Goal: Task Accomplishment & Management: Manage account settings

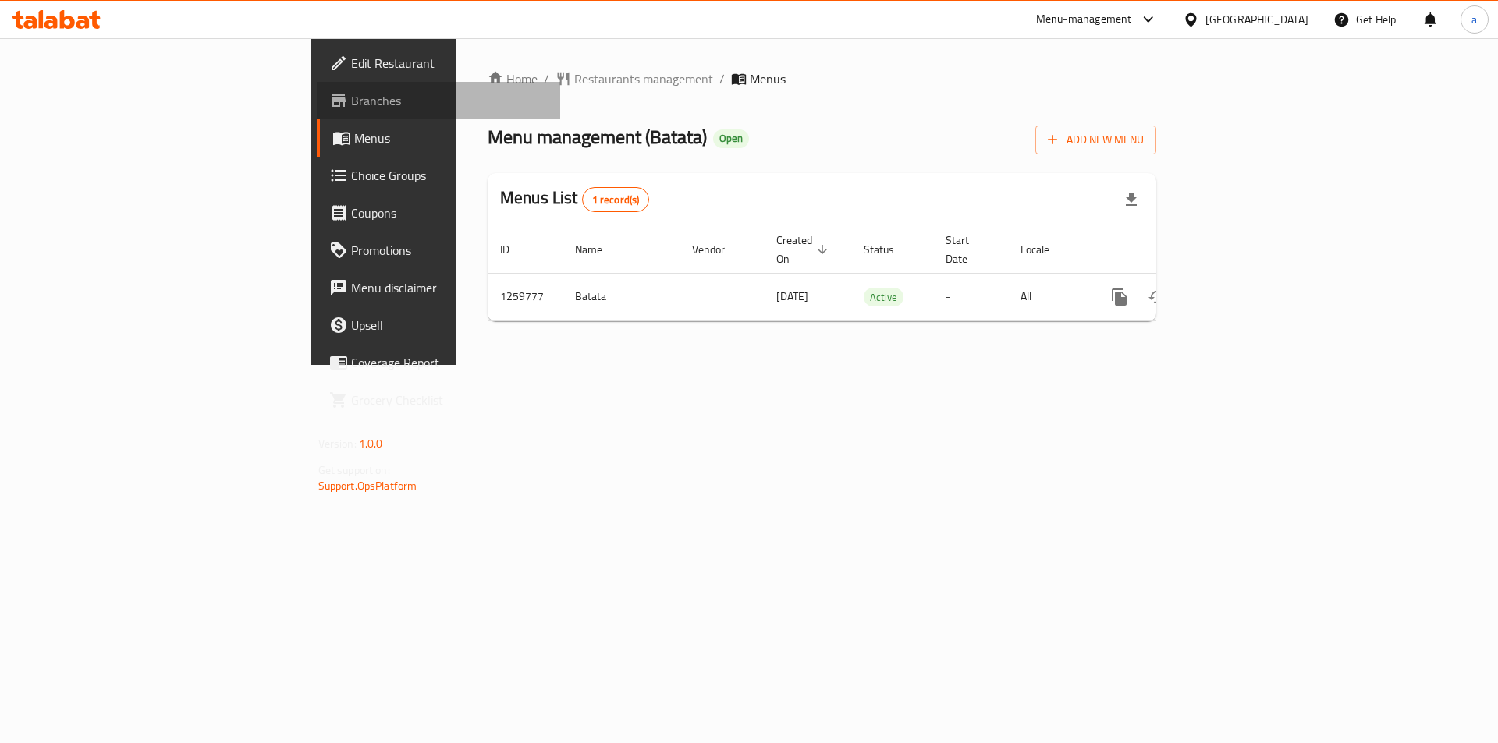
click at [317, 90] on link "Branches" at bounding box center [439, 100] width 244 height 37
click at [574, 76] on span "Restaurants management" at bounding box center [643, 78] width 139 height 19
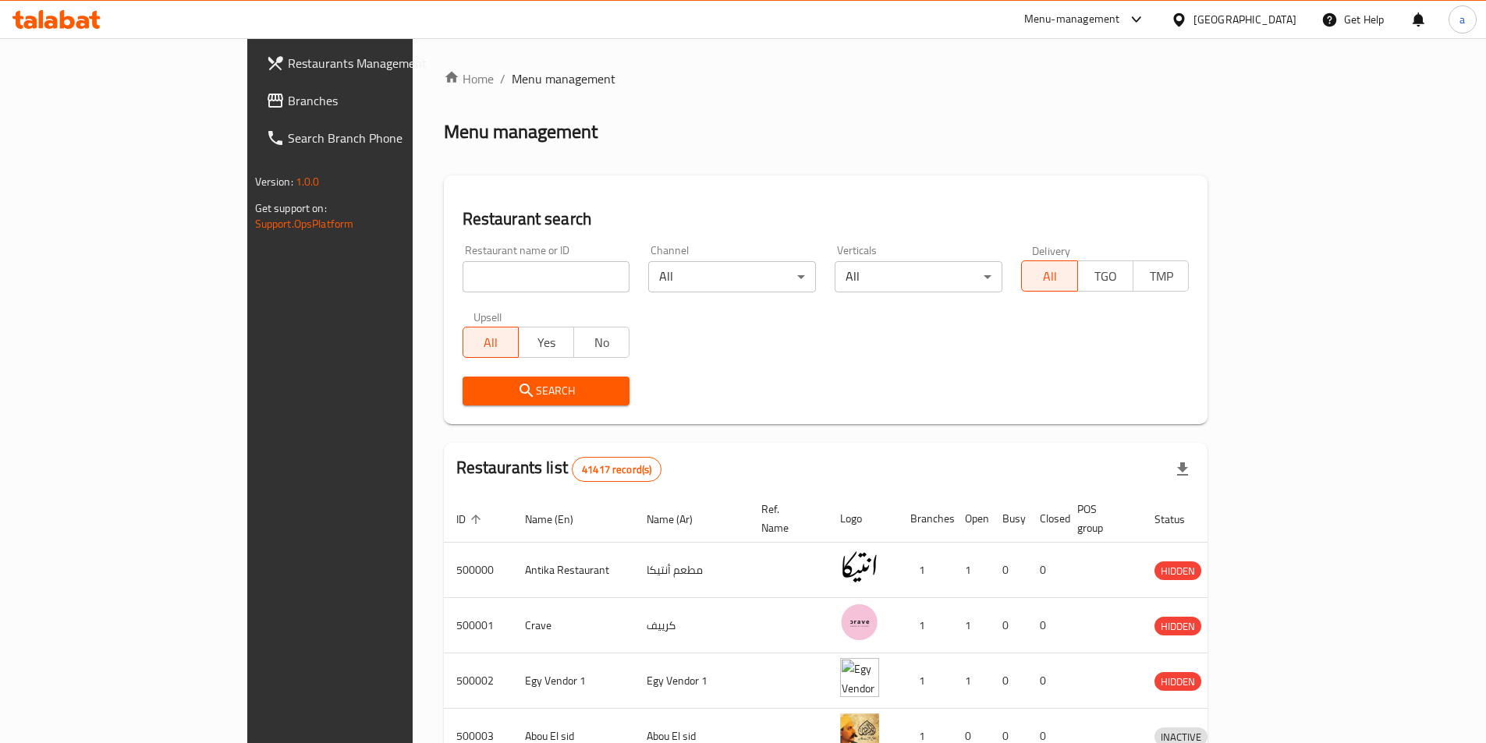
click at [288, 104] on span "Branches" at bounding box center [385, 100] width 195 height 19
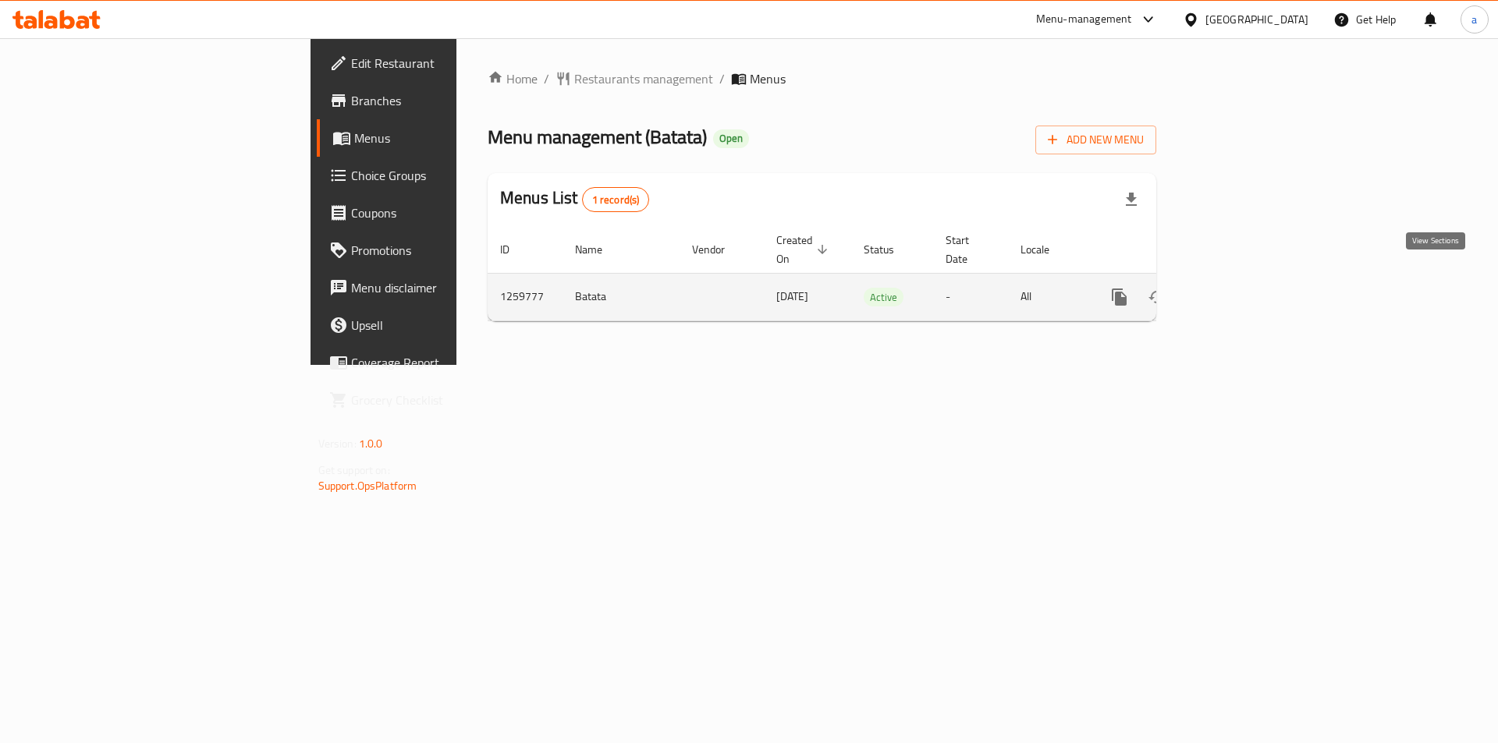
click at [1239, 290] on icon "enhanced table" at bounding box center [1232, 297] width 14 height 14
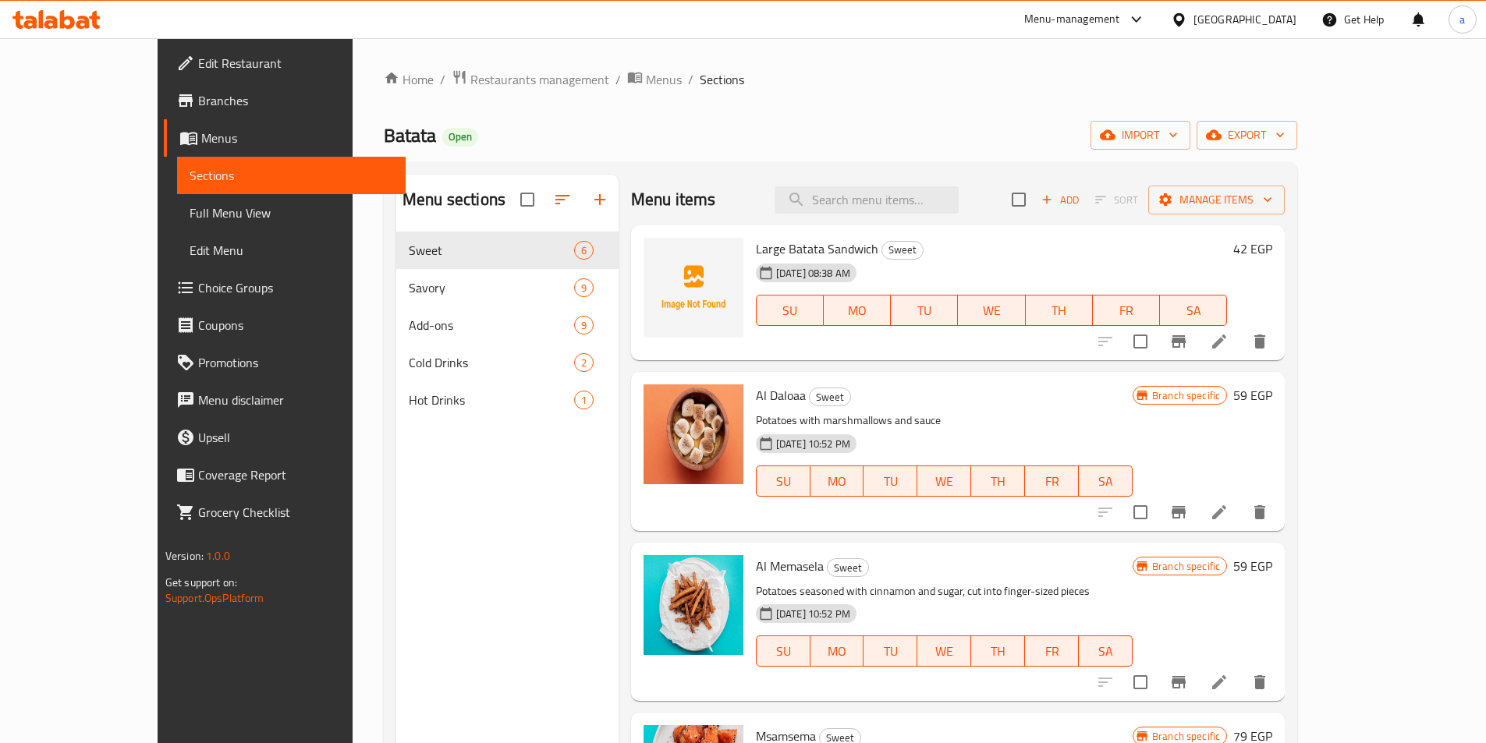
click at [850, 83] on ol "Home / Restaurants management / Menus / Sections" at bounding box center [840, 79] width 913 height 20
click at [198, 63] on span "Edit Restaurant" at bounding box center [295, 63] width 195 height 19
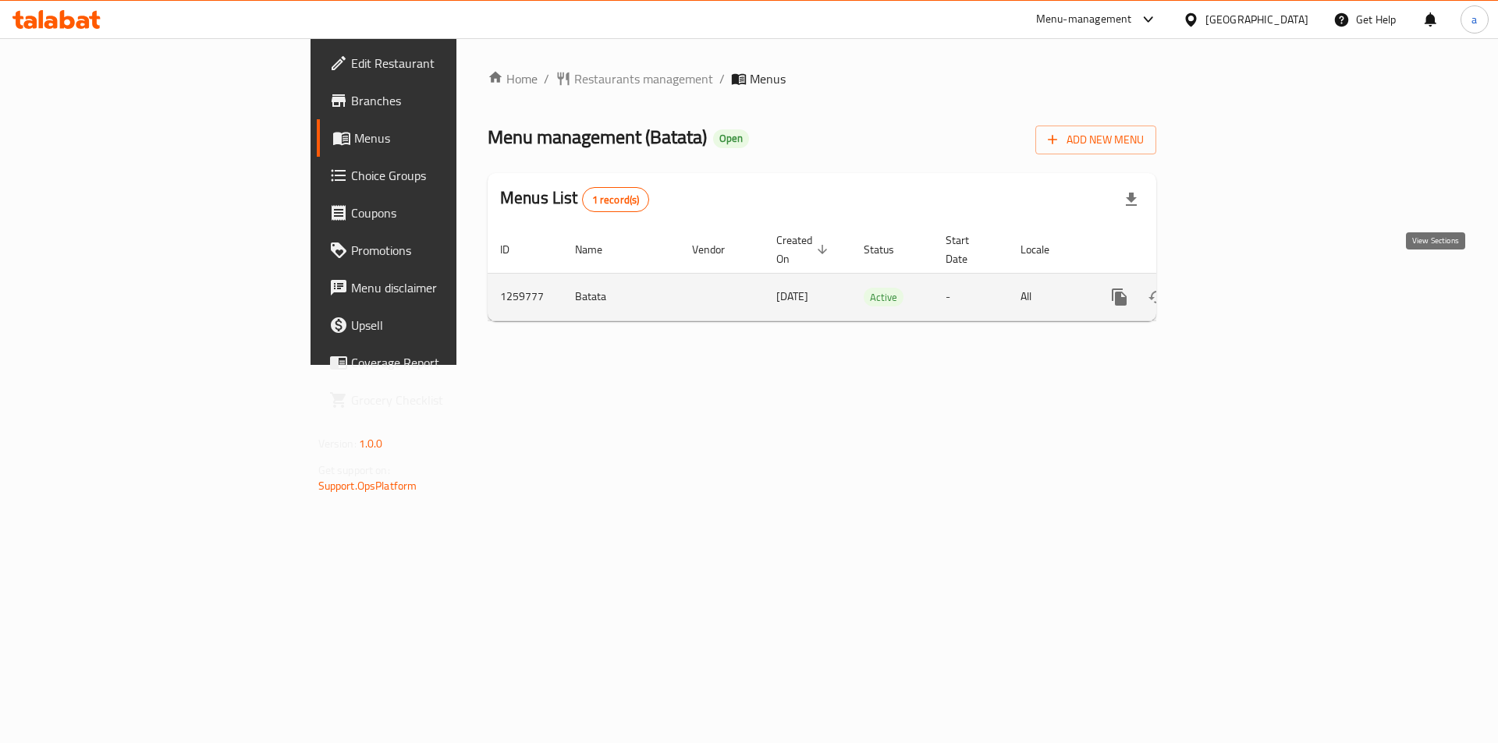
click at [1241, 288] on icon "enhanced table" at bounding box center [1231, 297] width 19 height 19
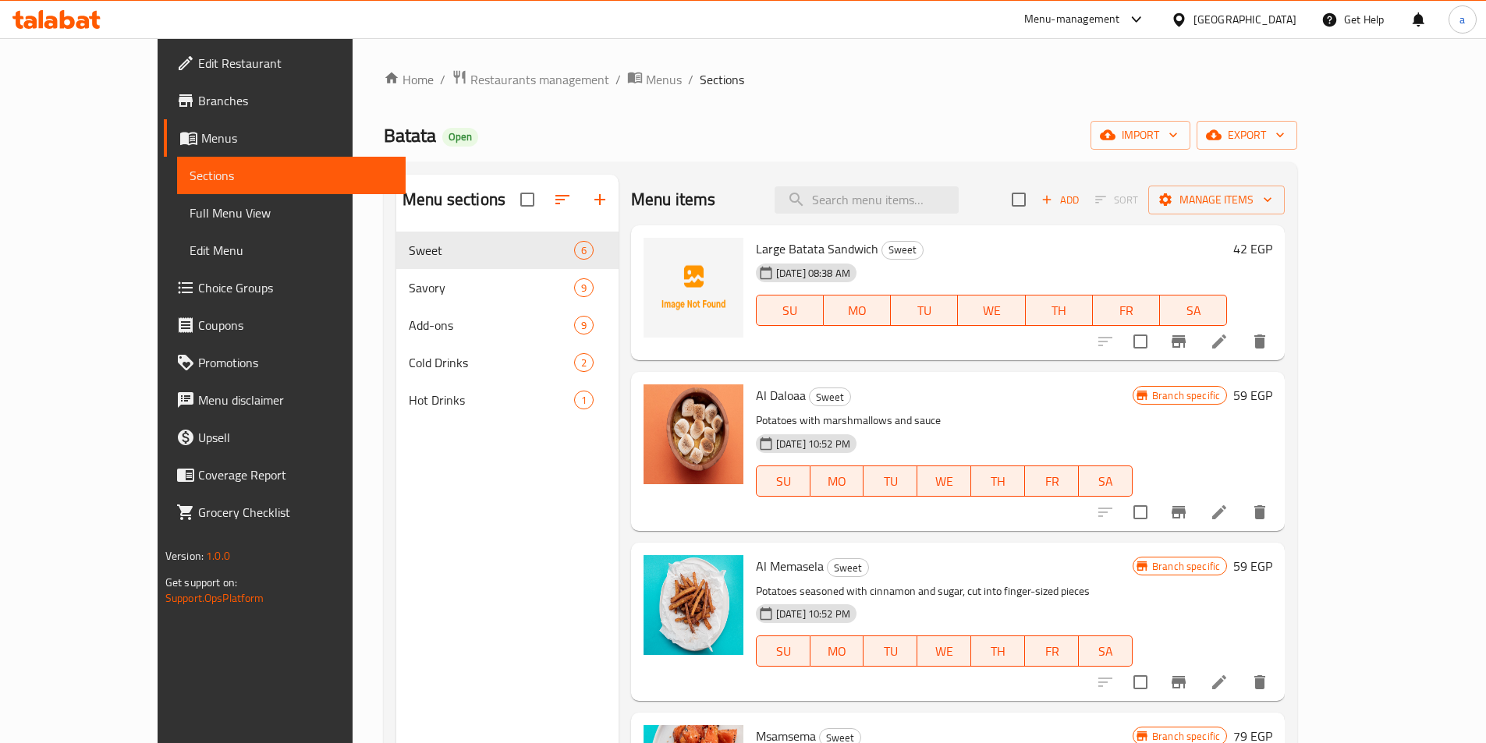
click at [198, 102] on span "Branches" at bounding box center [295, 100] width 195 height 19
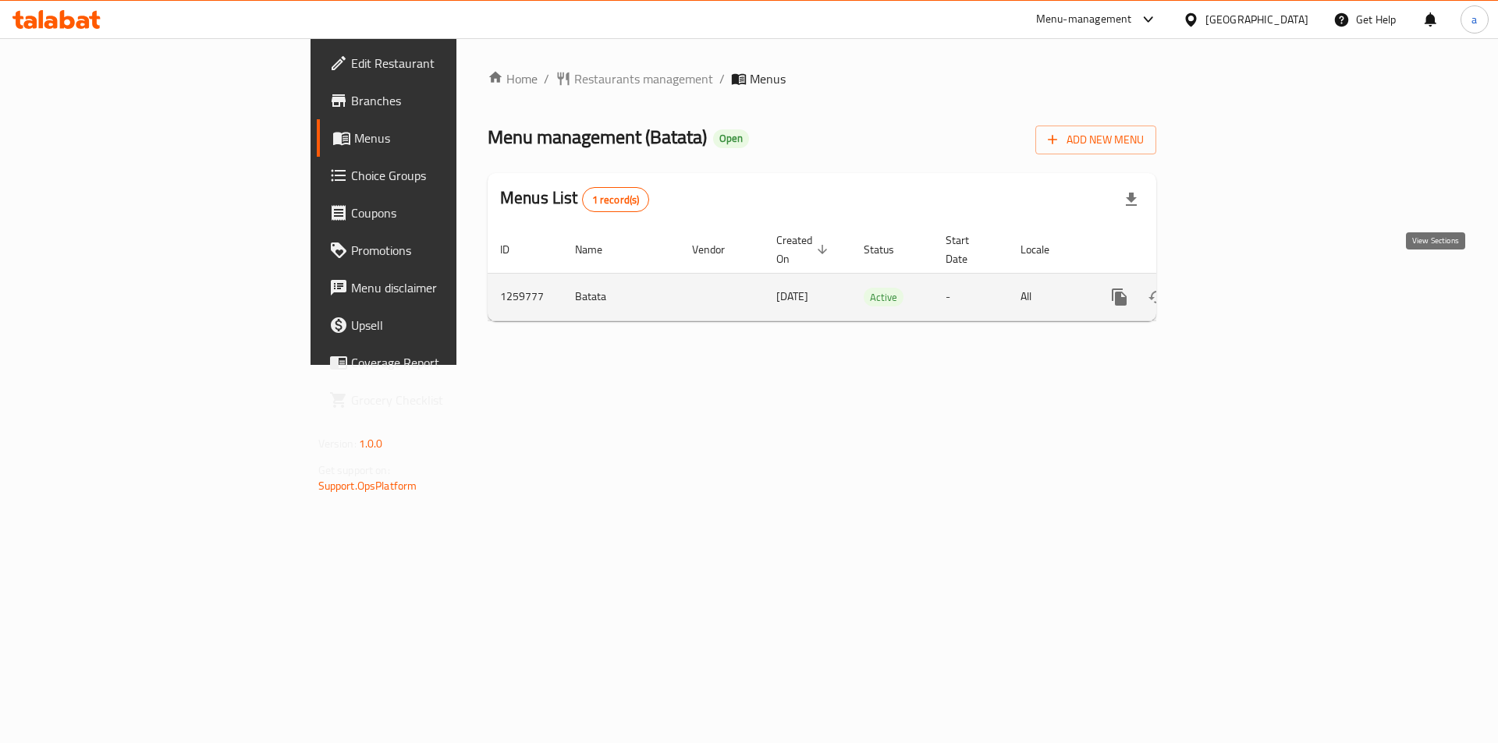
click at [1241, 288] on icon "enhanced table" at bounding box center [1231, 297] width 19 height 19
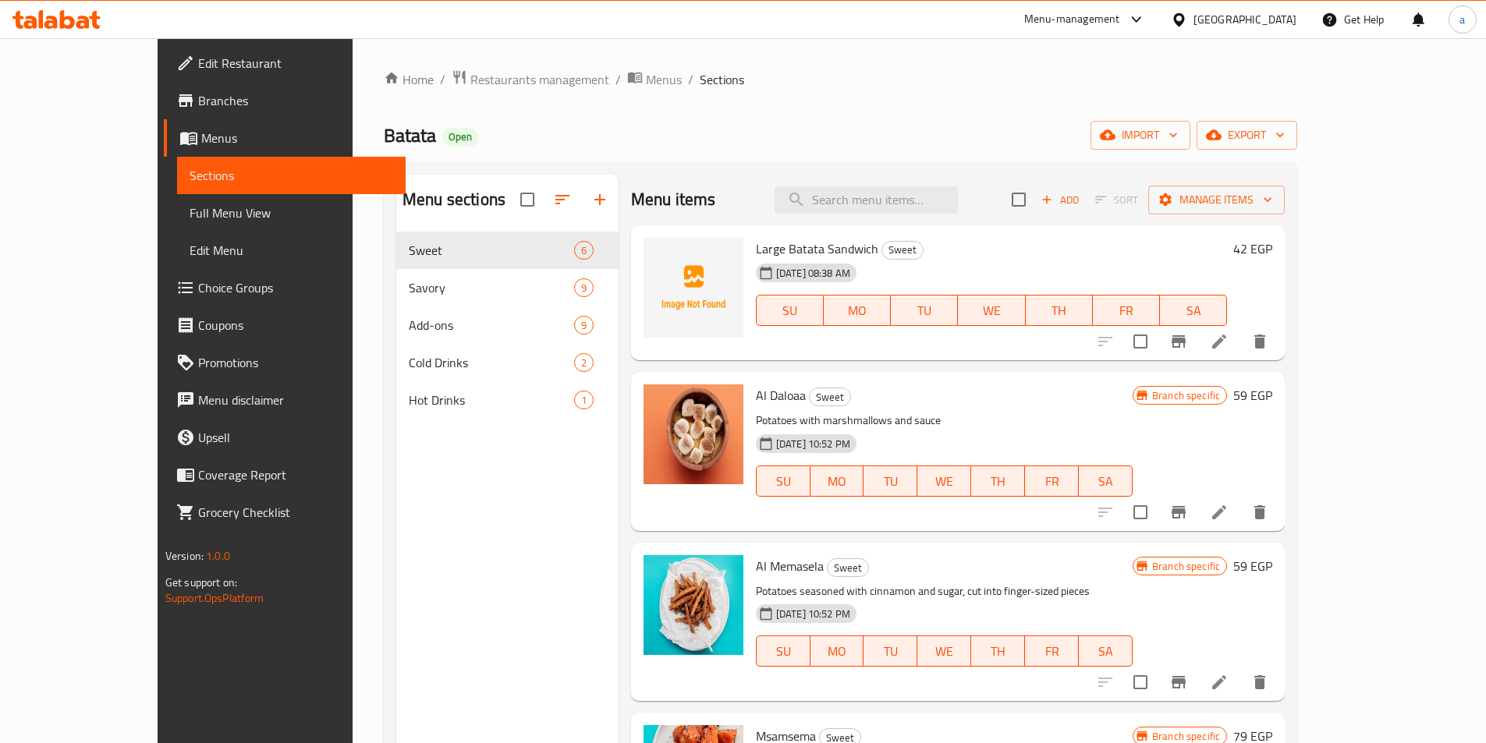
click at [190, 169] on span "Sections" at bounding box center [292, 175] width 204 height 19
click at [201, 145] on span "Menus" at bounding box center [297, 138] width 192 height 19
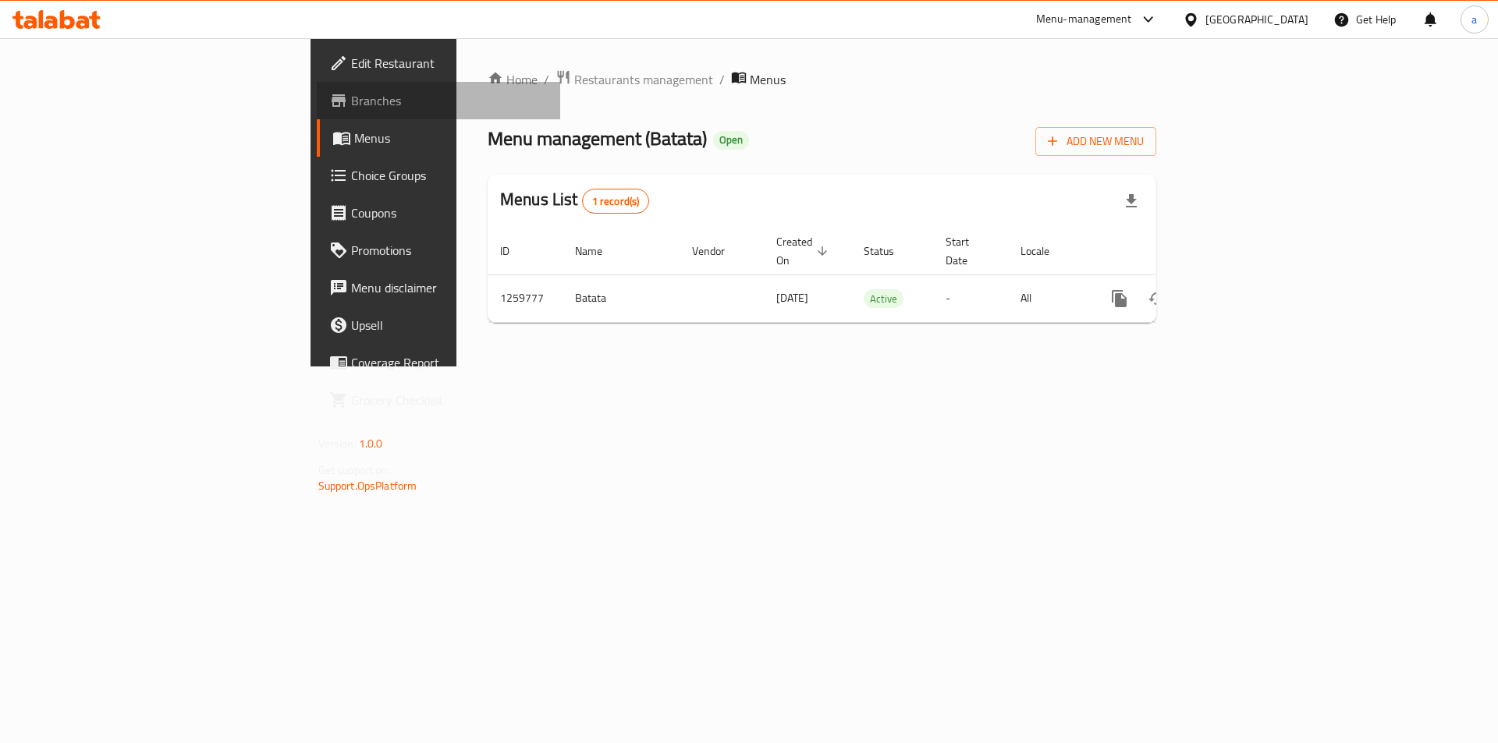
click at [351, 101] on span "Branches" at bounding box center [449, 100] width 197 height 19
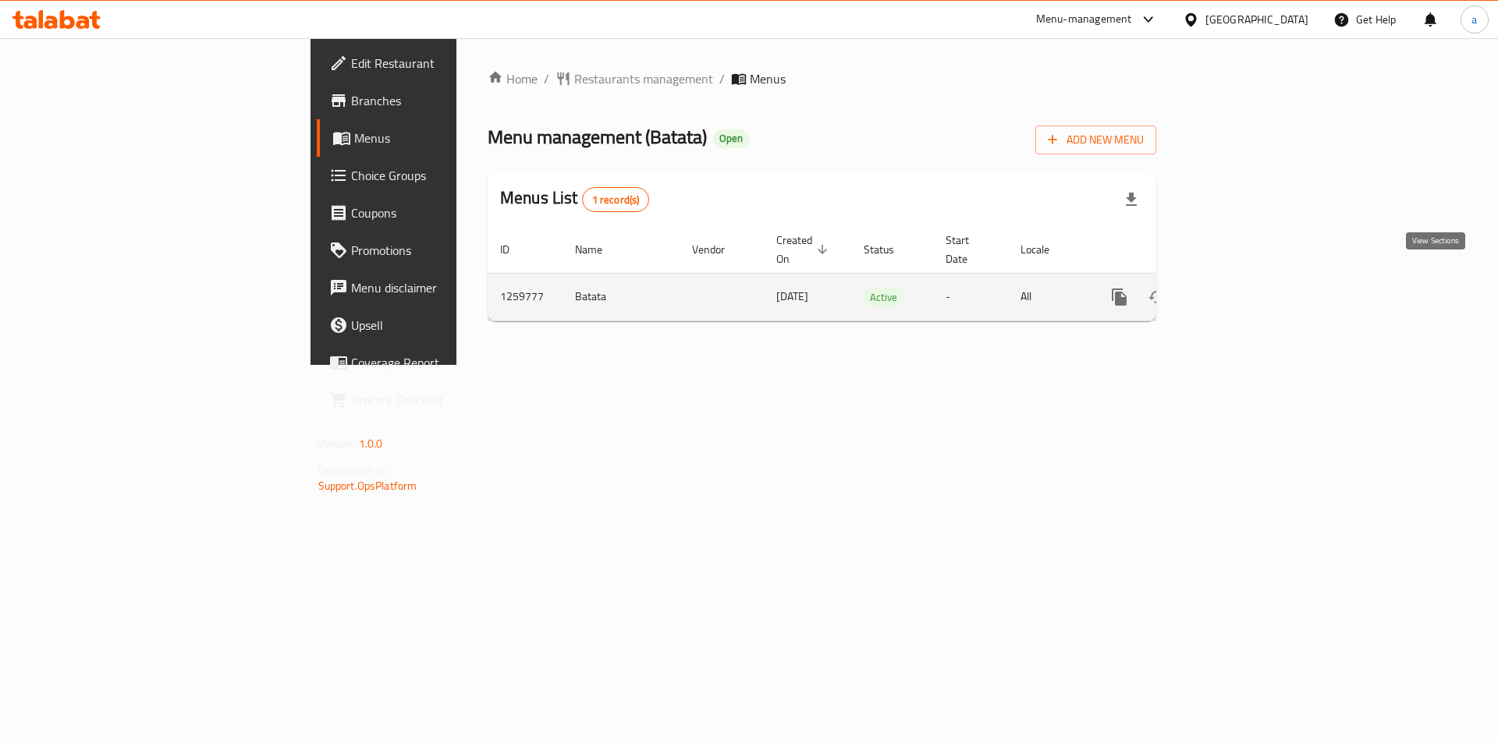
click at [1241, 288] on icon "enhanced table" at bounding box center [1231, 297] width 19 height 19
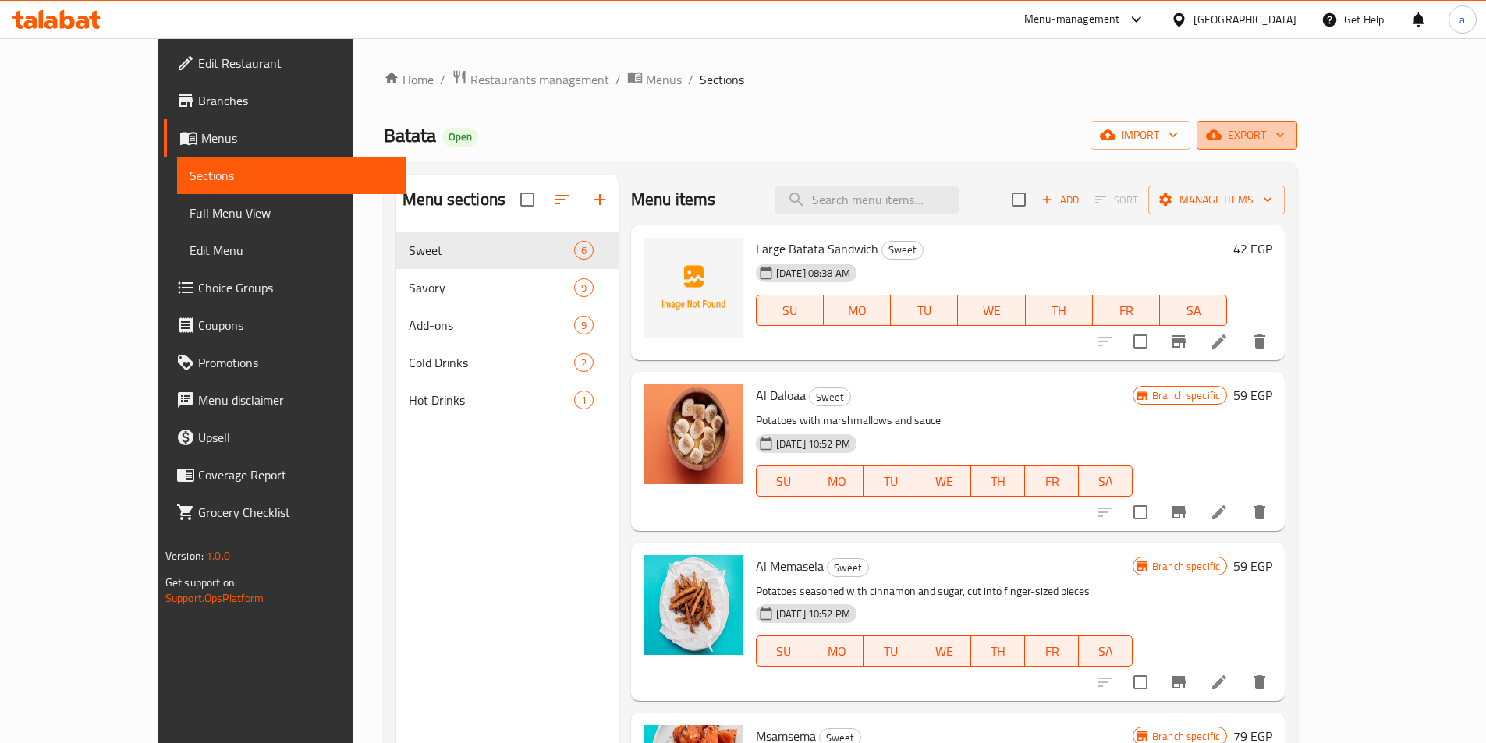
click at [1285, 139] on span "export" at bounding box center [1247, 136] width 76 height 20
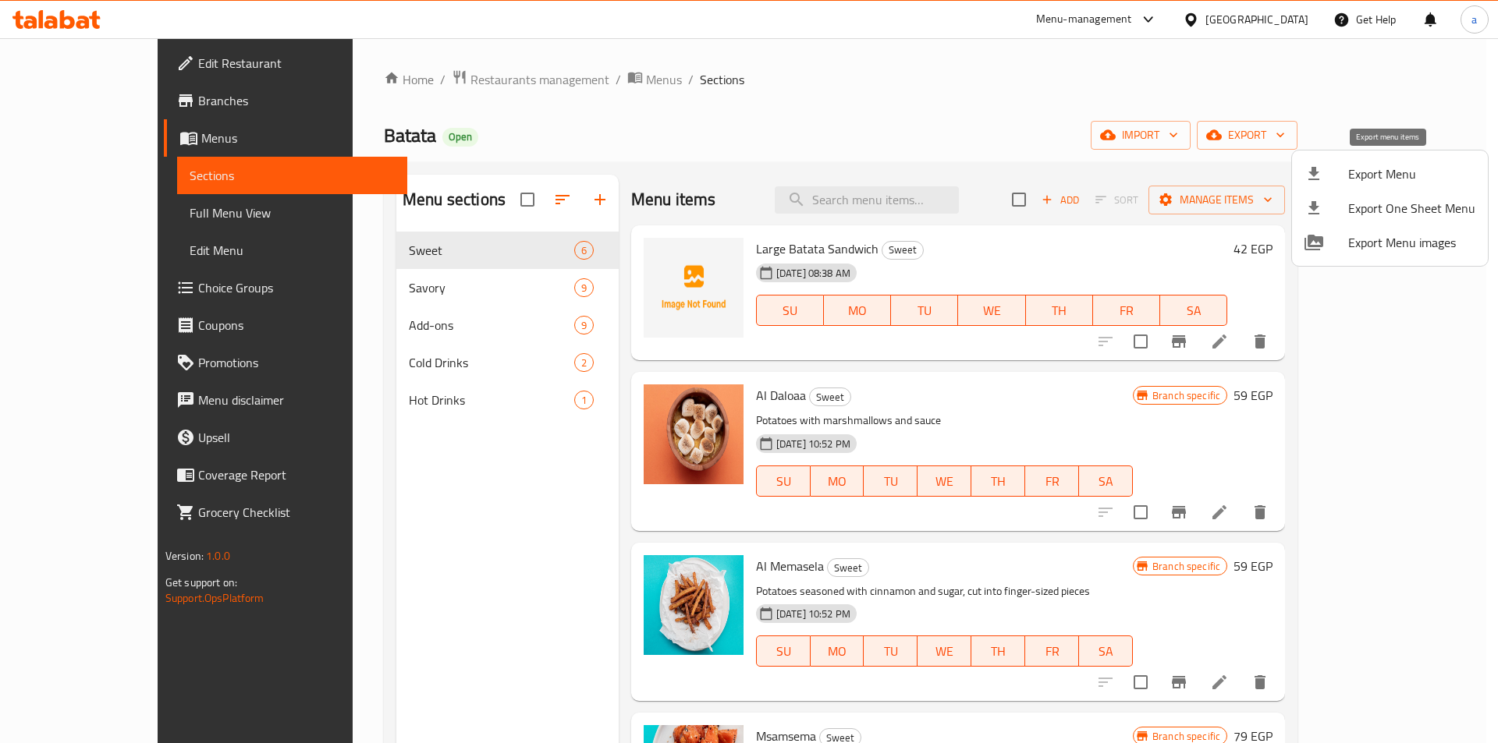
click at [1406, 173] on span "Export Menu" at bounding box center [1411, 174] width 127 height 19
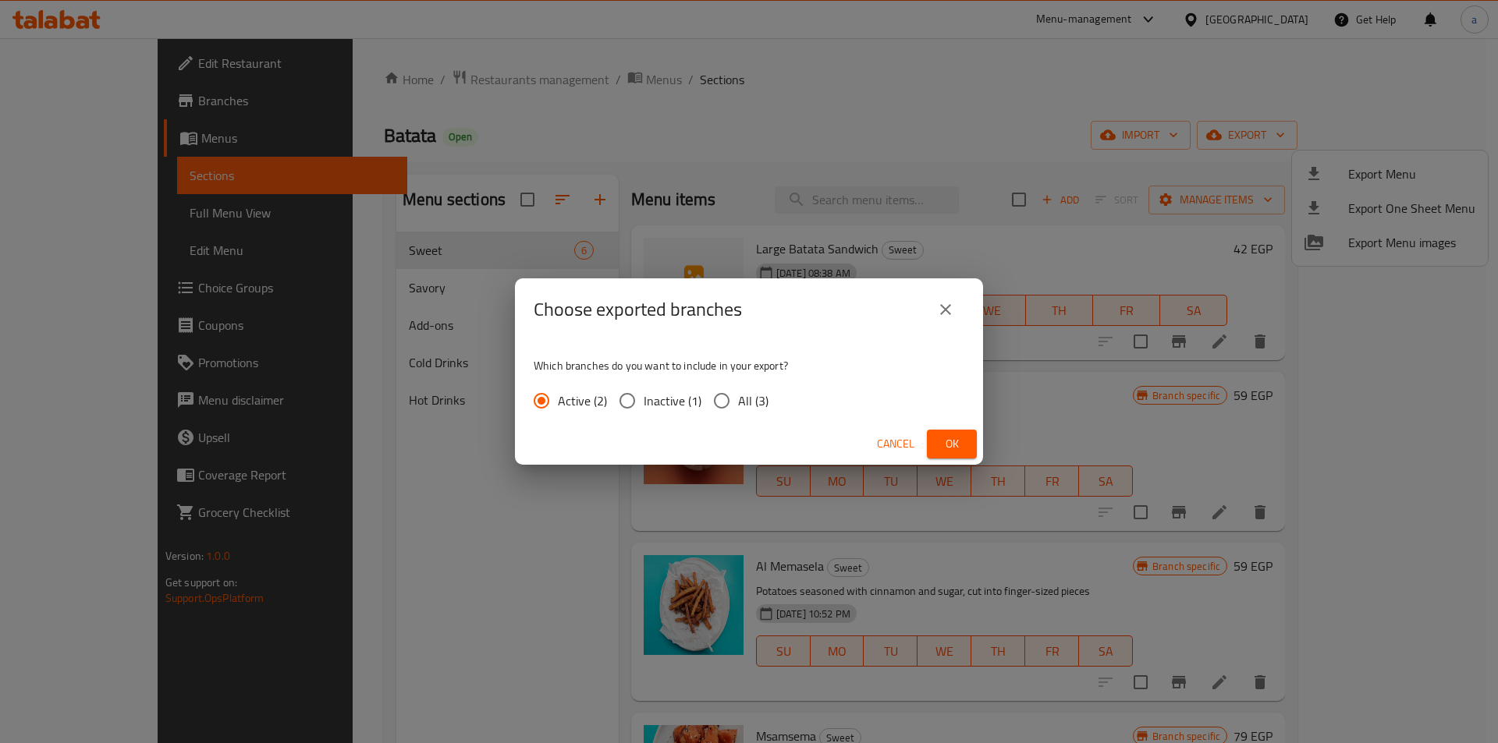
click at [725, 395] on input "All (3)" at bounding box center [721, 401] width 33 height 33
radio input "true"
click at [949, 443] on span "Ok" at bounding box center [951, 444] width 25 height 20
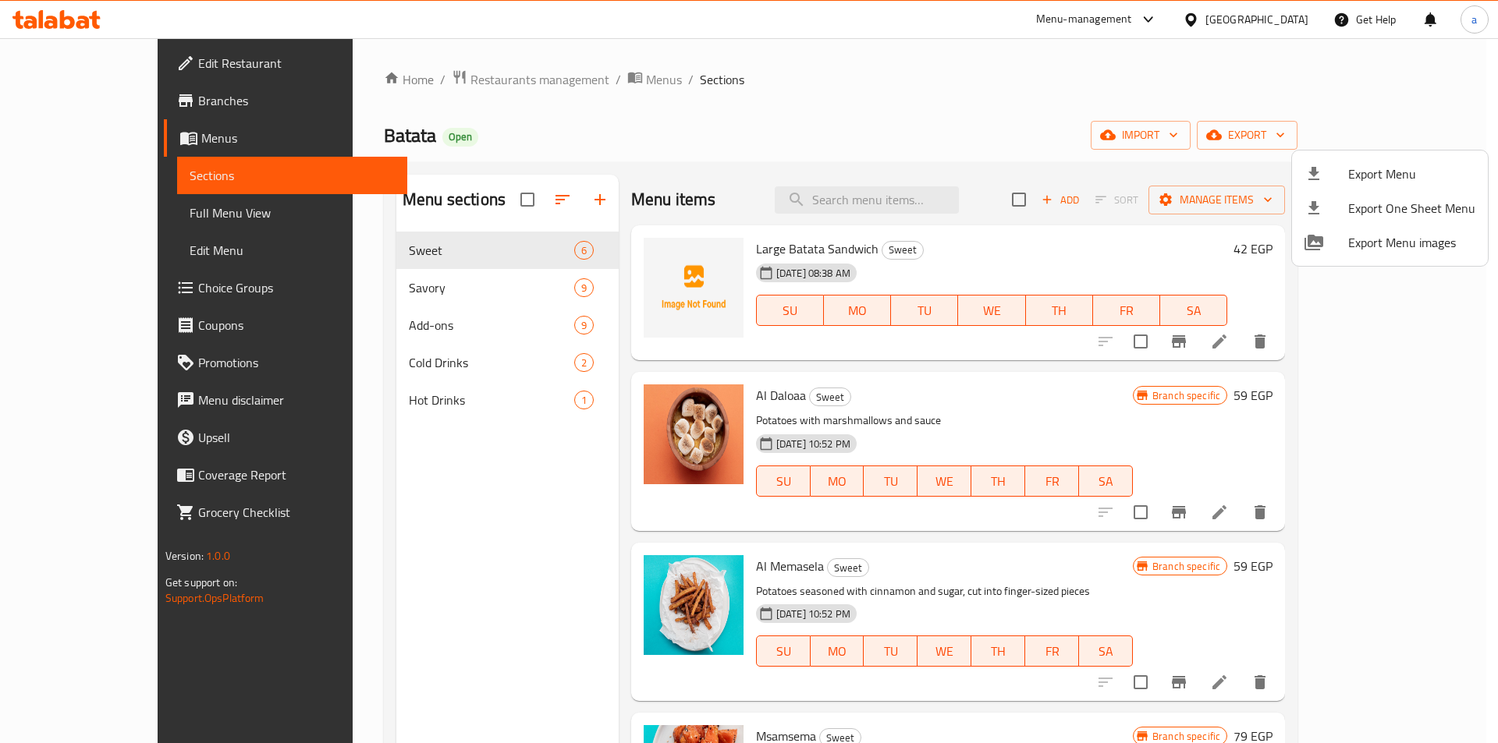
click at [1174, 161] on div at bounding box center [749, 371] width 1498 height 743
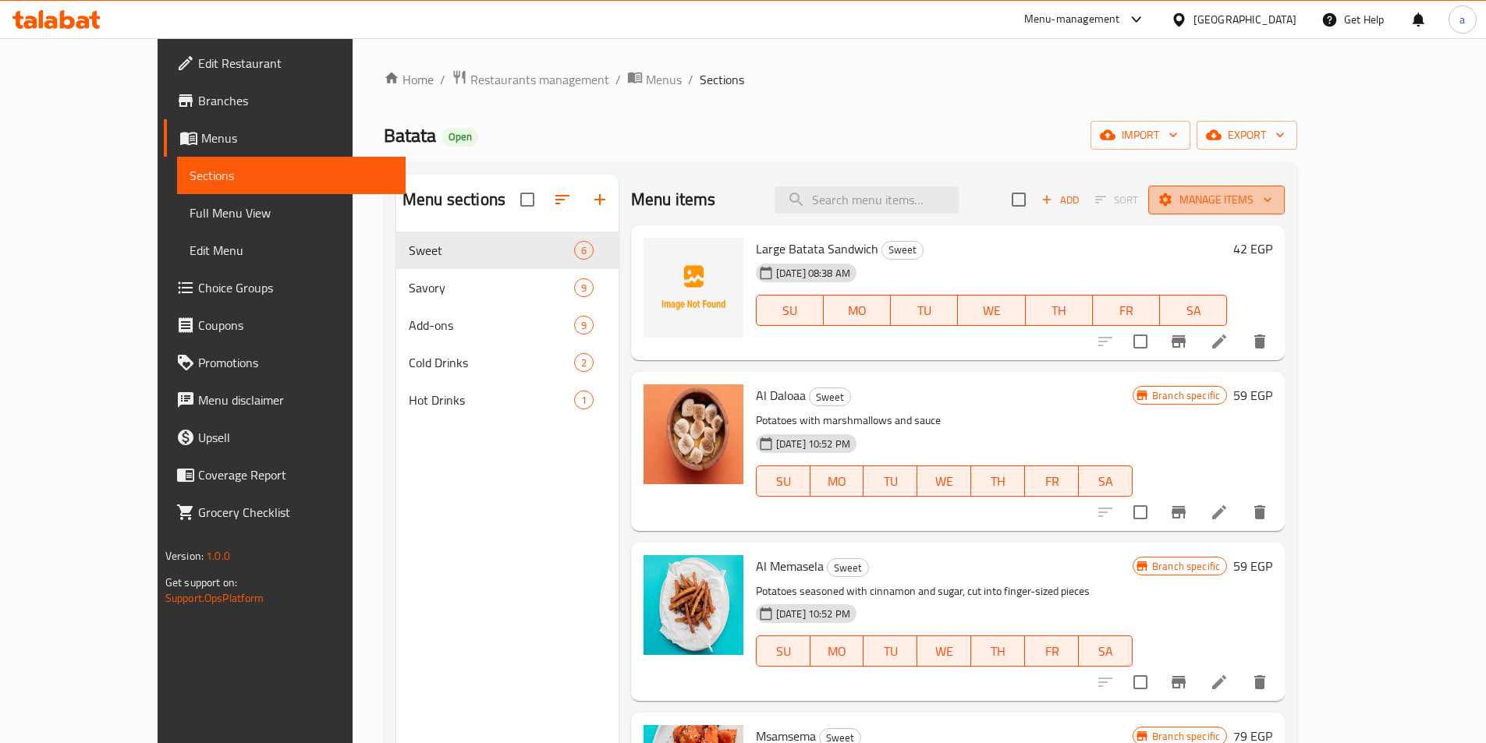
click at [1272, 201] on span "Manage items" at bounding box center [1217, 200] width 112 height 20
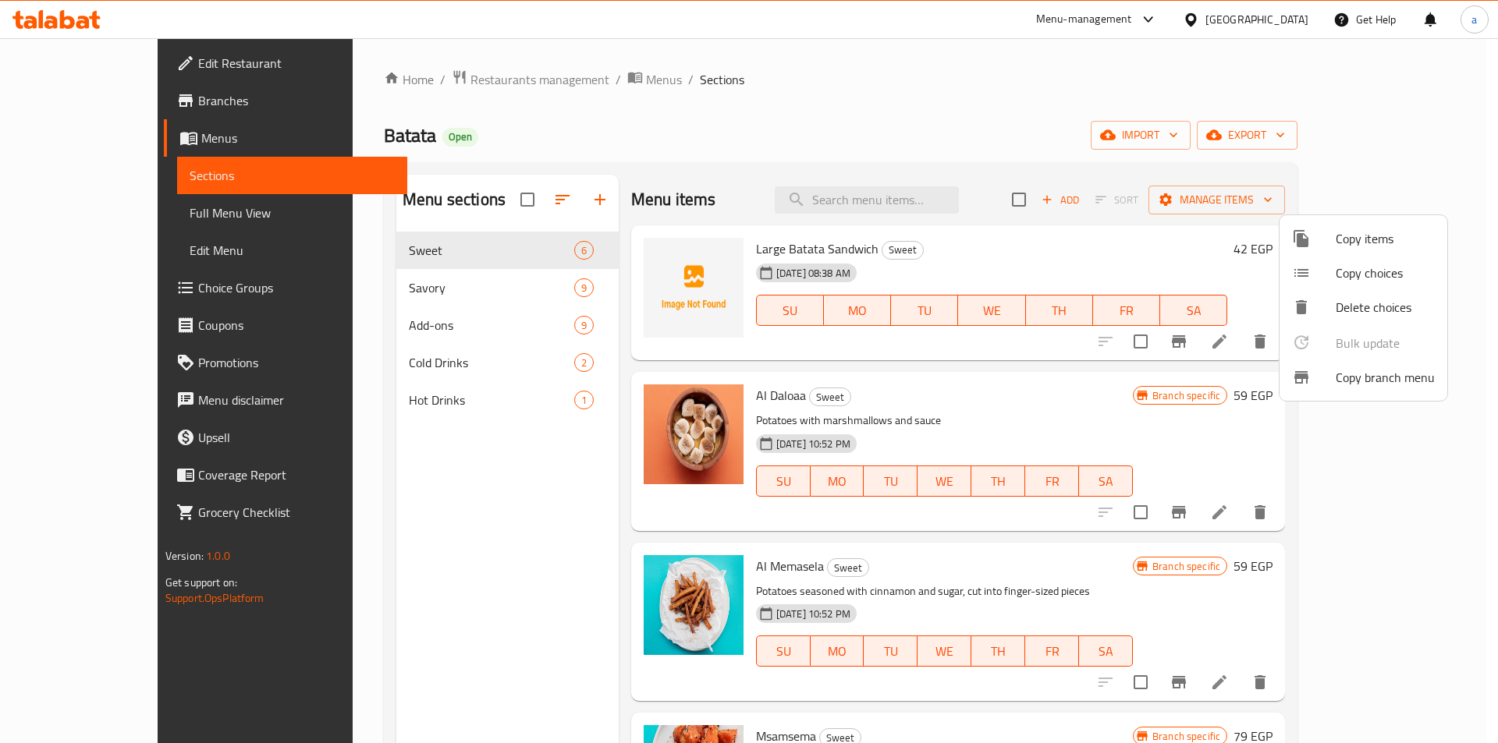
click at [1332, 374] on div at bounding box center [1314, 377] width 44 height 19
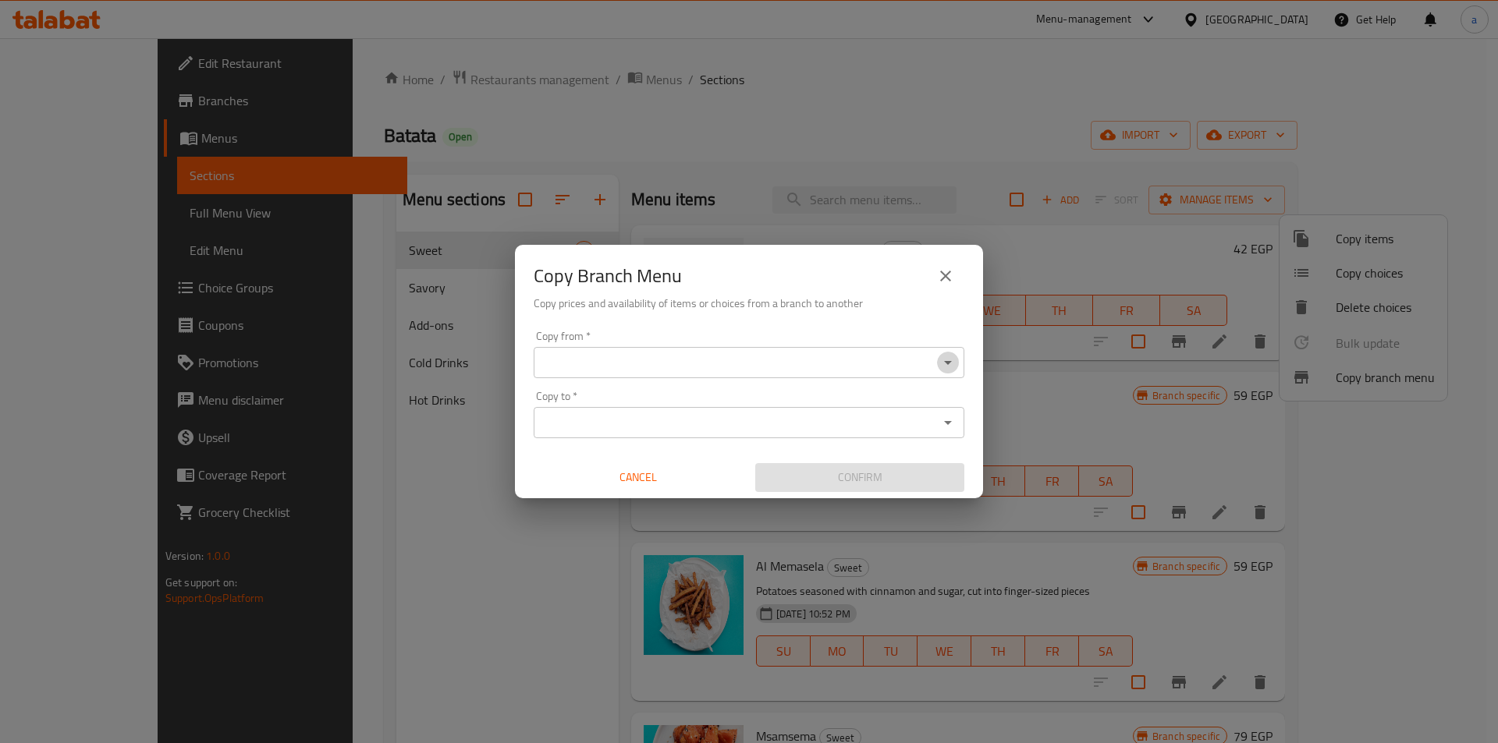
click at [948, 363] on icon "Open" at bounding box center [948, 363] width 8 height 4
click at [954, 366] on icon "Open" at bounding box center [947, 362] width 19 height 19
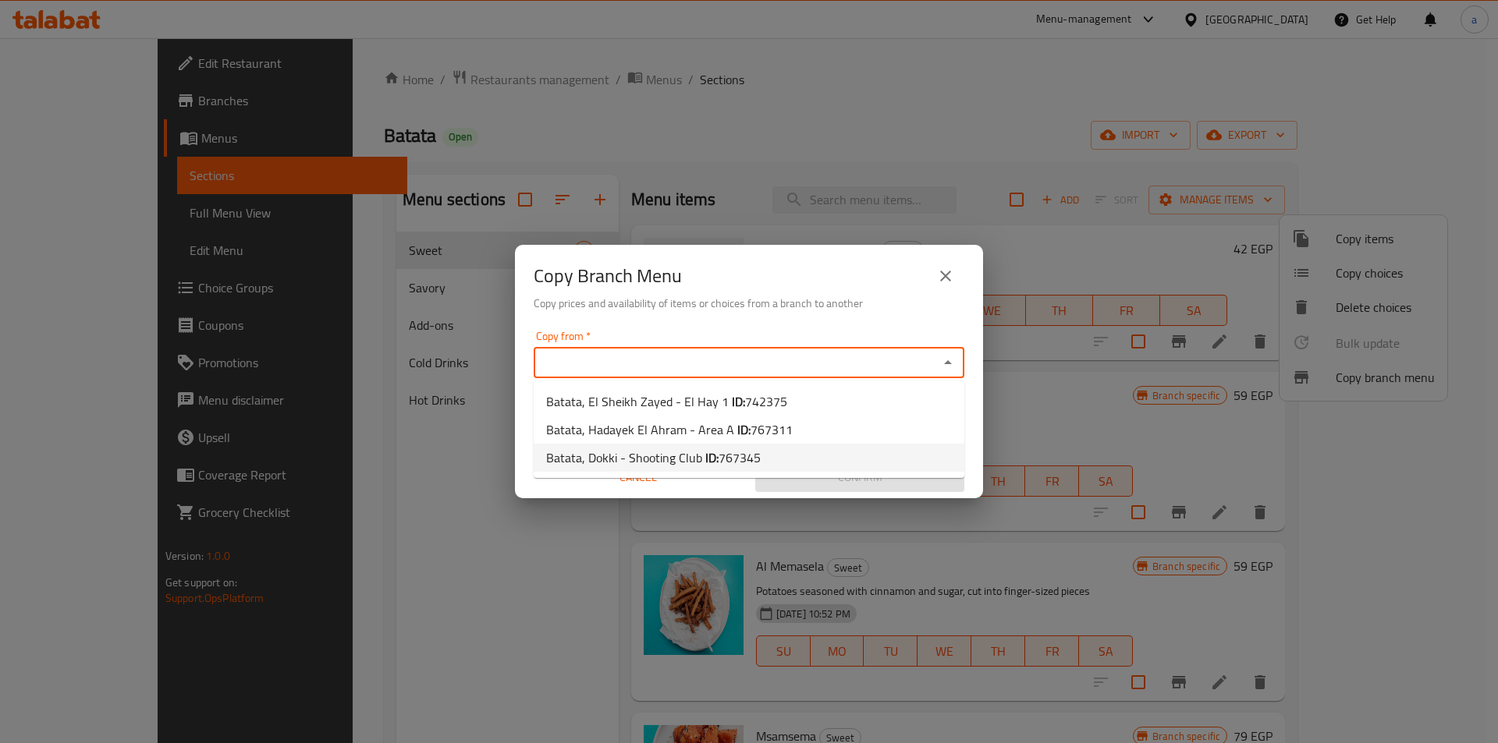
click at [594, 460] on span "Batata, Dokki - Shooting Club ID: 767345" at bounding box center [653, 458] width 215 height 19
type input "Batata, Dokki - Shooting Club"
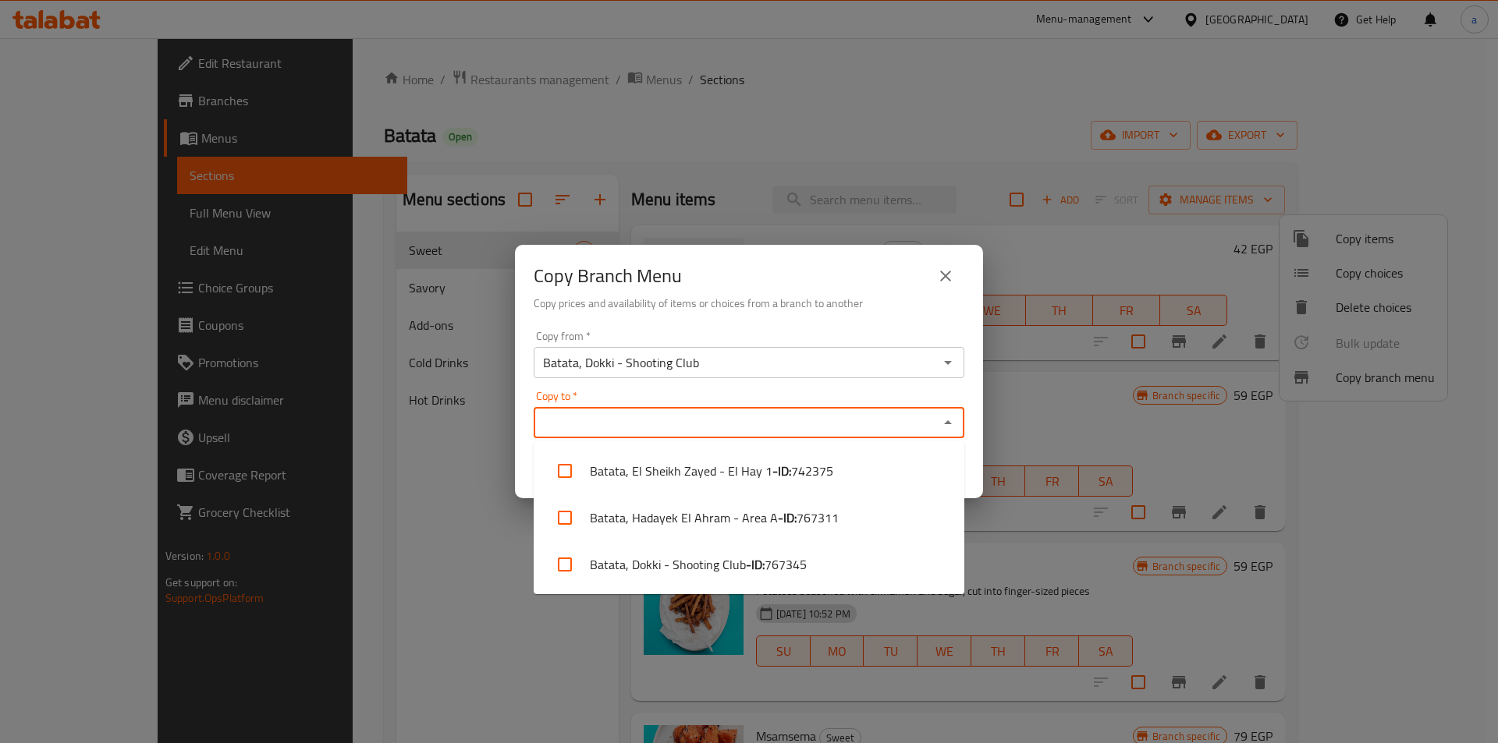
click at [918, 424] on input "Copy to   *" at bounding box center [735, 423] width 395 height 22
click at [694, 475] on li "Batata, El Sheikh Zayed - El Hay 1 - ID: 742375" at bounding box center [749, 471] width 431 height 47
checkbox input "true"
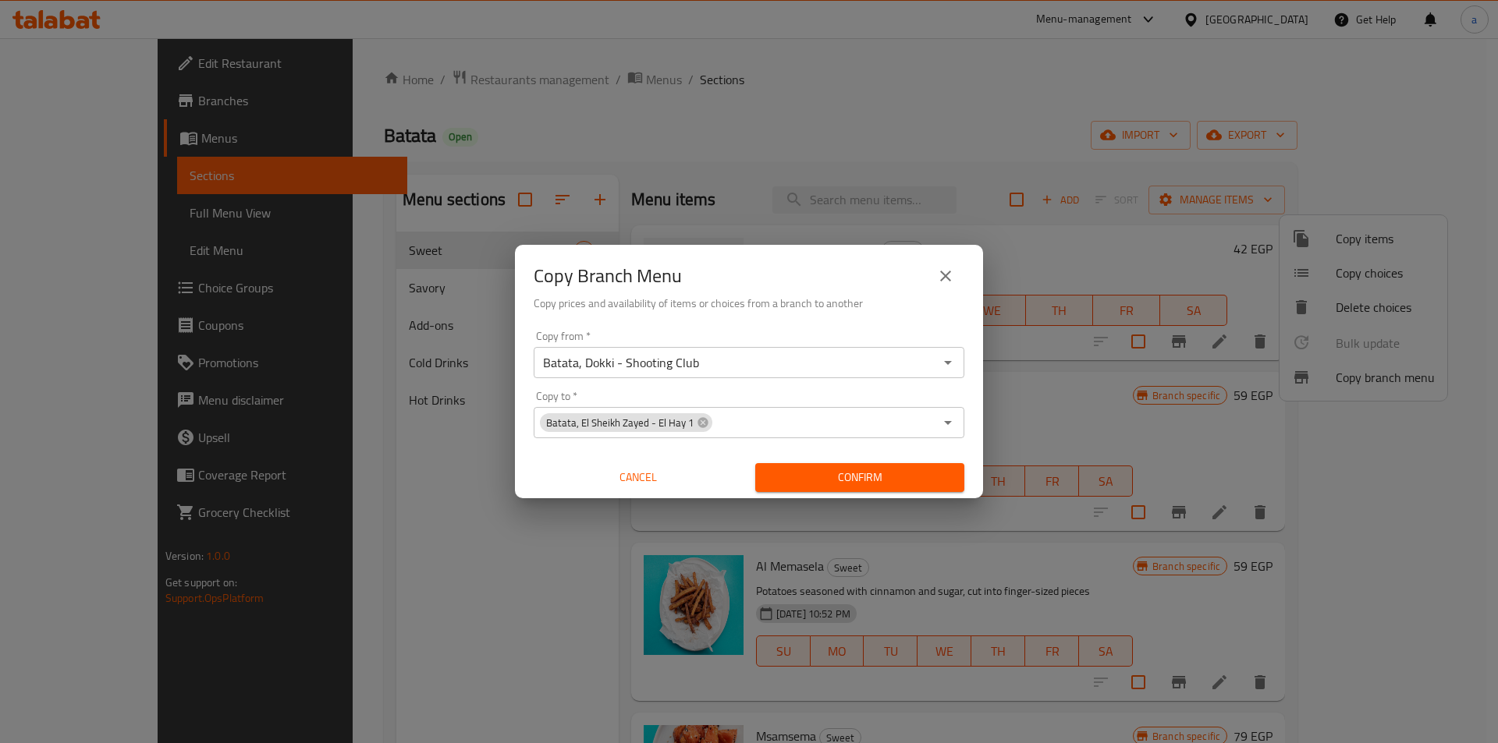
click at [881, 480] on span "Confirm" at bounding box center [860, 478] width 184 height 20
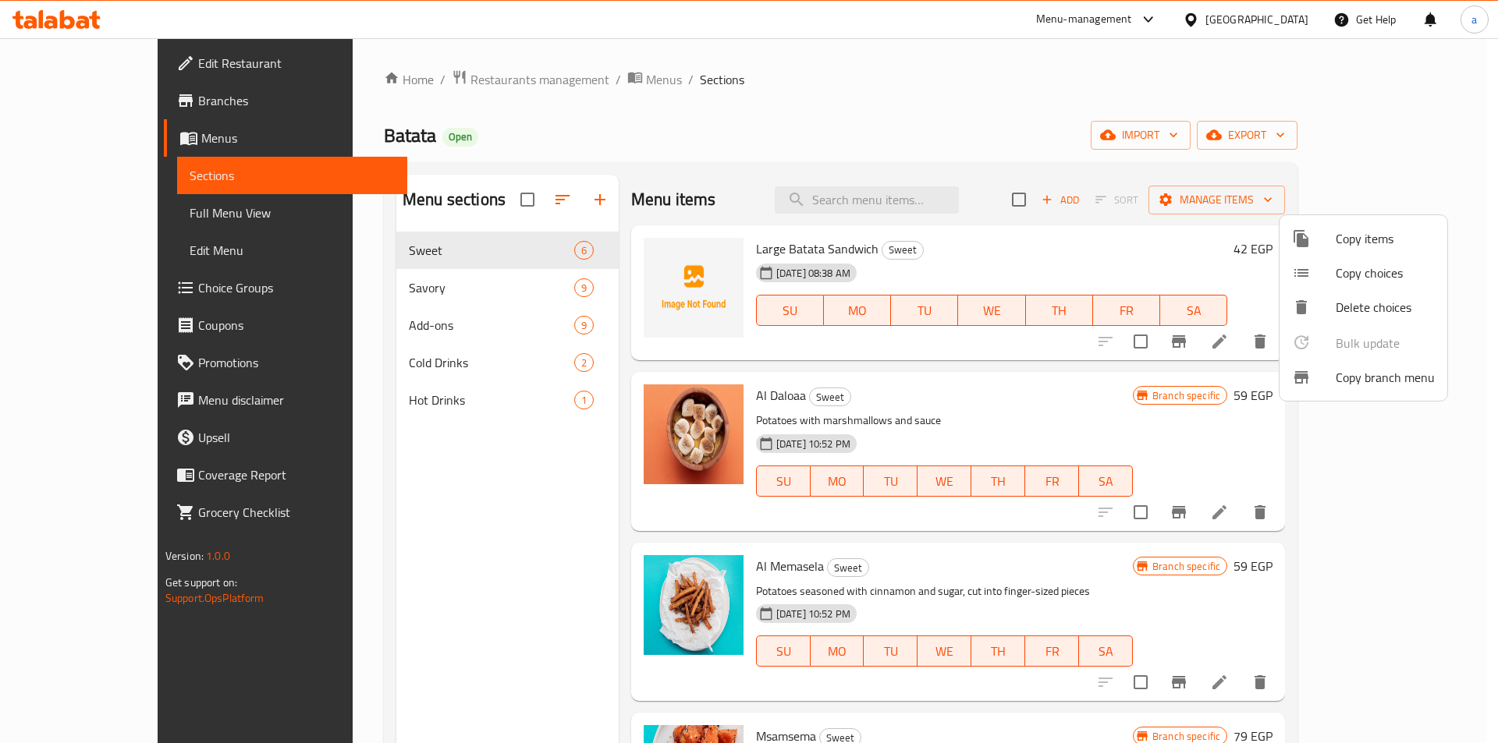
click at [83, 109] on div at bounding box center [749, 371] width 1498 height 743
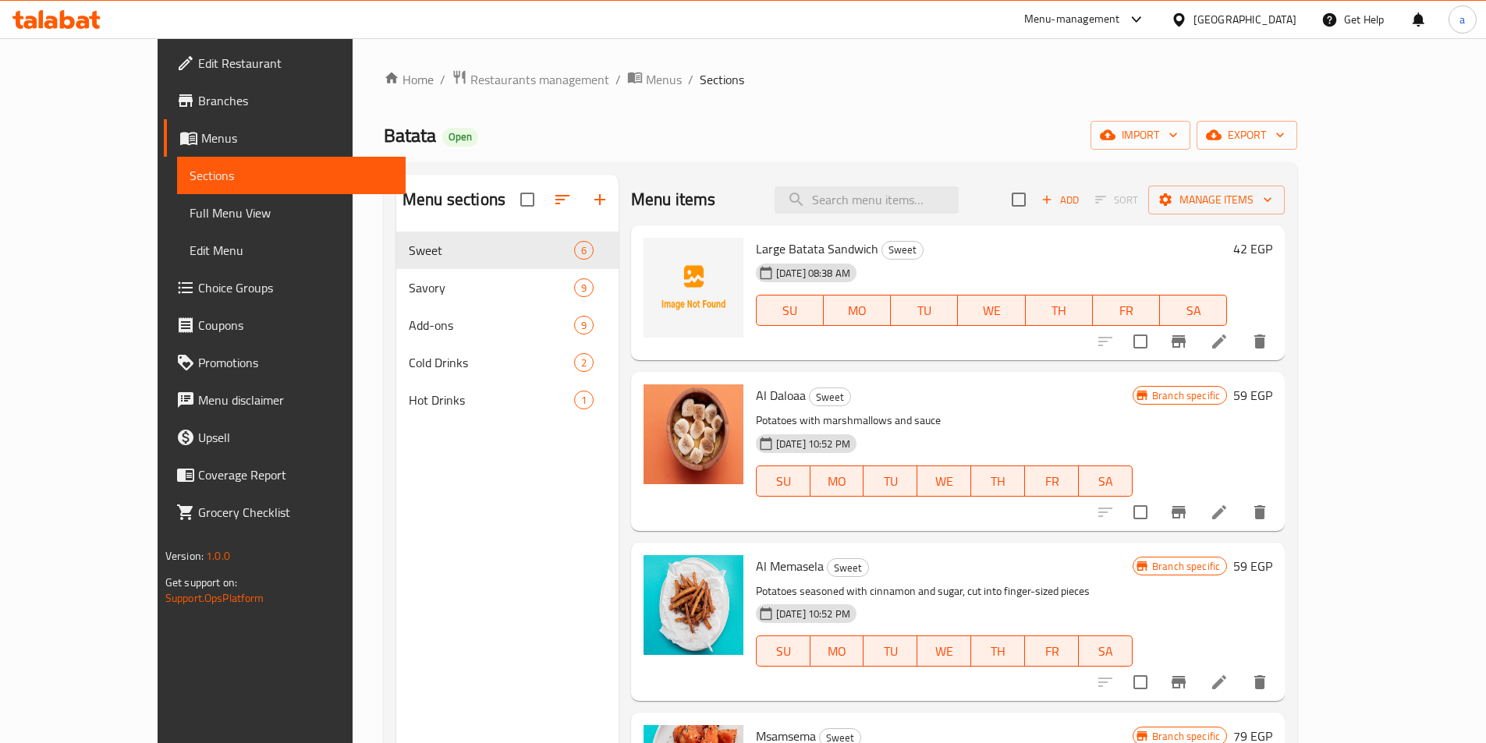
click at [198, 98] on span "Branches" at bounding box center [295, 100] width 195 height 19
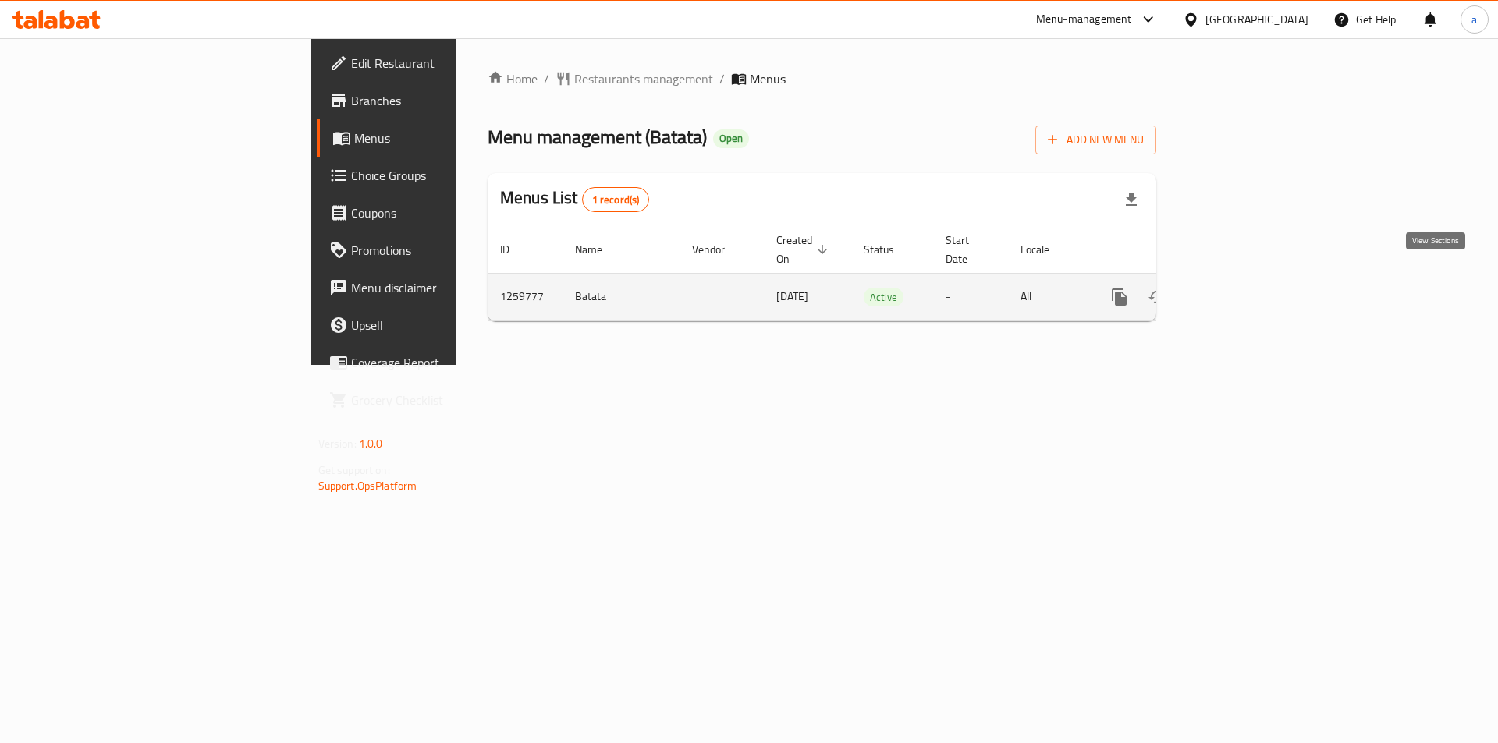
click at [1250, 286] on link "enhanced table" at bounding box center [1231, 296] width 37 height 37
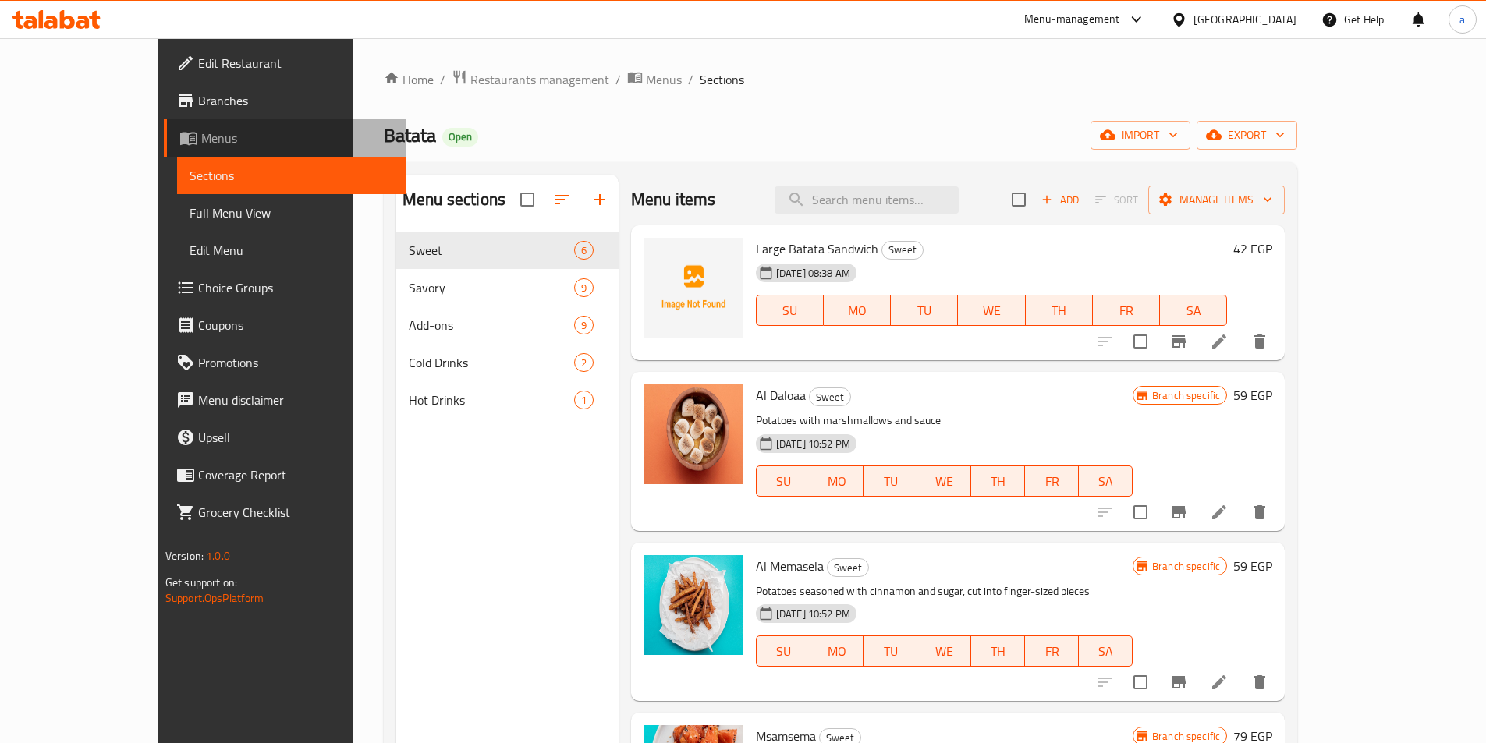
click at [201, 141] on span "Menus" at bounding box center [297, 138] width 192 height 19
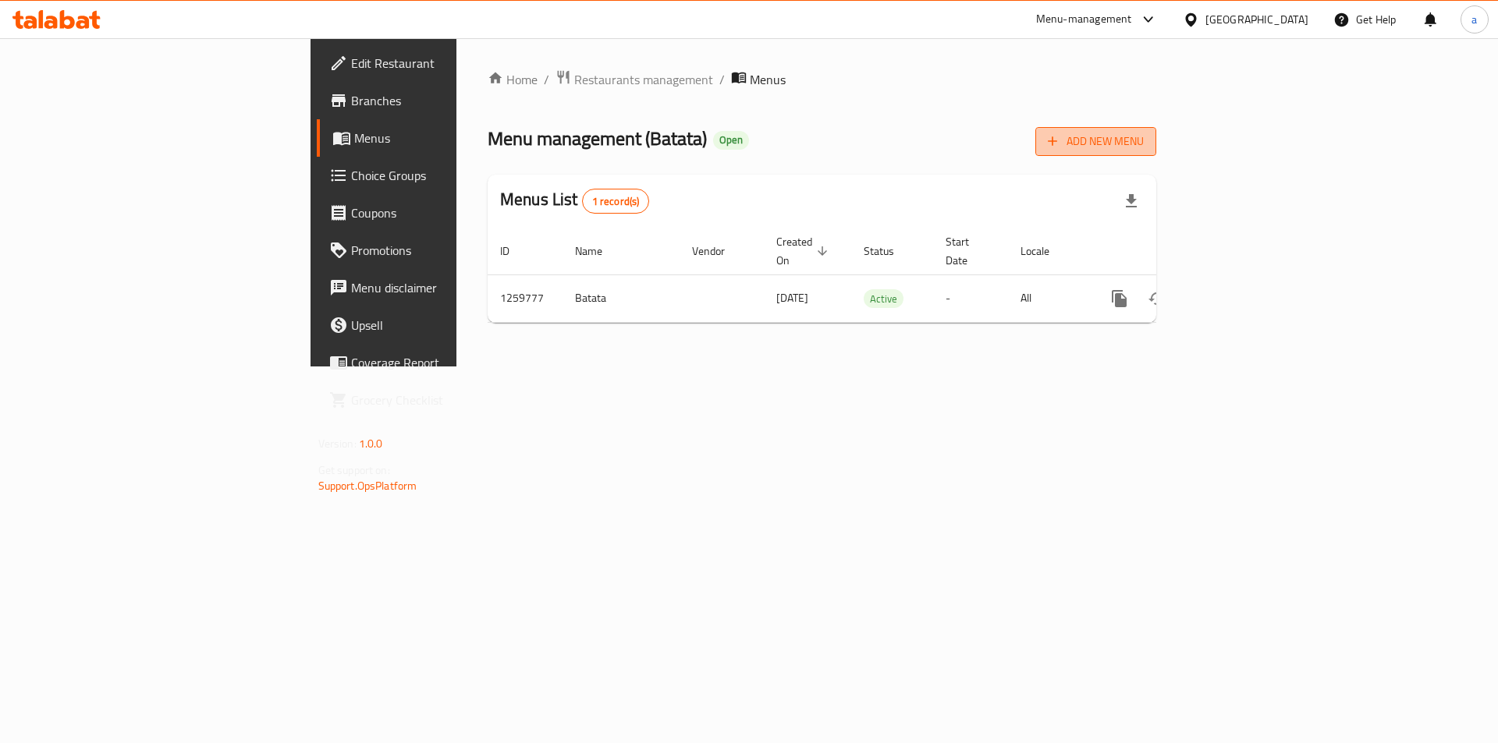
click at [1144, 146] on span "Add New Menu" at bounding box center [1096, 142] width 96 height 20
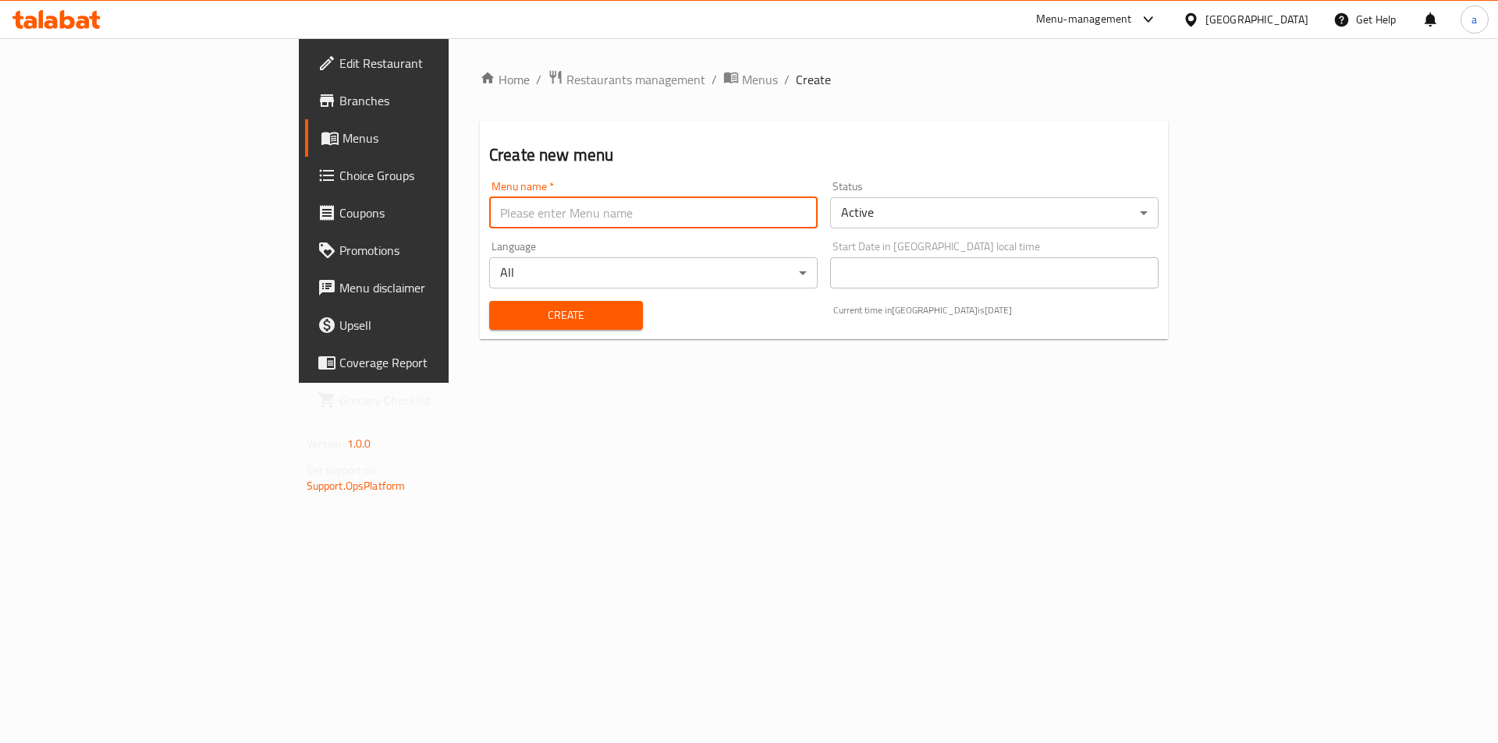
click at [591, 215] on input "text" at bounding box center [653, 212] width 328 height 31
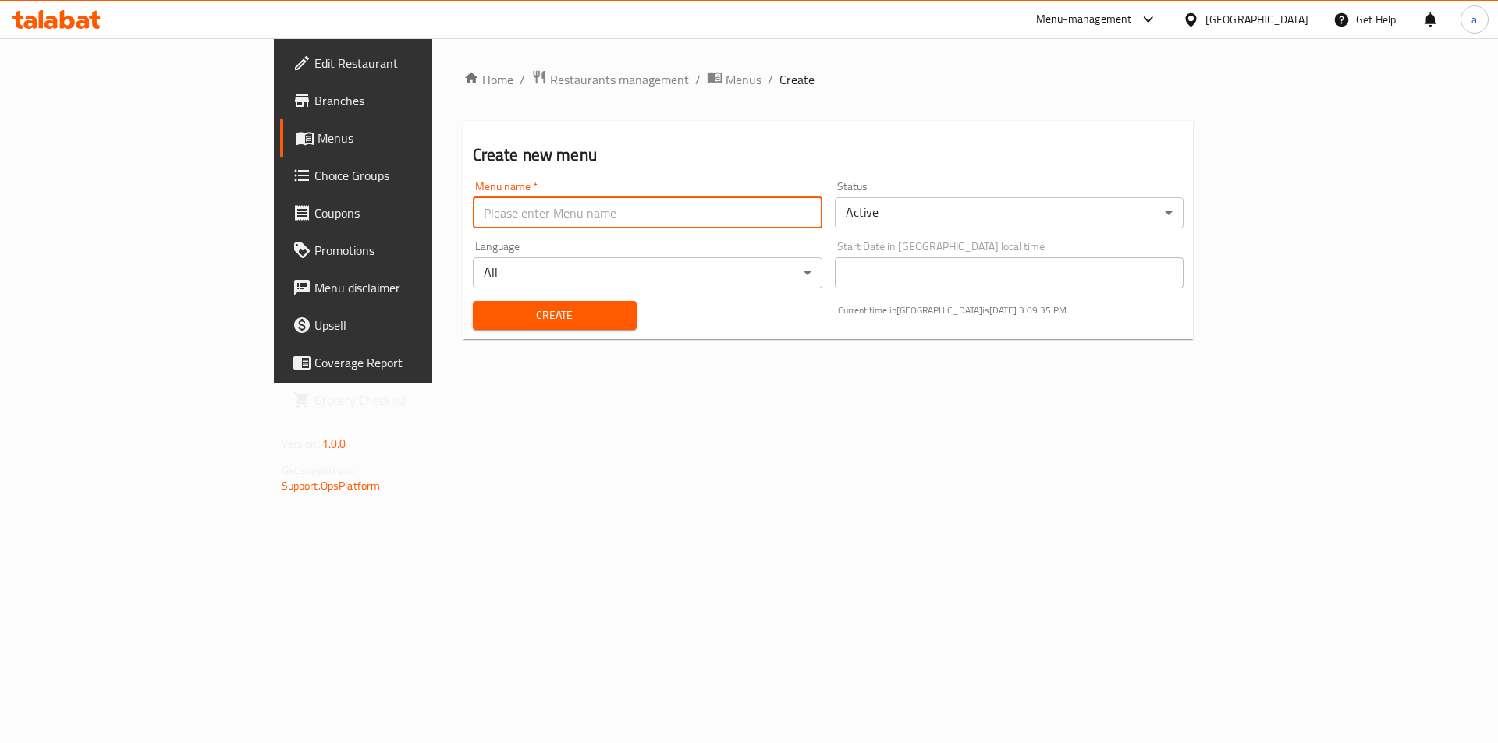
type input "abdalkarimamer"
click at [485, 314] on span "Create" at bounding box center [554, 316] width 139 height 20
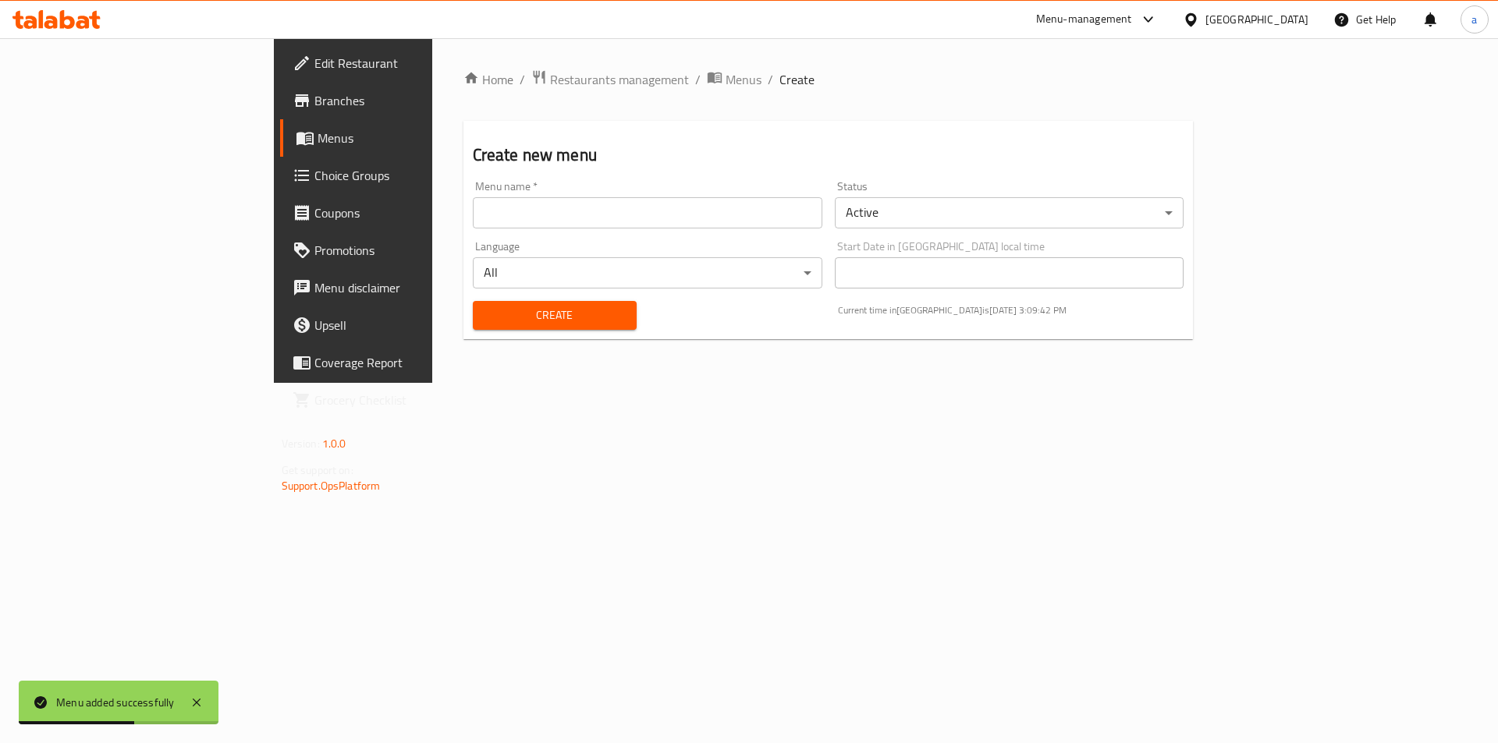
click at [317, 137] on span "Menus" at bounding box center [414, 138] width 194 height 19
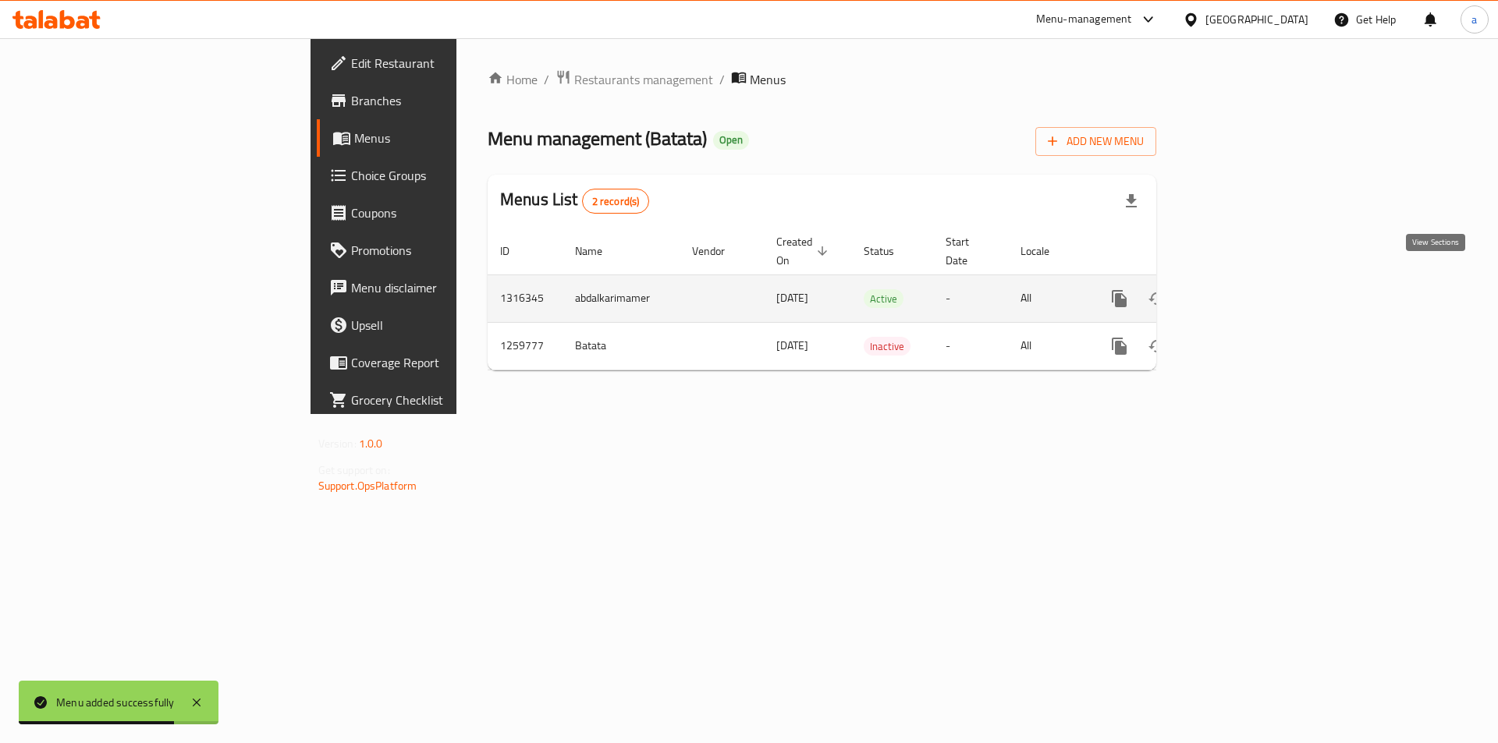
click at [1250, 286] on link "enhanced table" at bounding box center [1231, 298] width 37 height 37
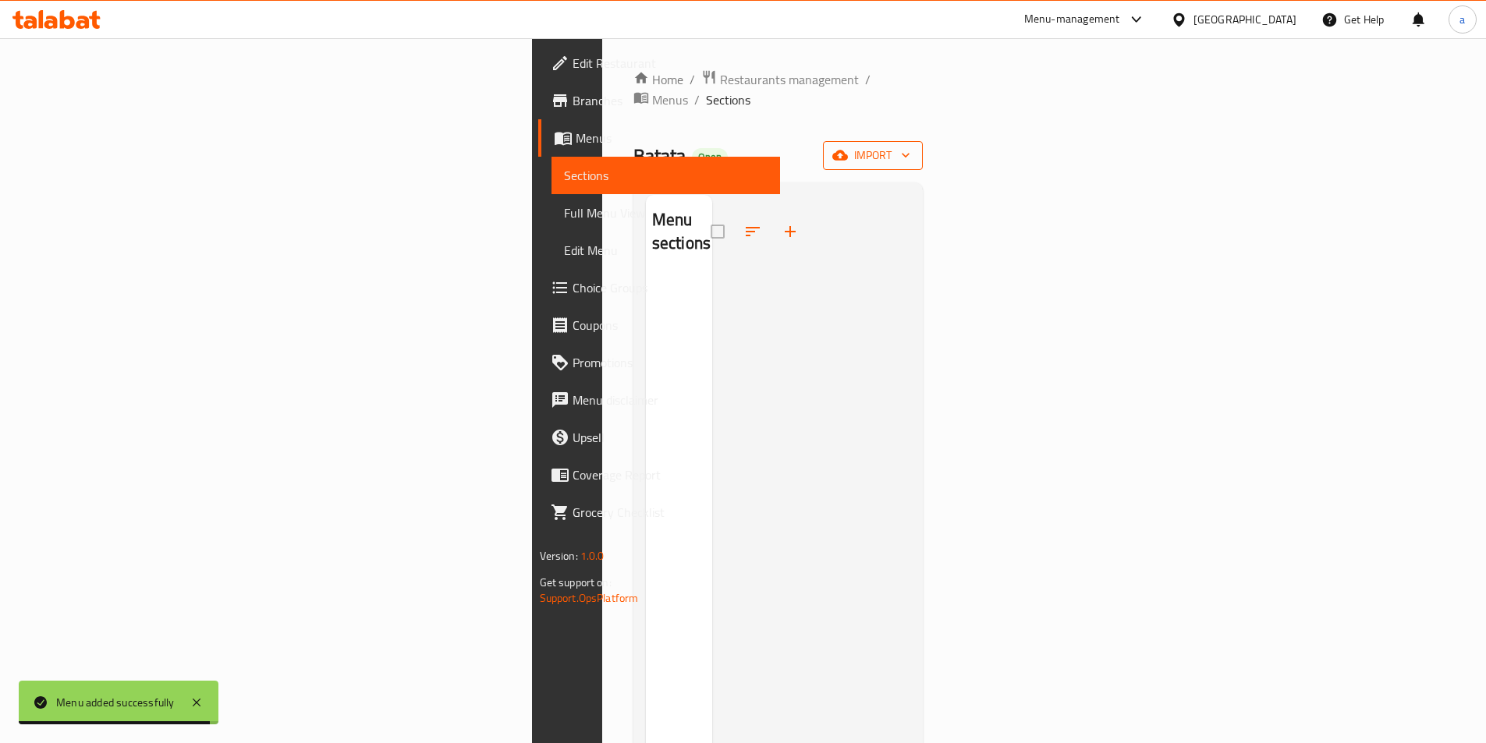
click at [910, 146] on span "import" at bounding box center [872, 156] width 75 height 20
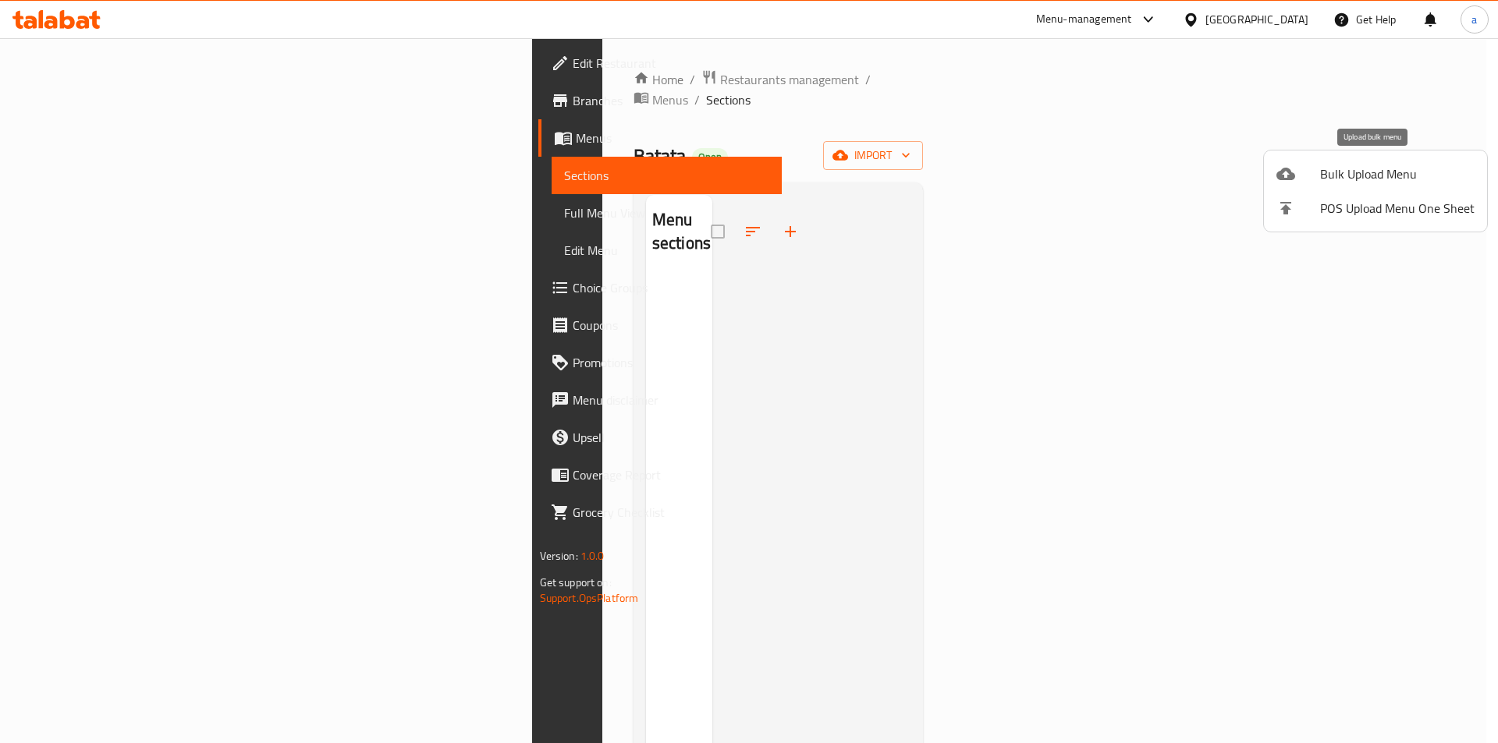
click at [1325, 183] on span "Bulk Upload Menu" at bounding box center [1397, 174] width 154 height 19
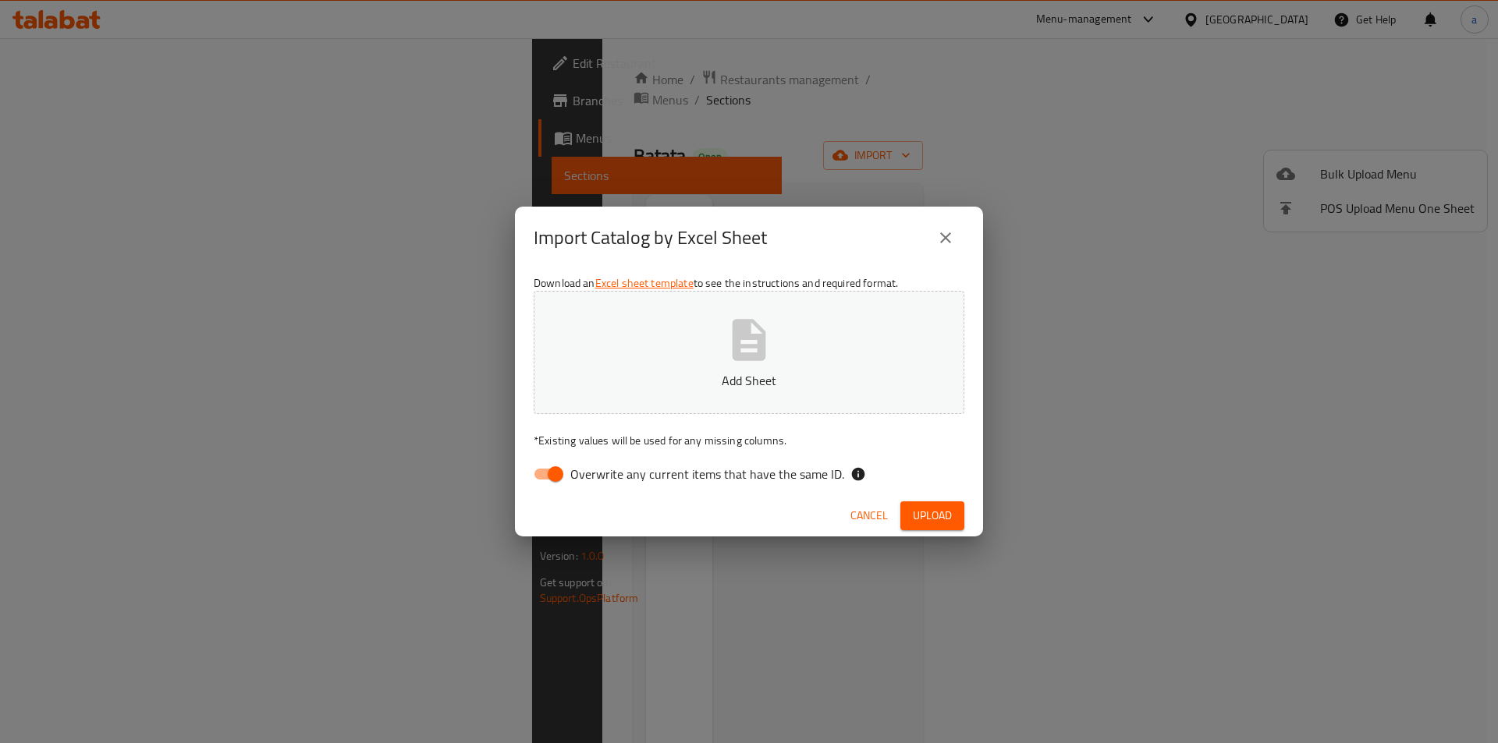
drag, startPoint x: 555, startPoint y: 476, endPoint x: 661, endPoint y: 366, distance: 152.8
click at [556, 473] on input "Overwrite any current items that have the same ID." at bounding box center [555, 474] width 89 height 30
checkbox input "false"
click at [712, 340] on button "Add Sheet" at bounding box center [749, 352] width 431 height 123
click at [926, 510] on span "Upload" at bounding box center [932, 516] width 39 height 20
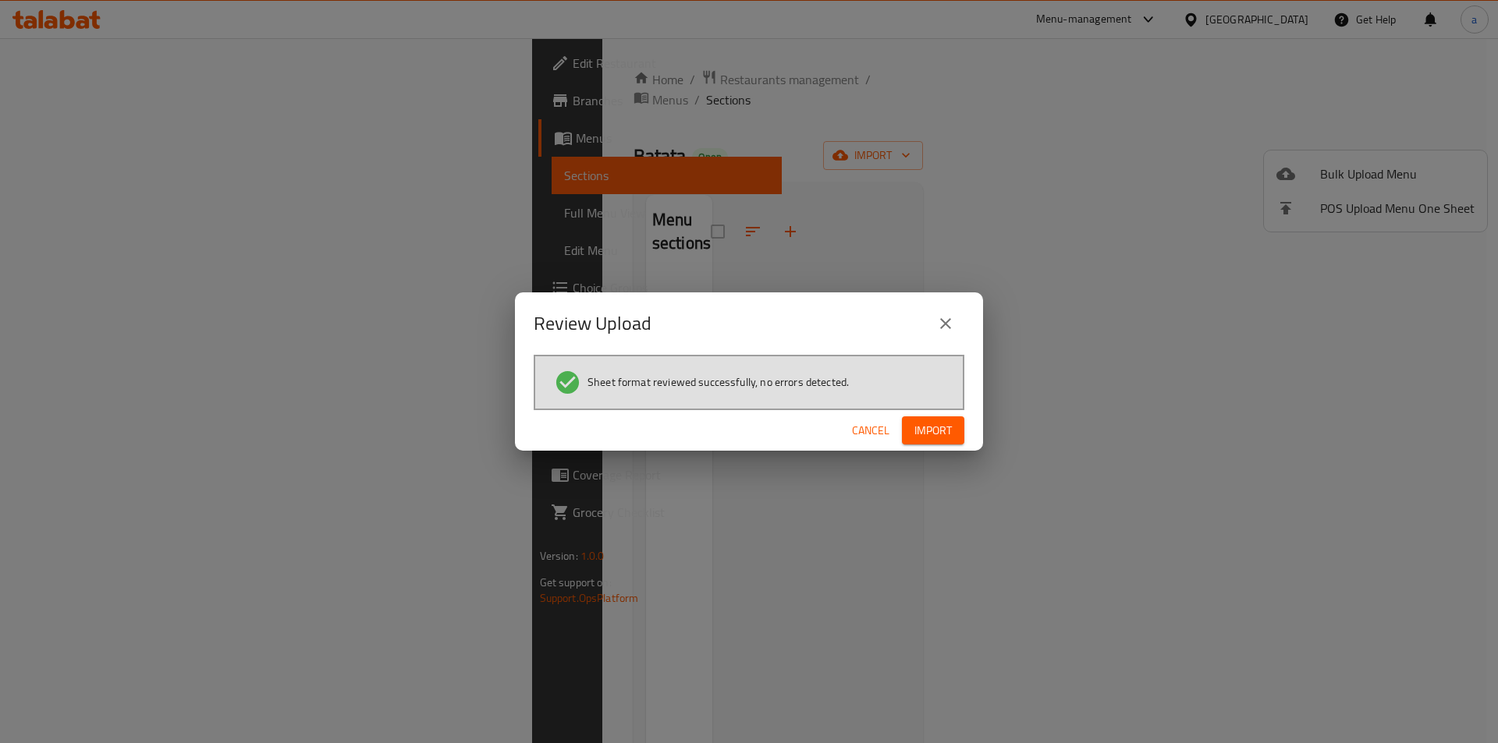
click at [929, 427] on span "Import" at bounding box center [932, 431] width 37 height 20
click at [881, 427] on span "Cancel" at bounding box center [882, 431] width 37 height 20
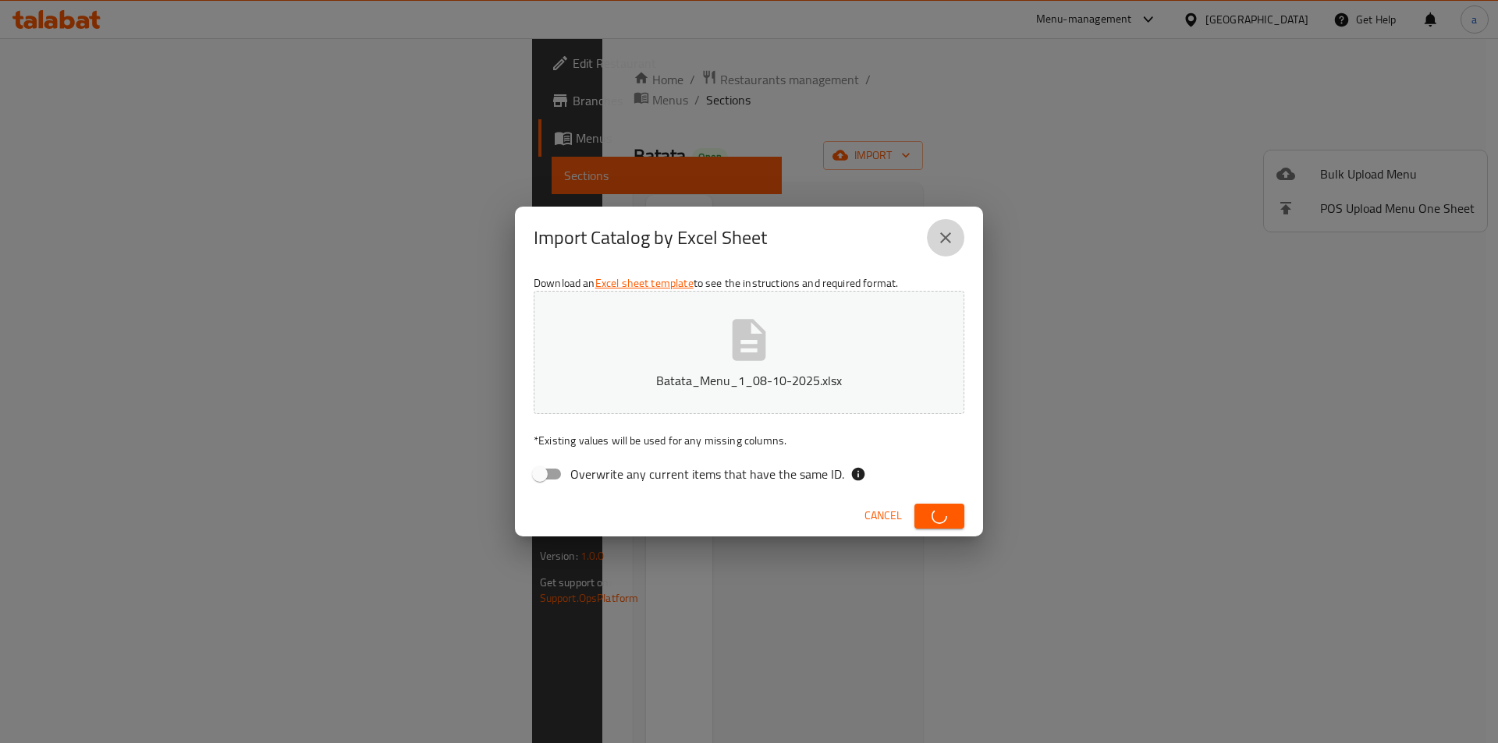
click at [948, 236] on icon "close" at bounding box center [945, 237] width 11 height 11
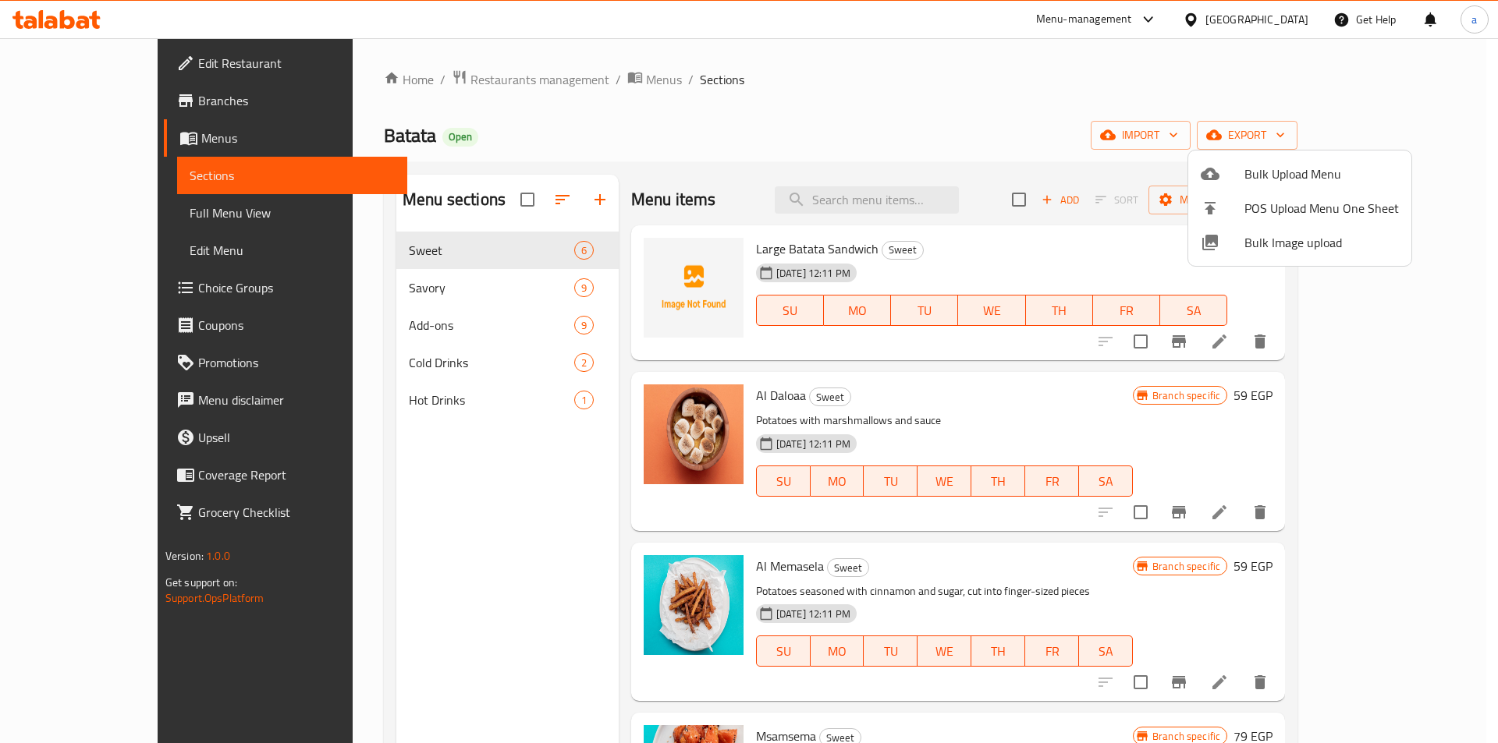
click at [147, 141] on div at bounding box center [749, 371] width 1498 height 743
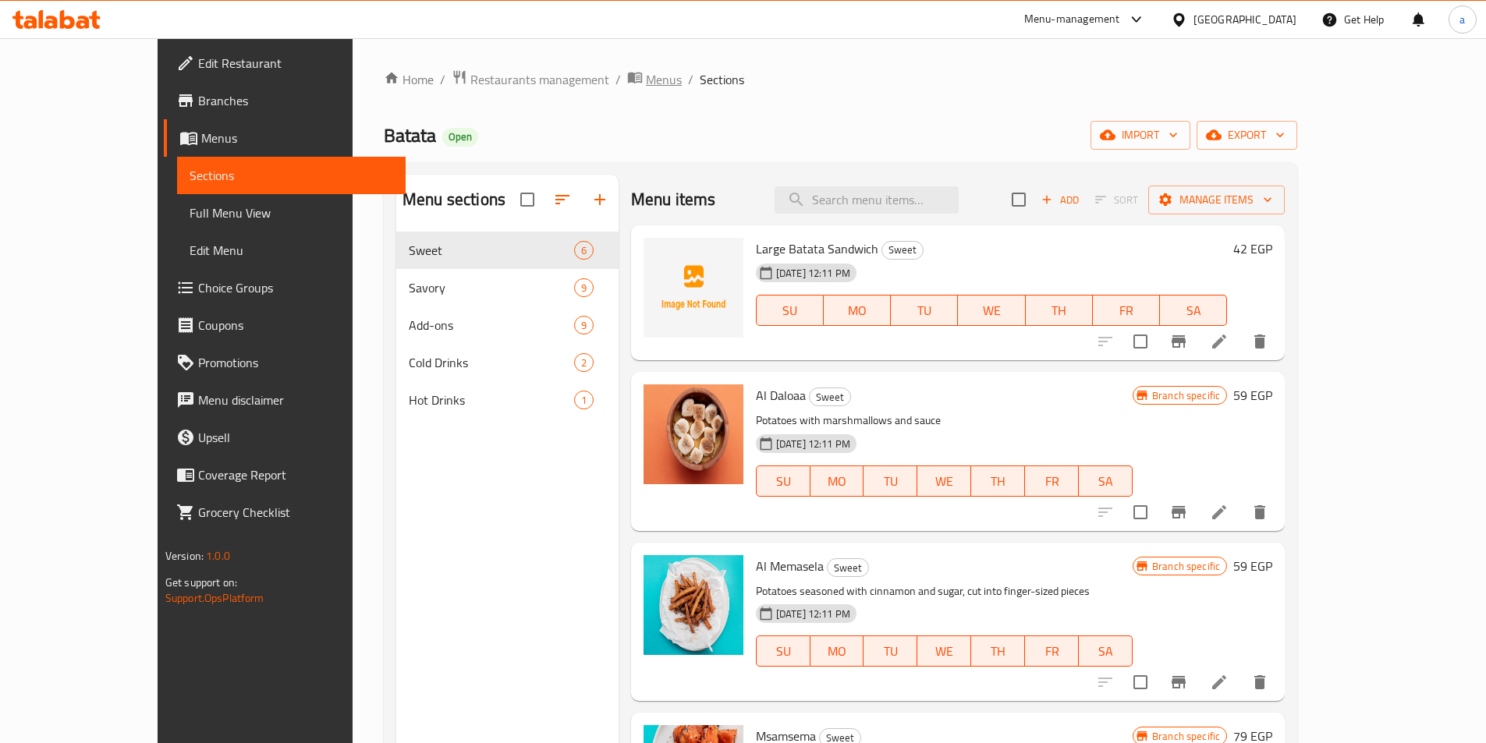
click at [646, 86] on span "Menus" at bounding box center [664, 79] width 36 height 19
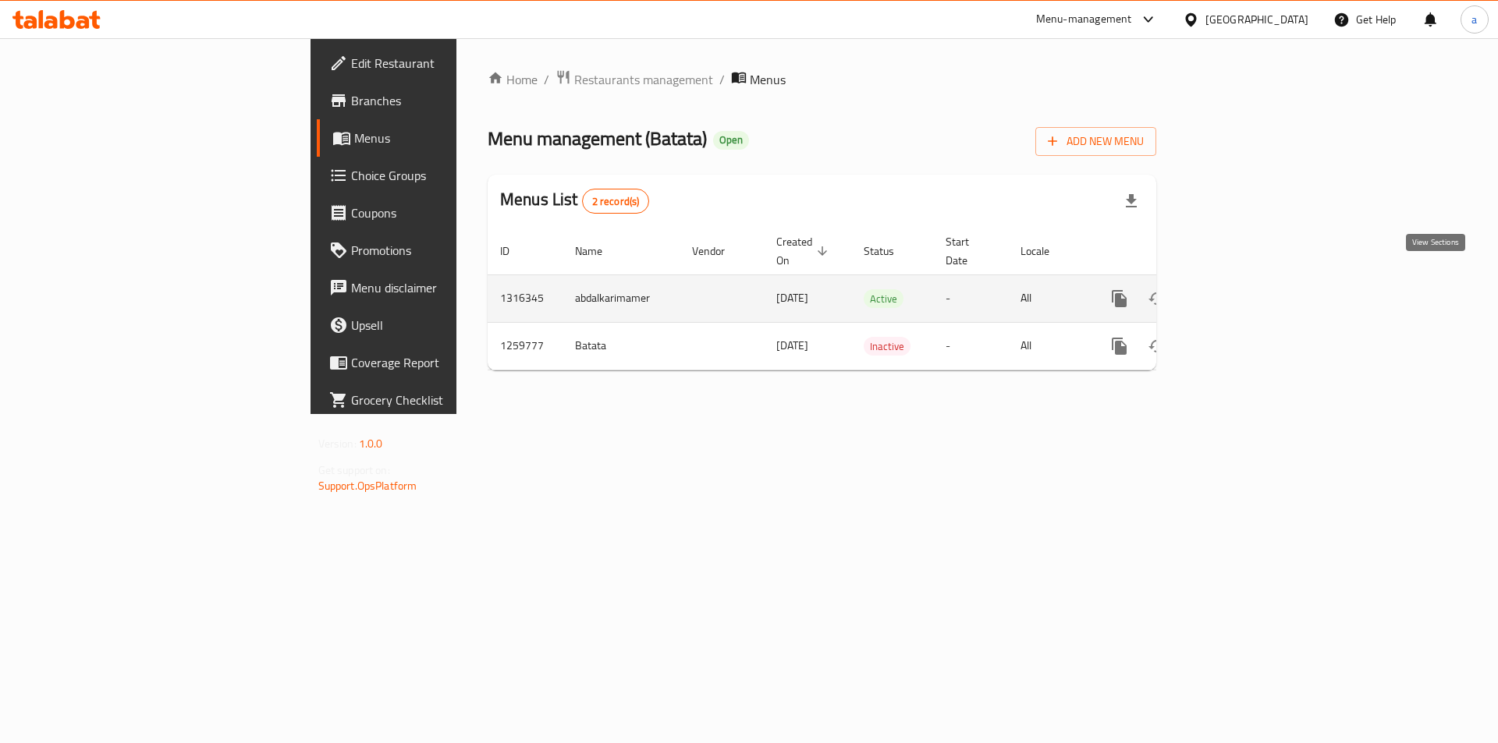
click at [1239, 292] on icon "enhanced table" at bounding box center [1232, 299] width 14 height 14
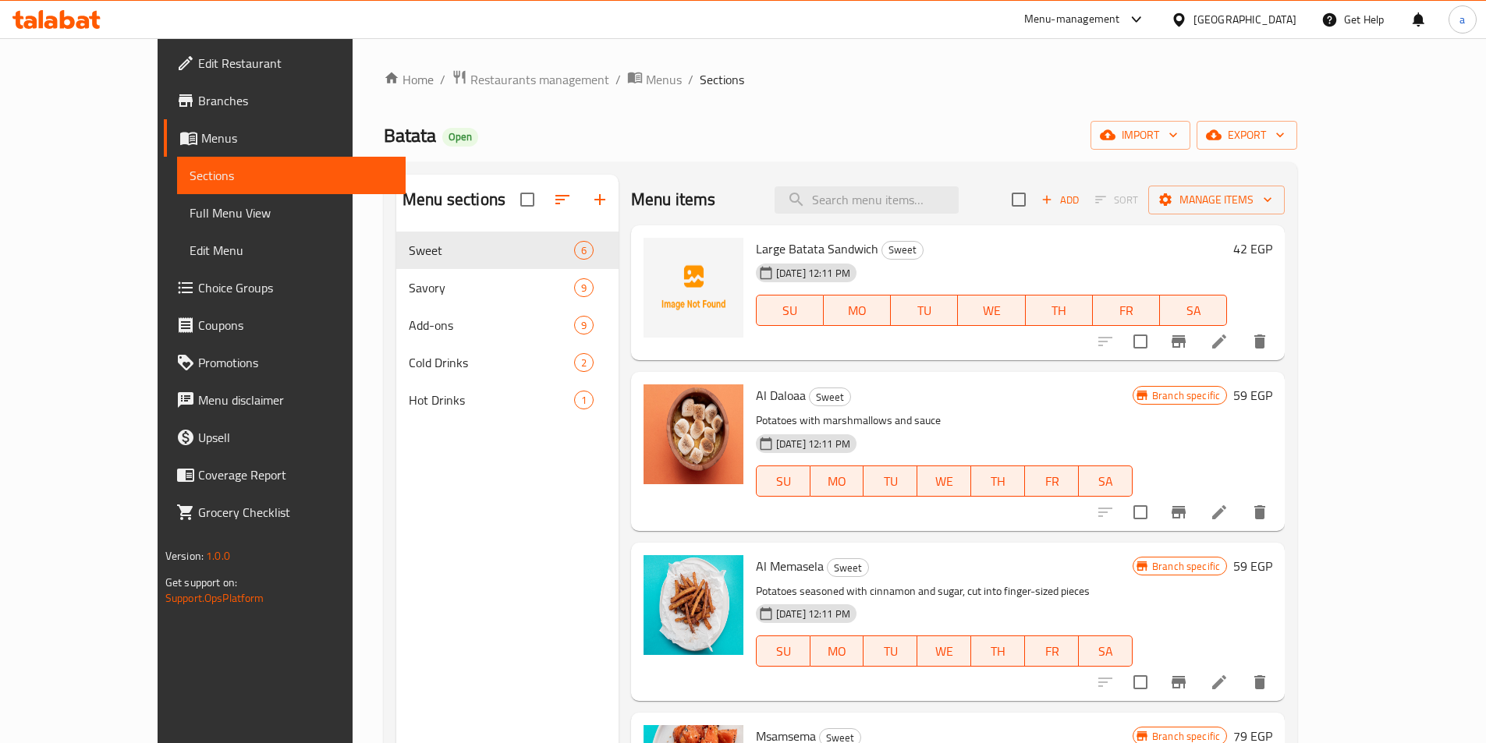
click at [201, 139] on span "Menus" at bounding box center [297, 138] width 192 height 19
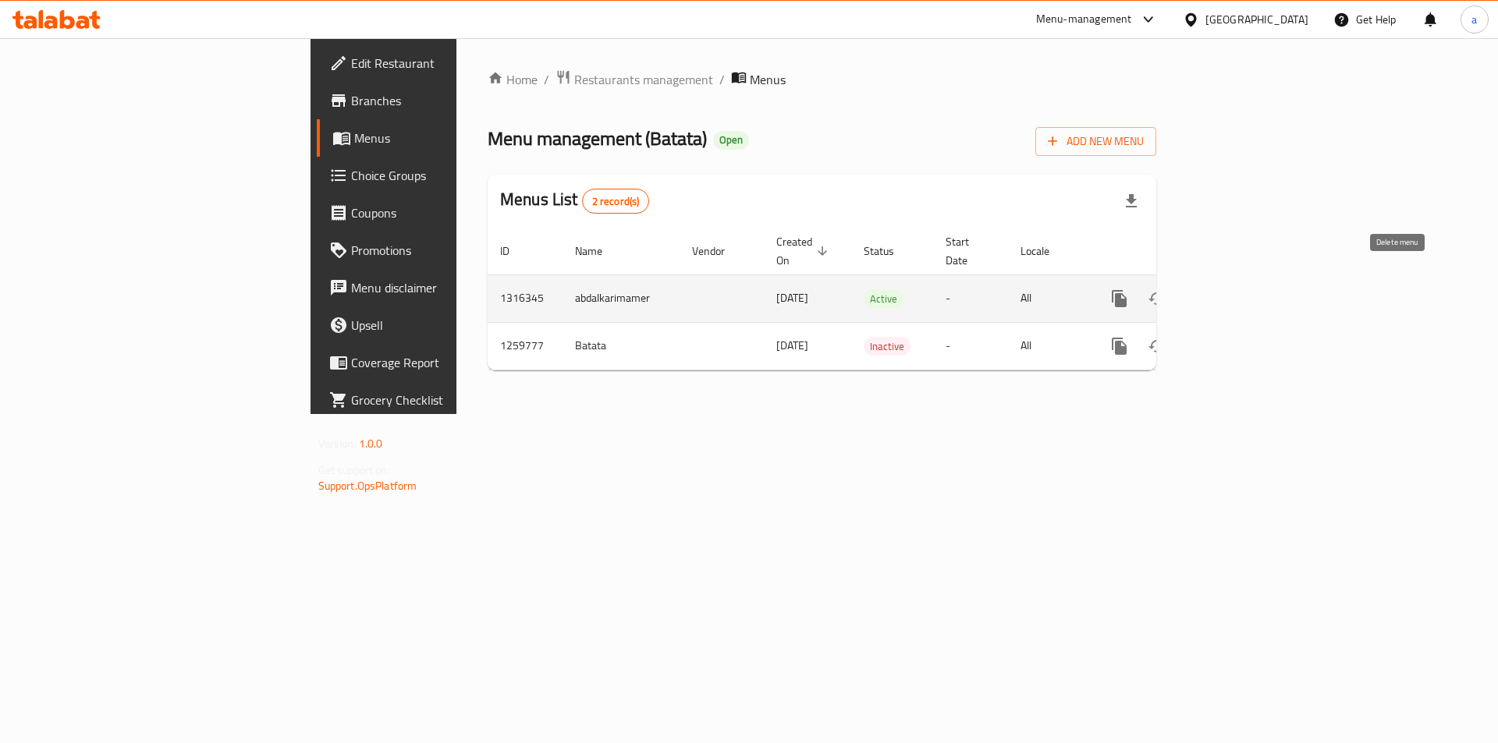
click at [1200, 292] on icon "enhanced table" at bounding box center [1194, 299] width 11 height 14
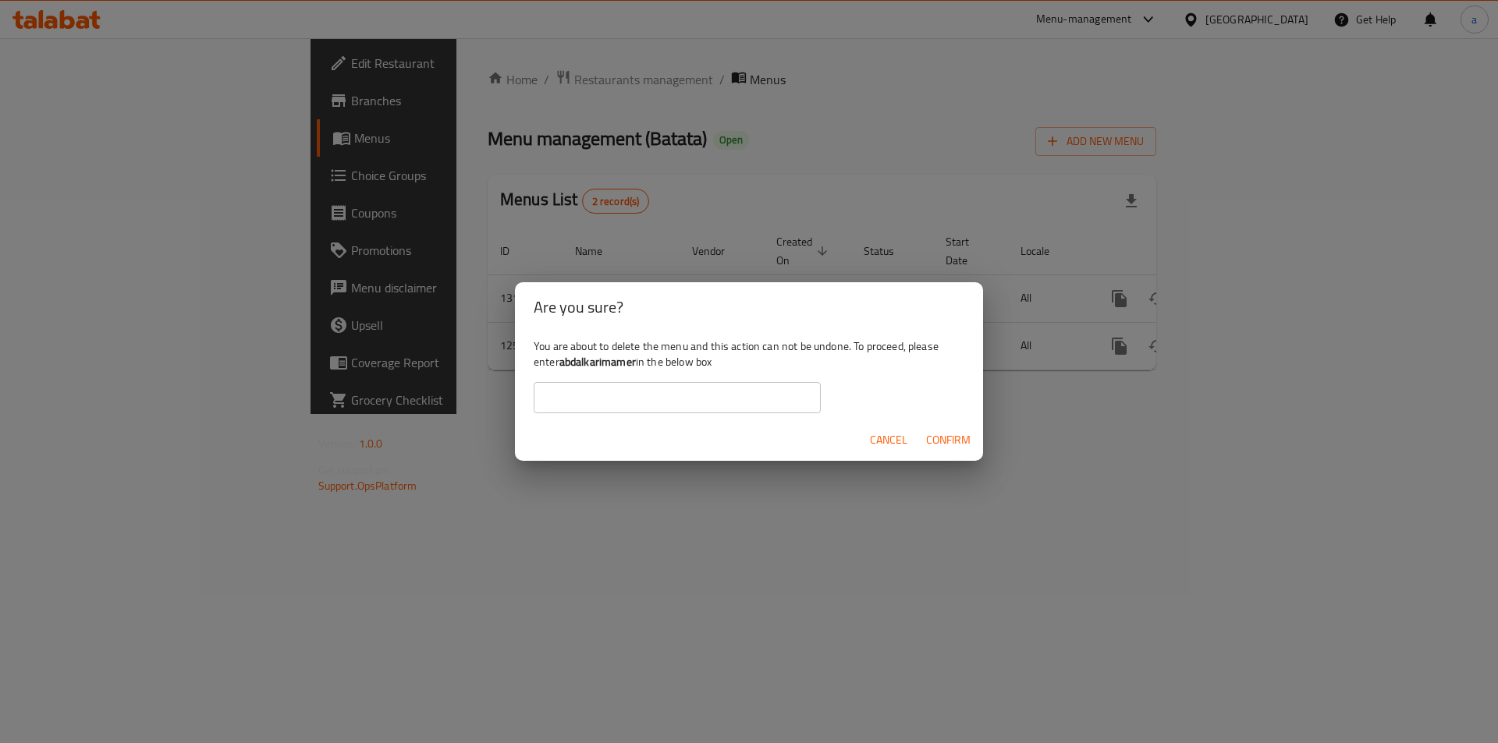
click at [953, 433] on span "Confirm" at bounding box center [948, 441] width 44 height 20
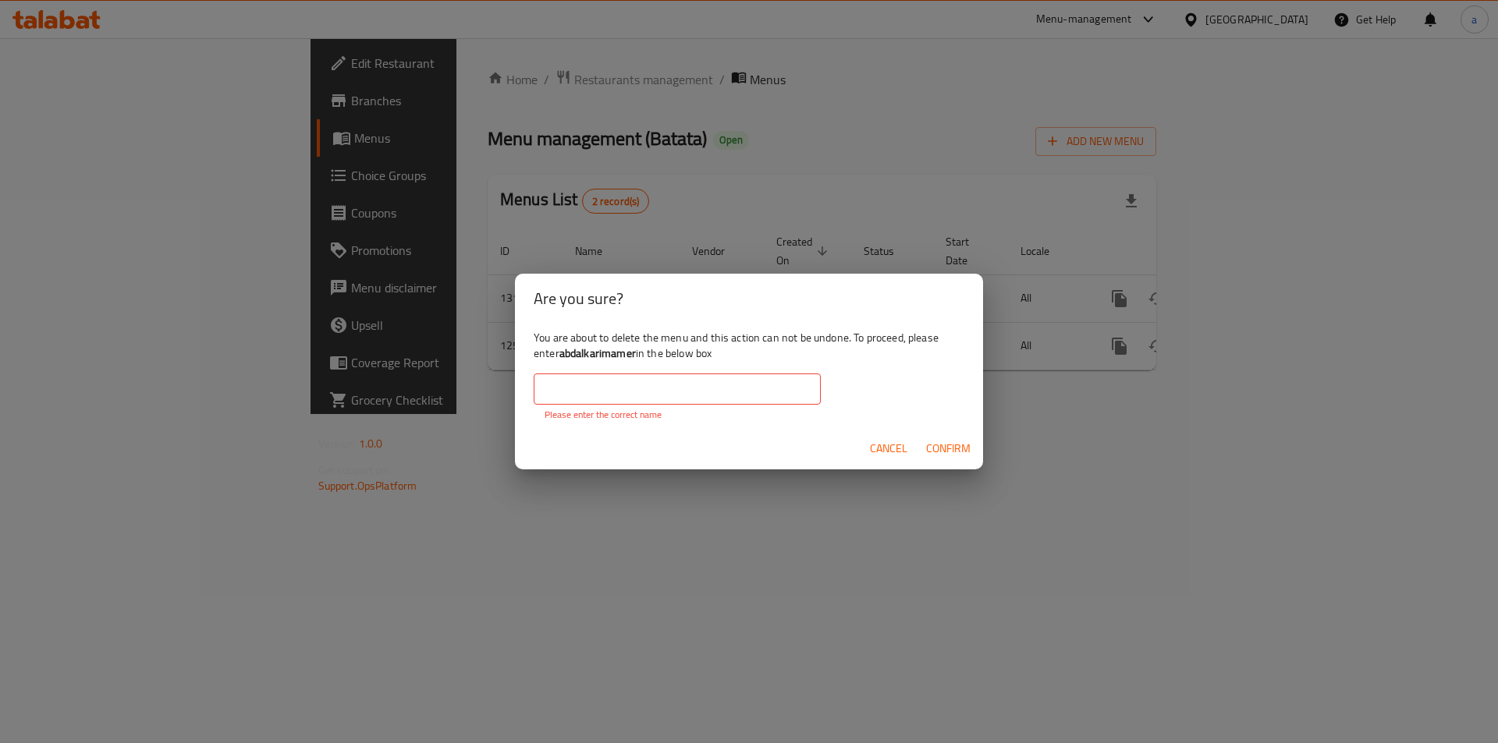
drag, startPoint x: 898, startPoint y: 449, endPoint x: 918, endPoint y: 436, distance: 24.2
click at [897, 449] on span "Cancel" at bounding box center [888, 449] width 37 height 20
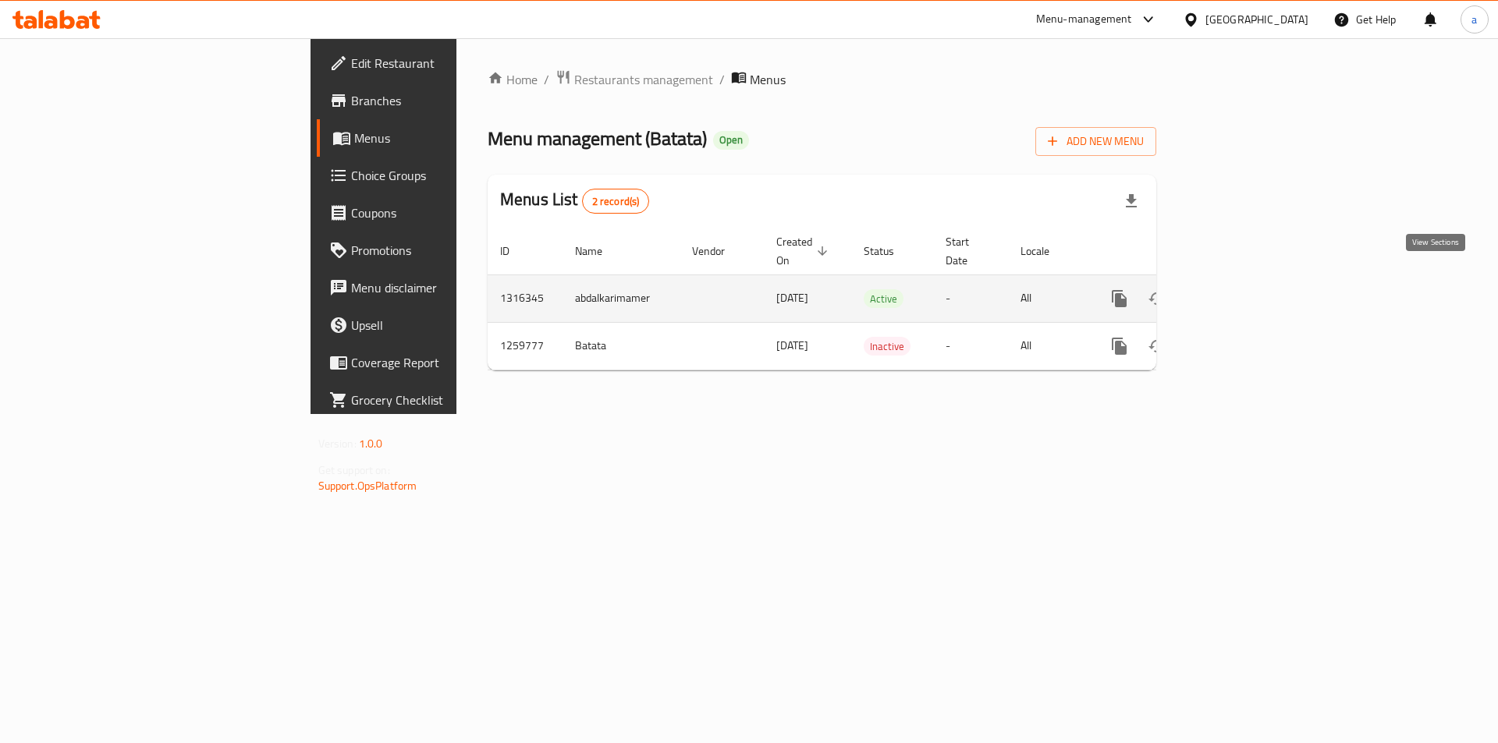
click at [1241, 289] on icon "enhanced table" at bounding box center [1231, 298] width 19 height 19
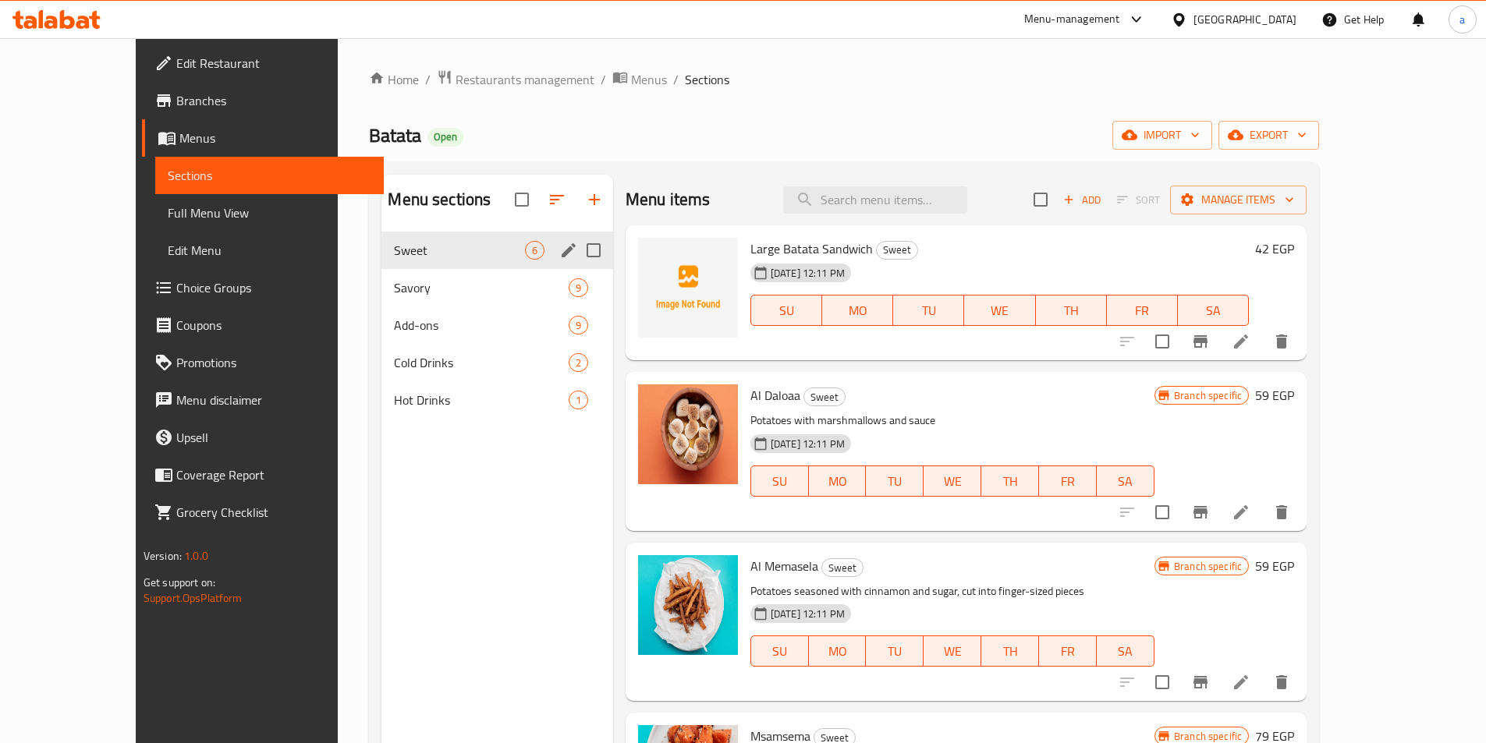
click at [577, 250] on input "Menu sections" at bounding box center [593, 250] width 33 height 33
checkbox input "true"
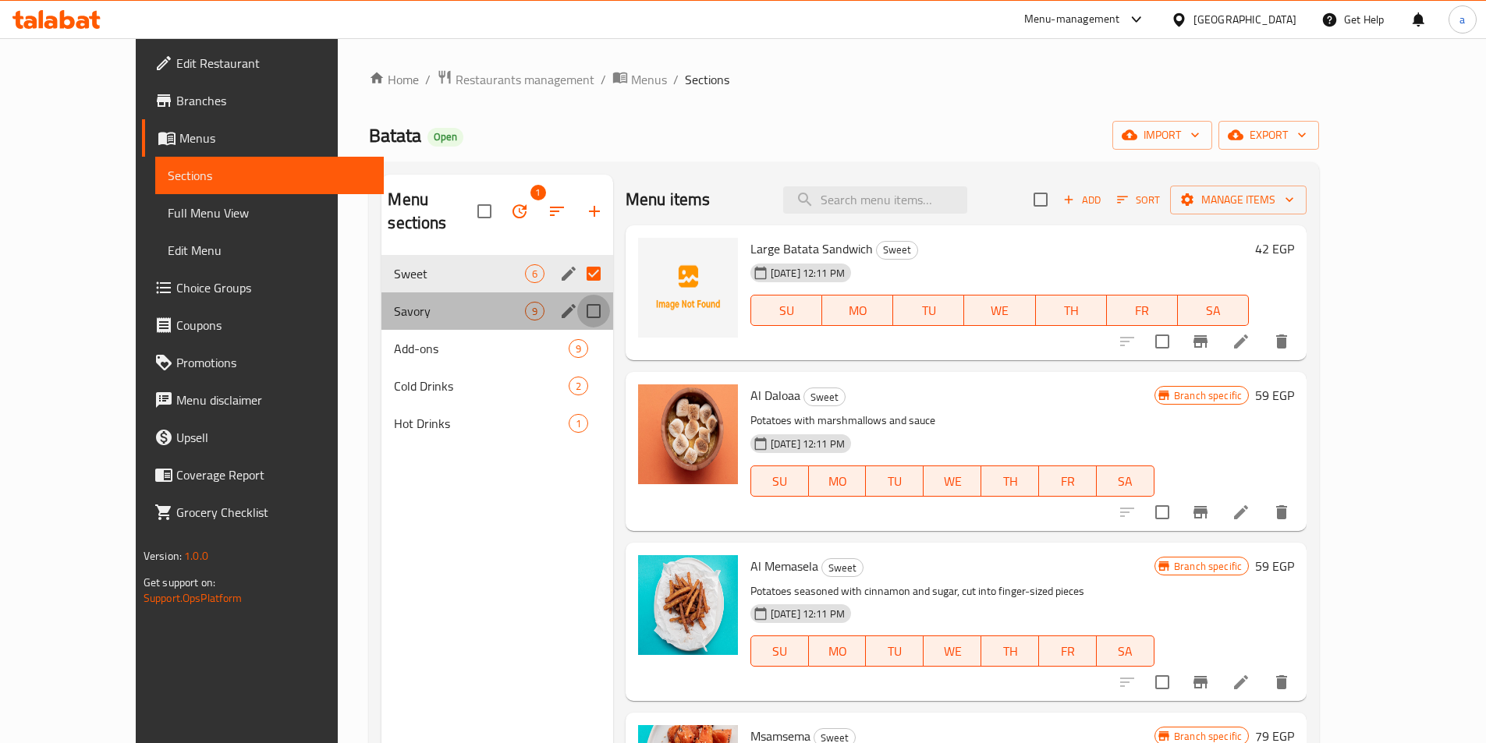
click at [577, 295] on input "Menu sections" at bounding box center [593, 311] width 33 height 33
checkbox input "true"
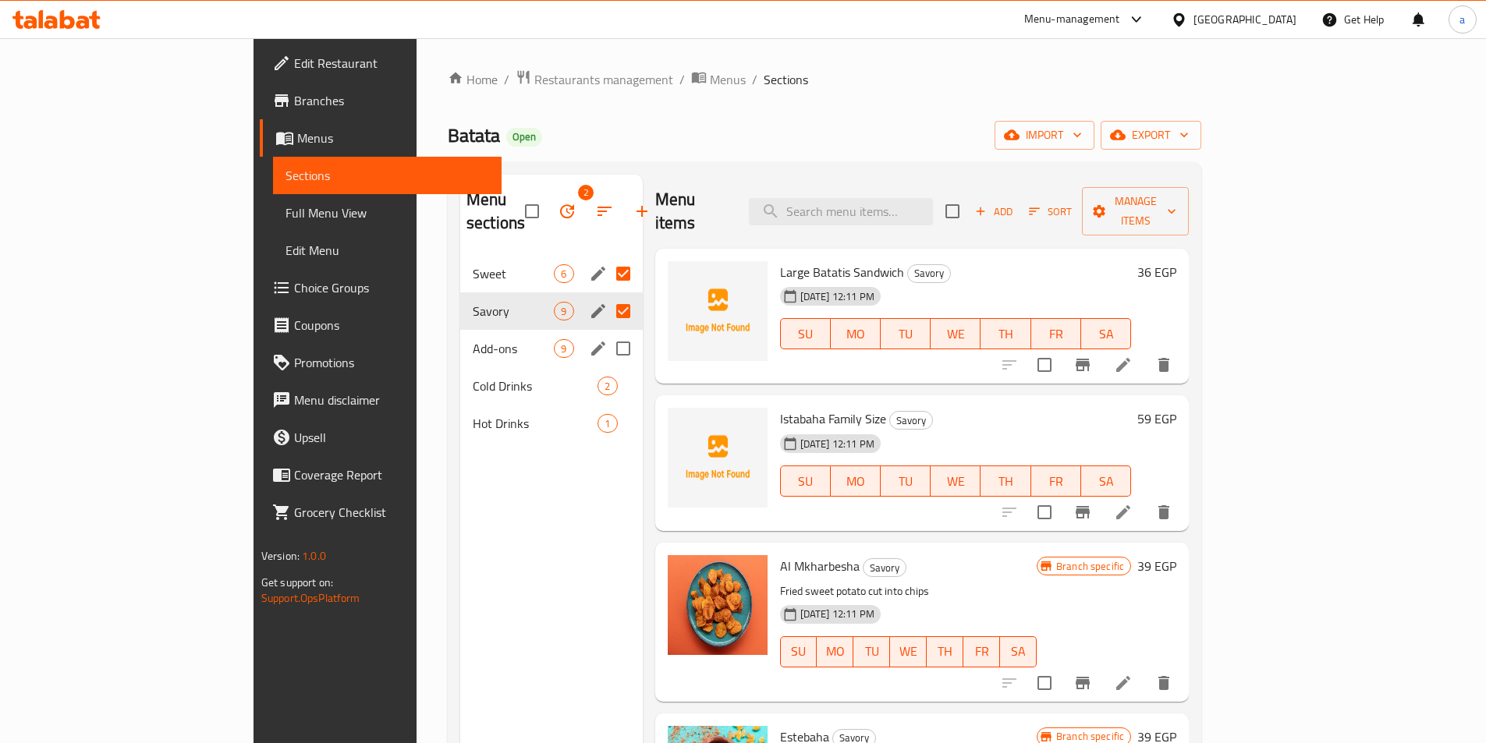
click at [607, 332] on input "Menu sections" at bounding box center [623, 348] width 33 height 33
checkbox input "true"
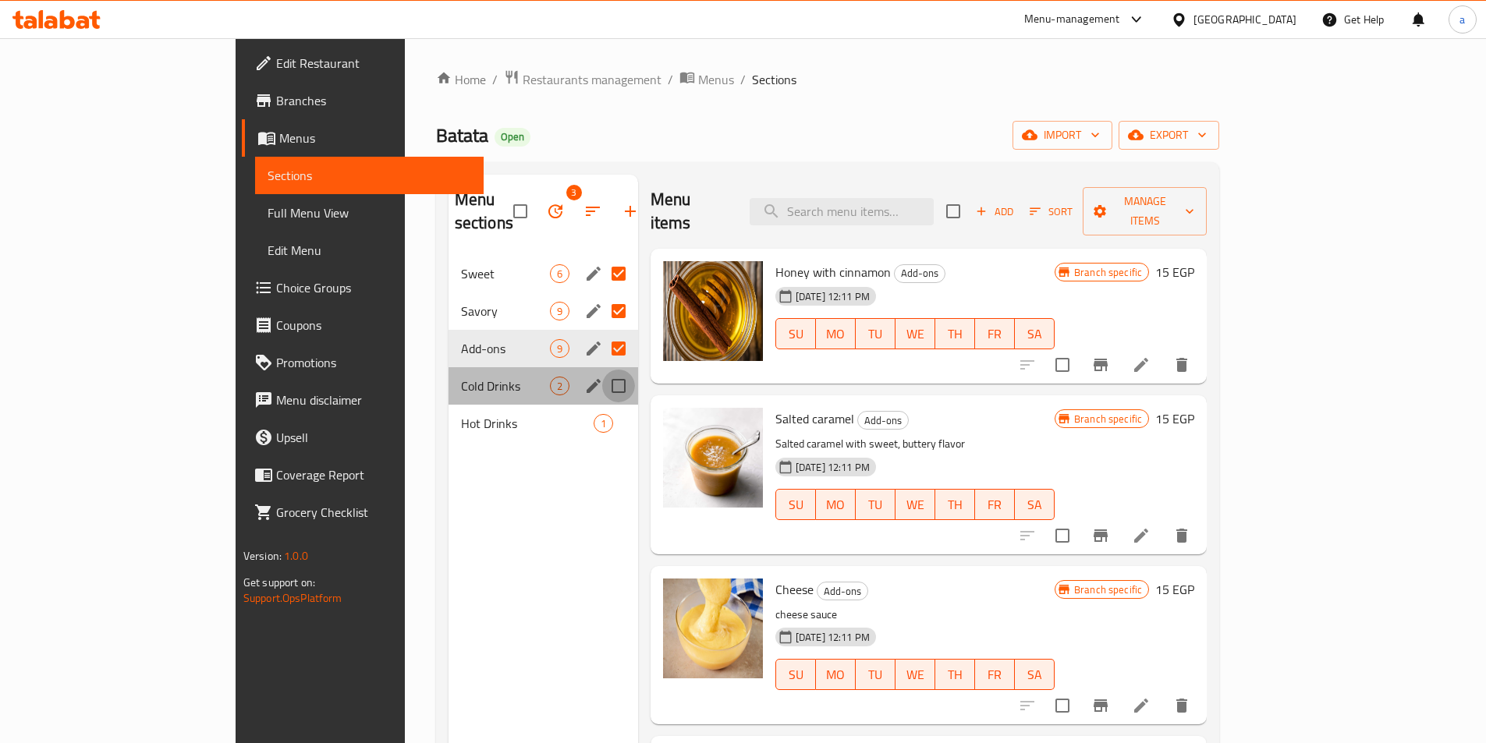
click at [602, 370] on input "Menu sections" at bounding box center [618, 386] width 33 height 33
checkbox input "true"
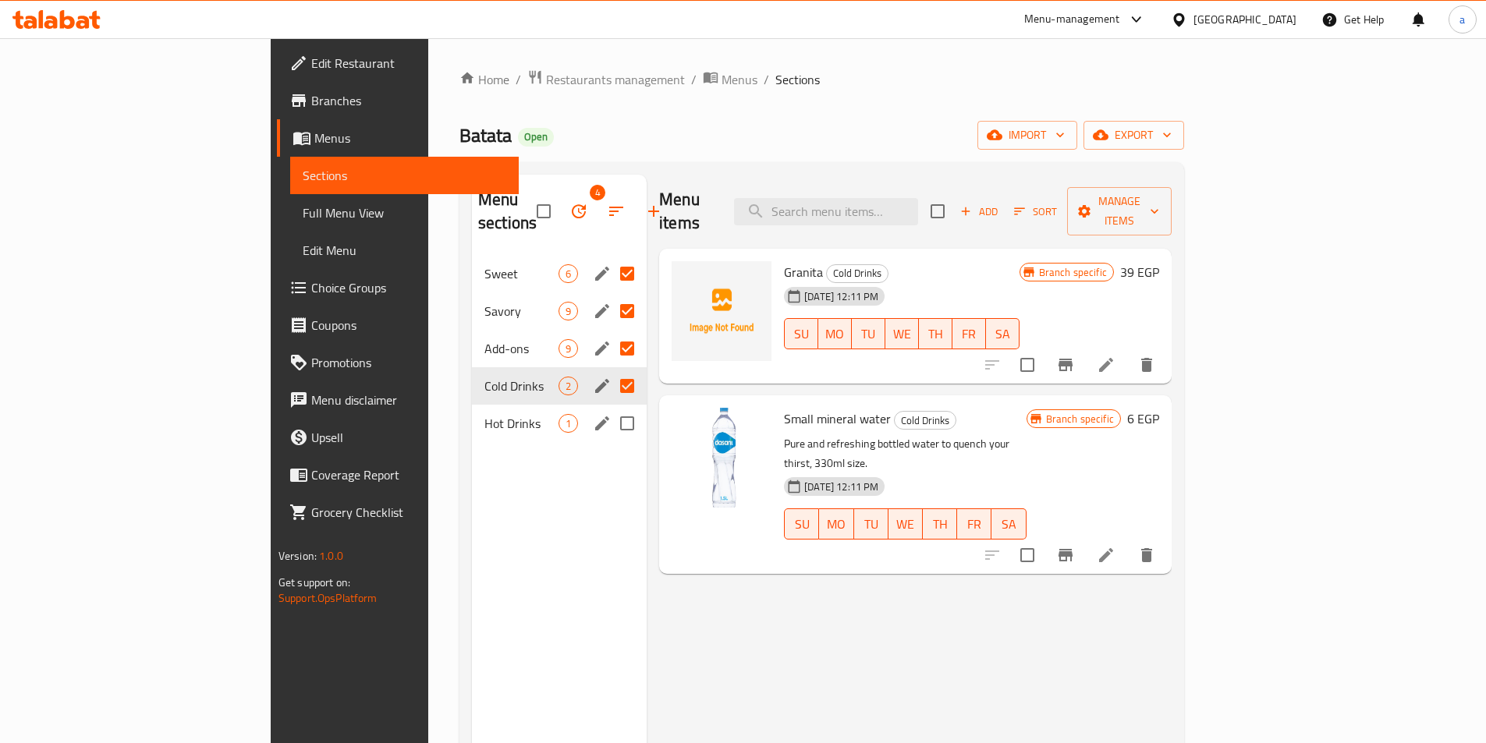
click at [611, 407] on input "Menu sections" at bounding box center [627, 423] width 33 height 33
checkbox input "true"
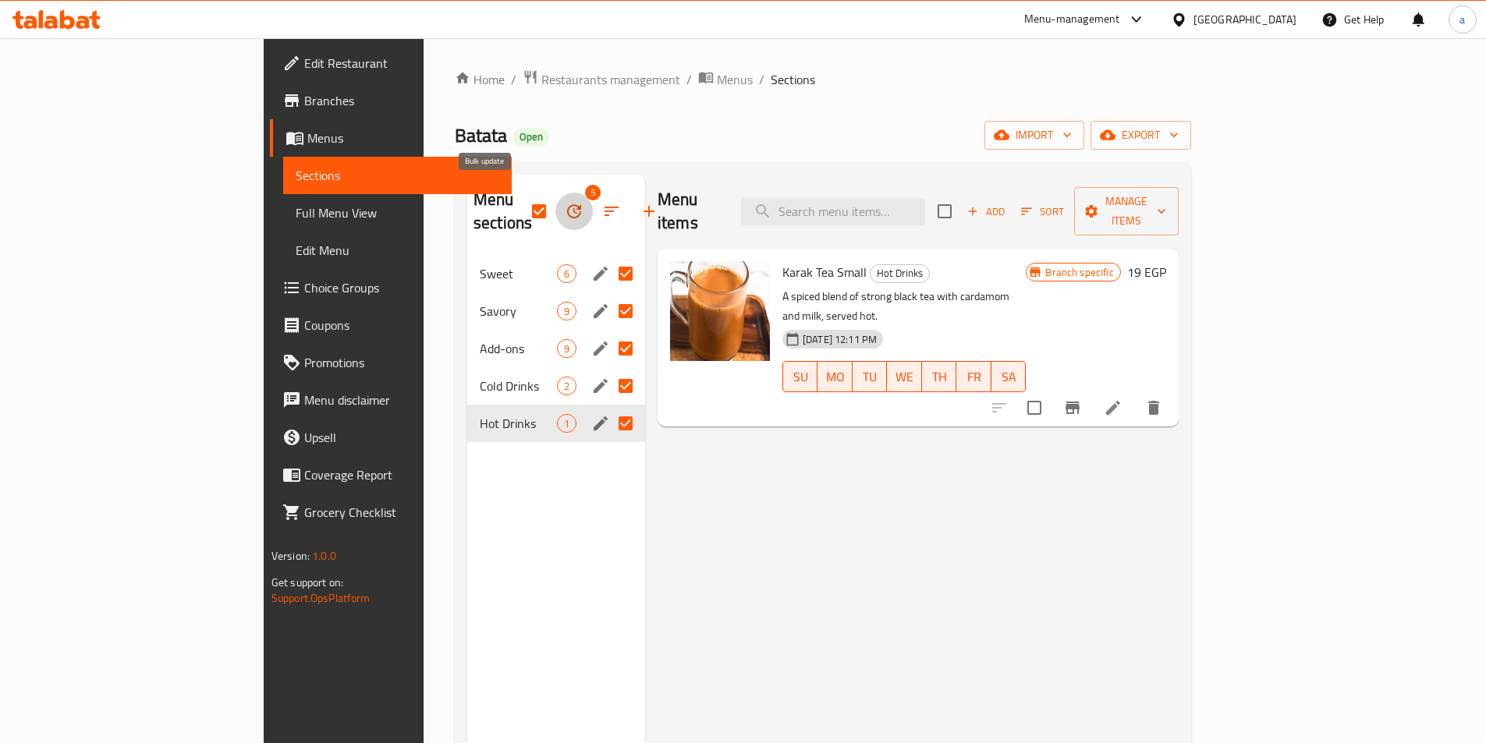
click at [567, 204] on icon "button" at bounding box center [574, 211] width 14 height 14
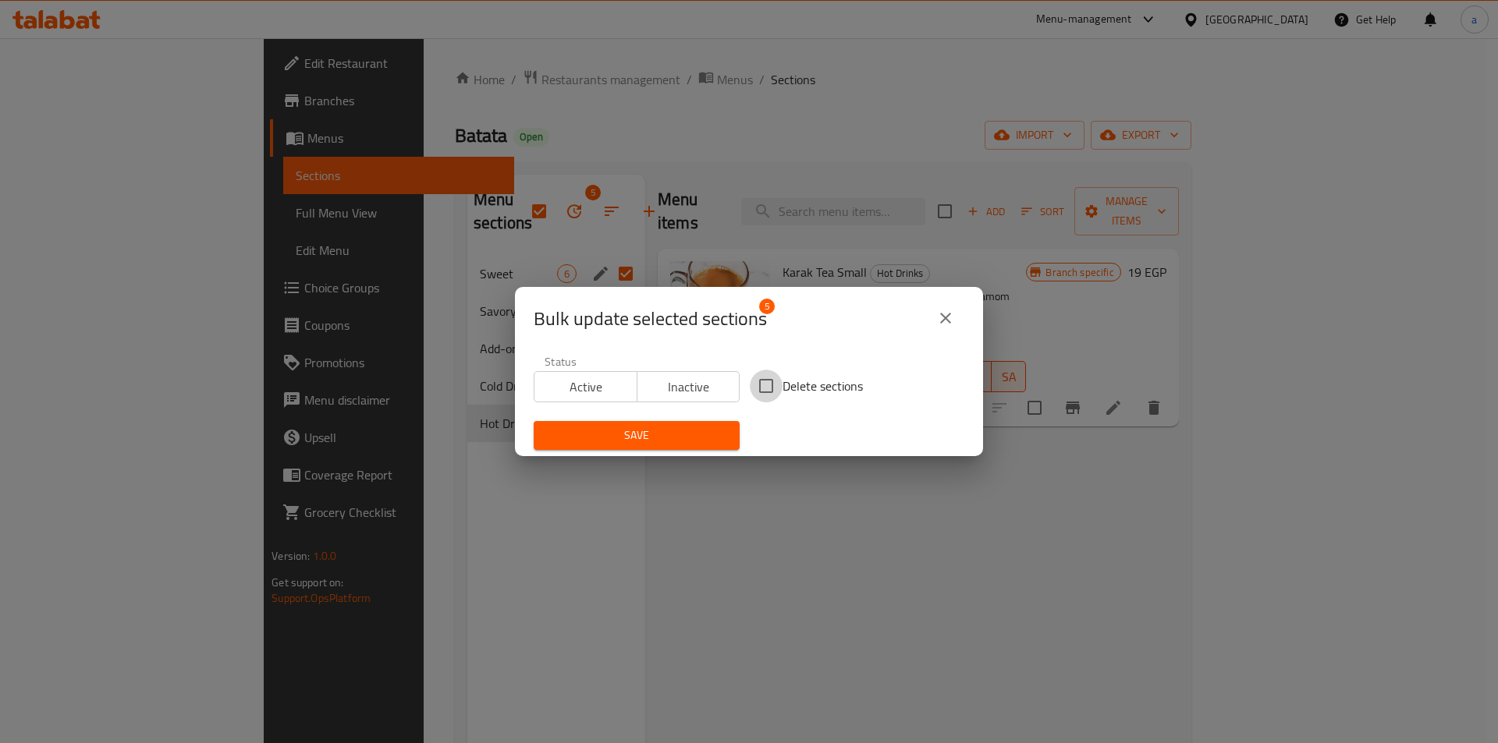
click at [772, 385] on input "Delete sections" at bounding box center [766, 386] width 33 height 33
checkbox input "true"
click at [701, 429] on span "Save" at bounding box center [636, 436] width 181 height 20
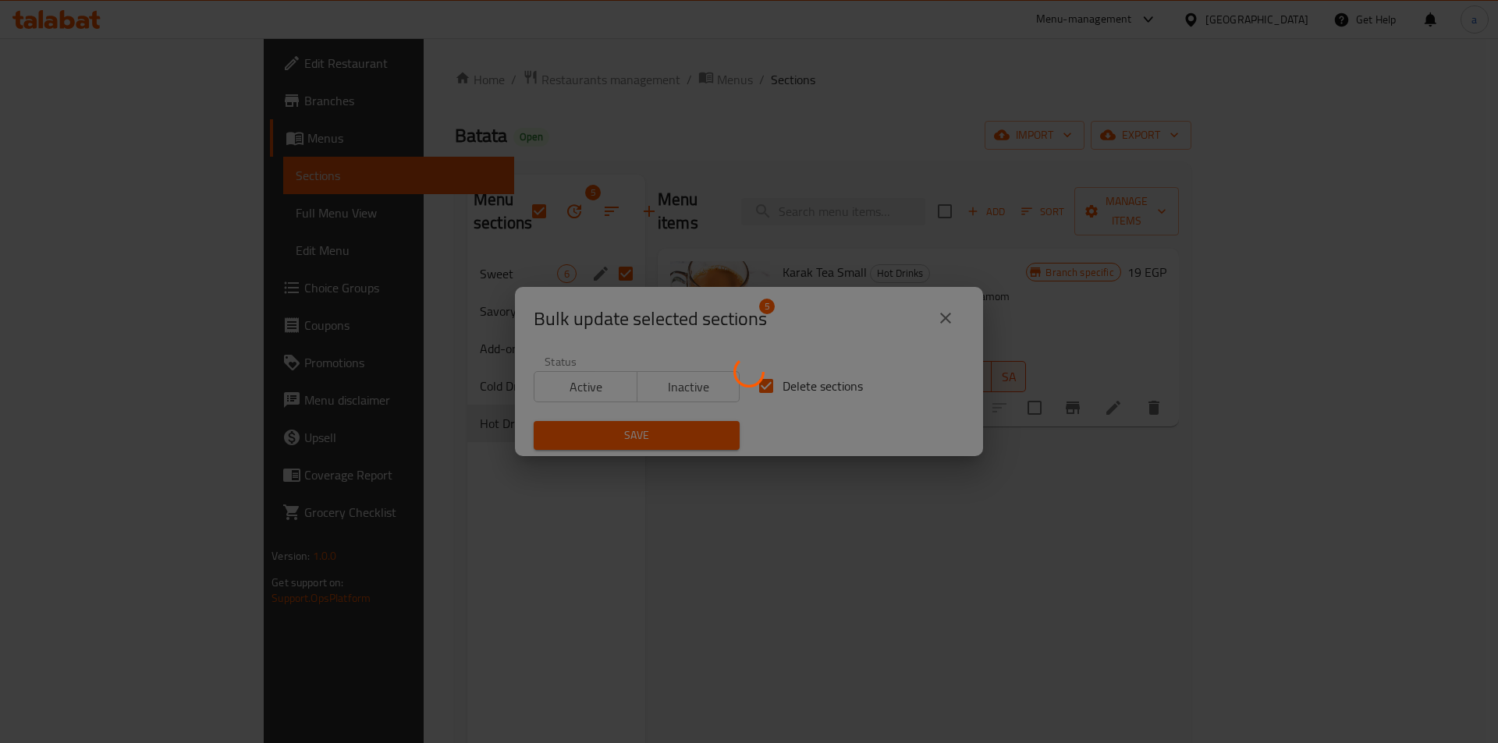
checkbox input "false"
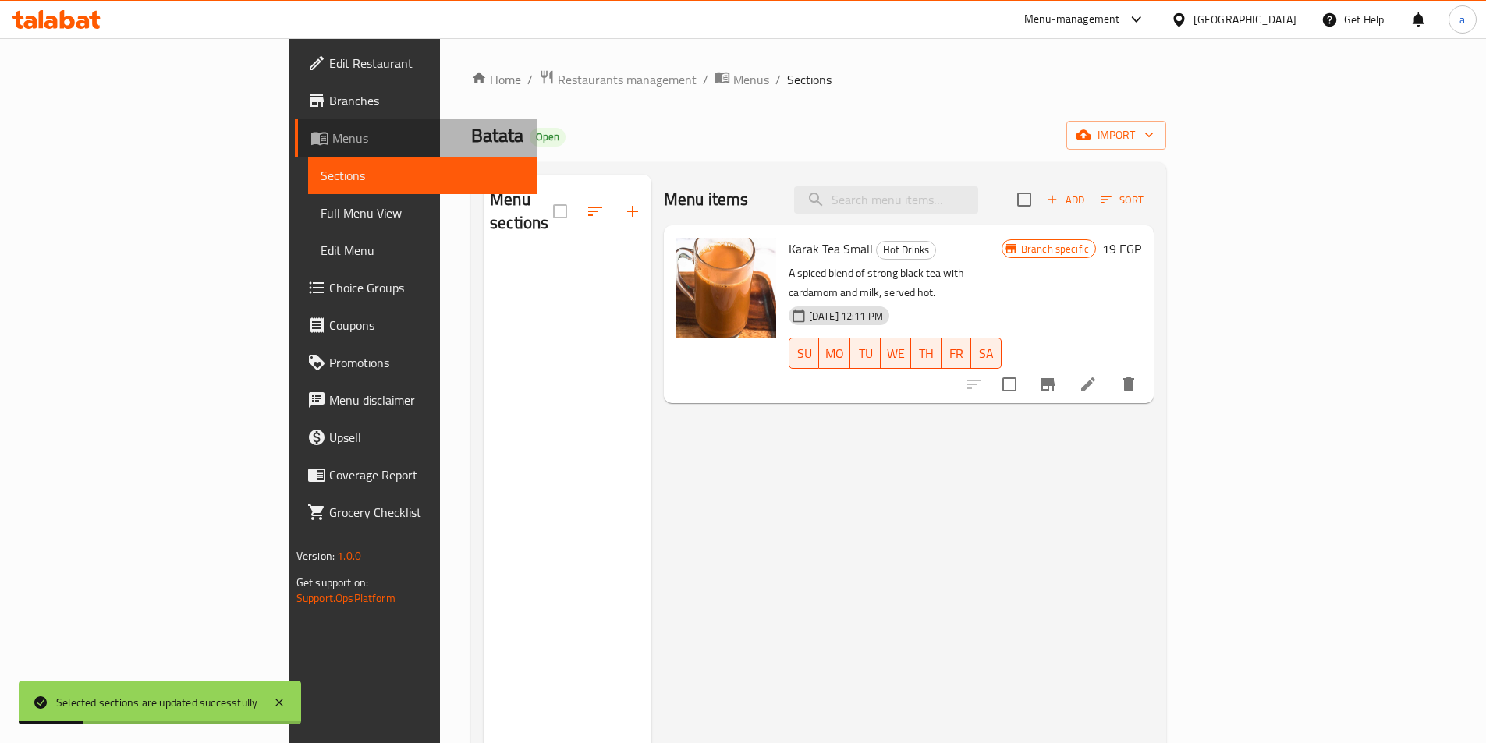
click at [295, 147] on link "Menus" at bounding box center [416, 137] width 242 height 37
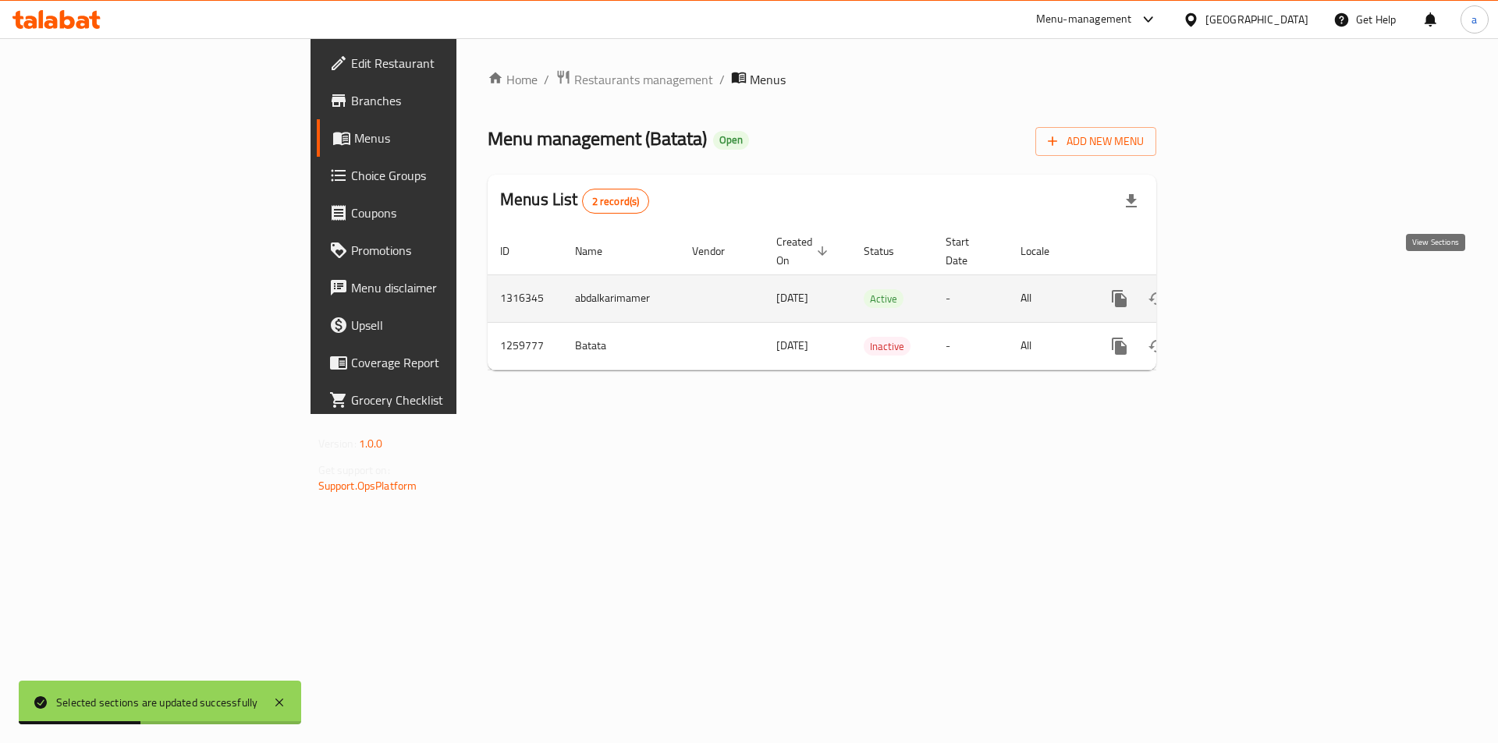
click at [1239, 292] on icon "enhanced table" at bounding box center [1232, 299] width 14 height 14
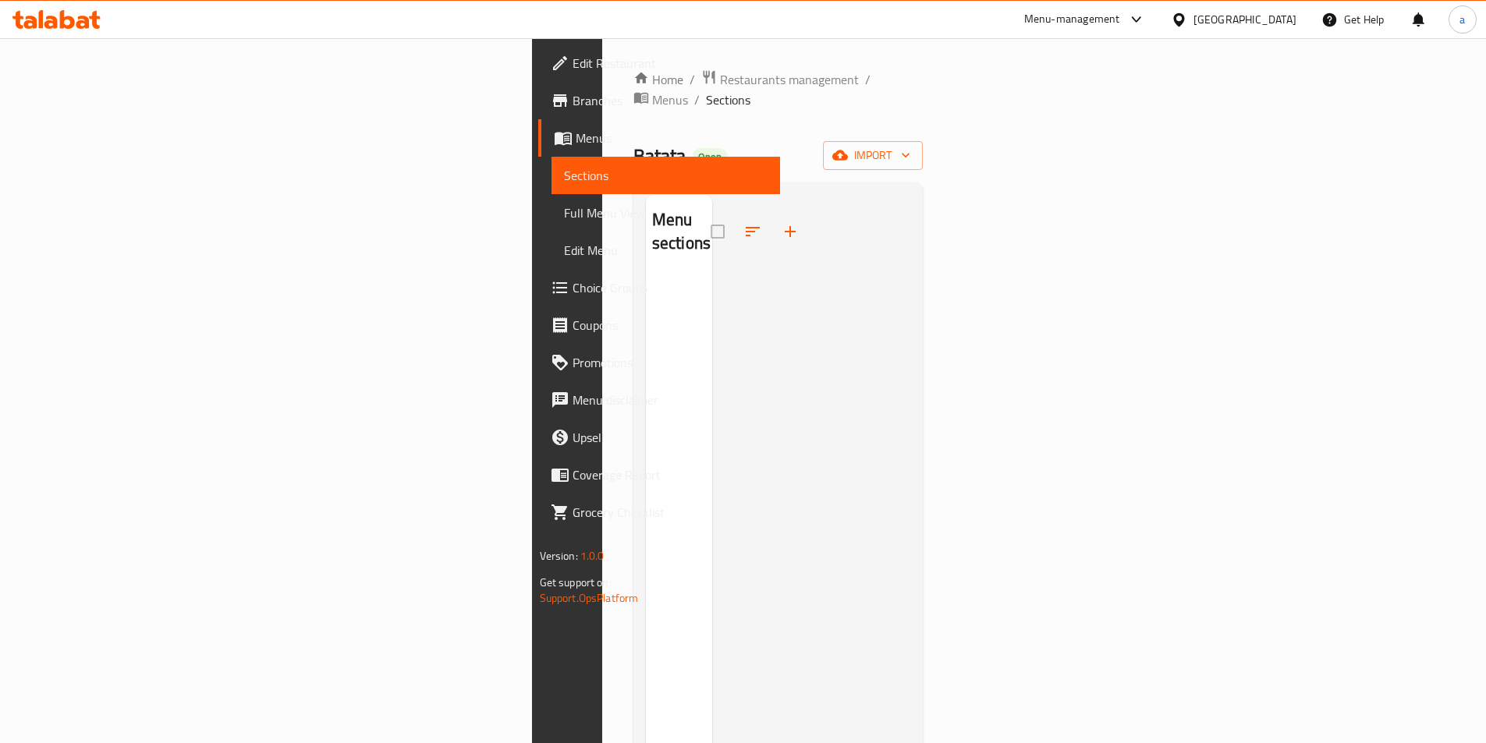
click at [573, 96] on span "Branches" at bounding box center [670, 100] width 195 height 19
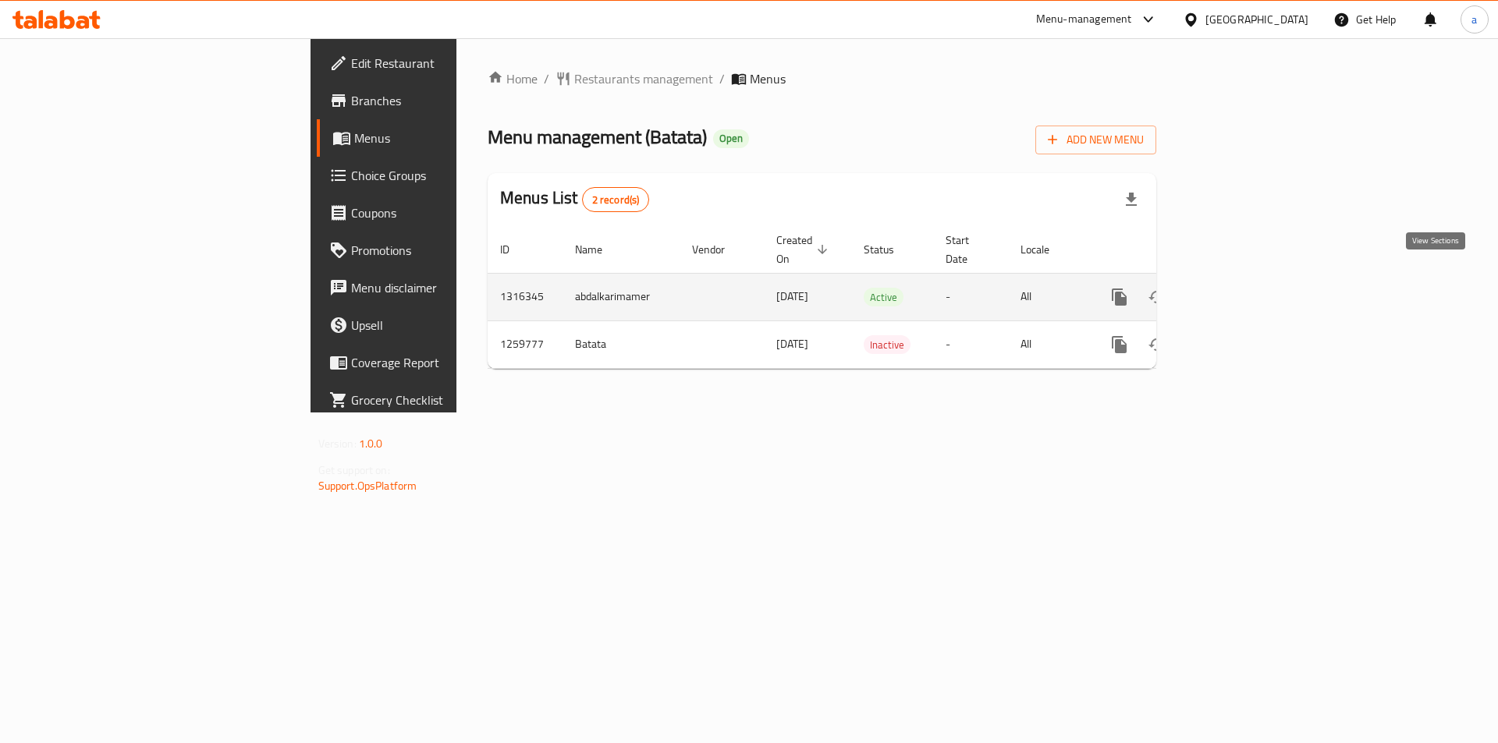
click at [1239, 290] on icon "enhanced table" at bounding box center [1232, 297] width 14 height 14
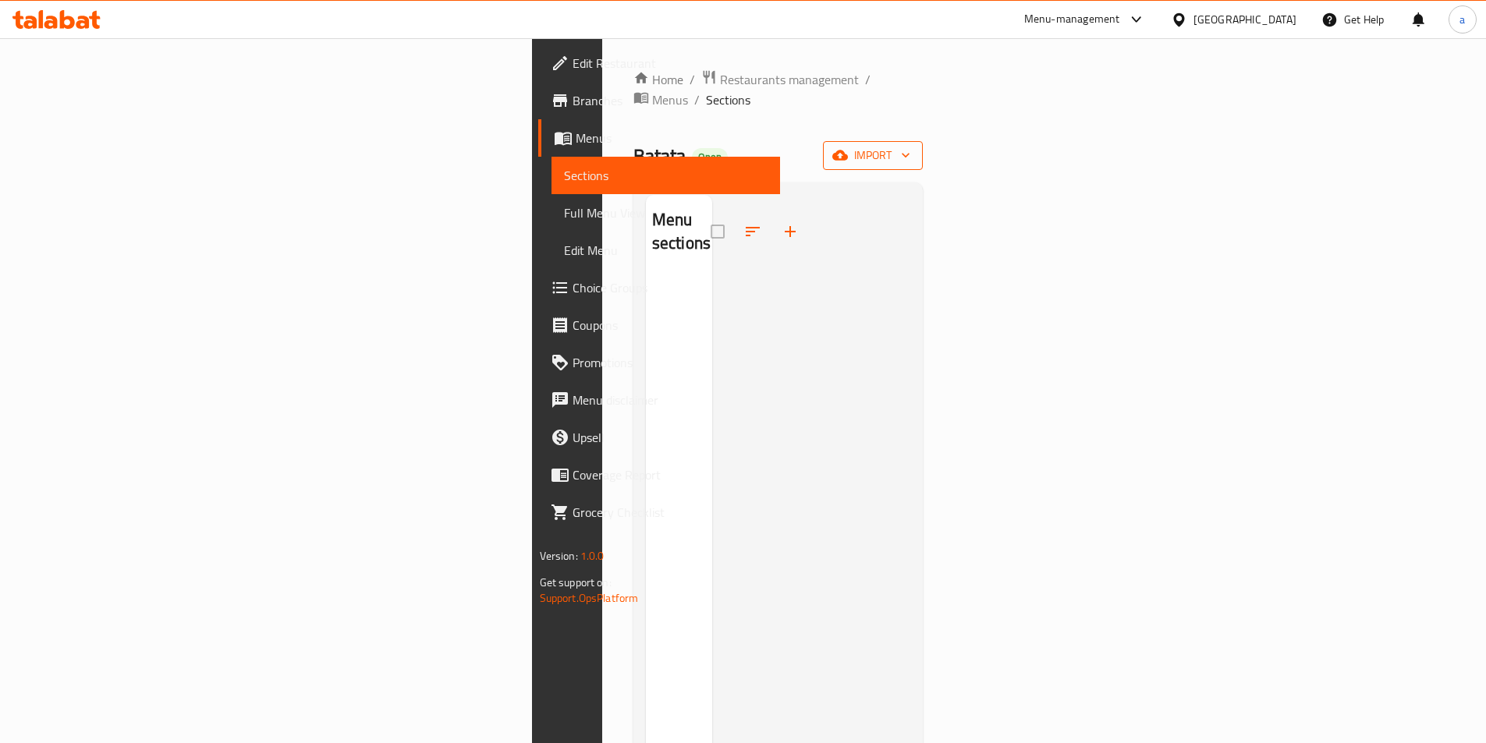
click at [910, 146] on span "import" at bounding box center [872, 156] width 75 height 20
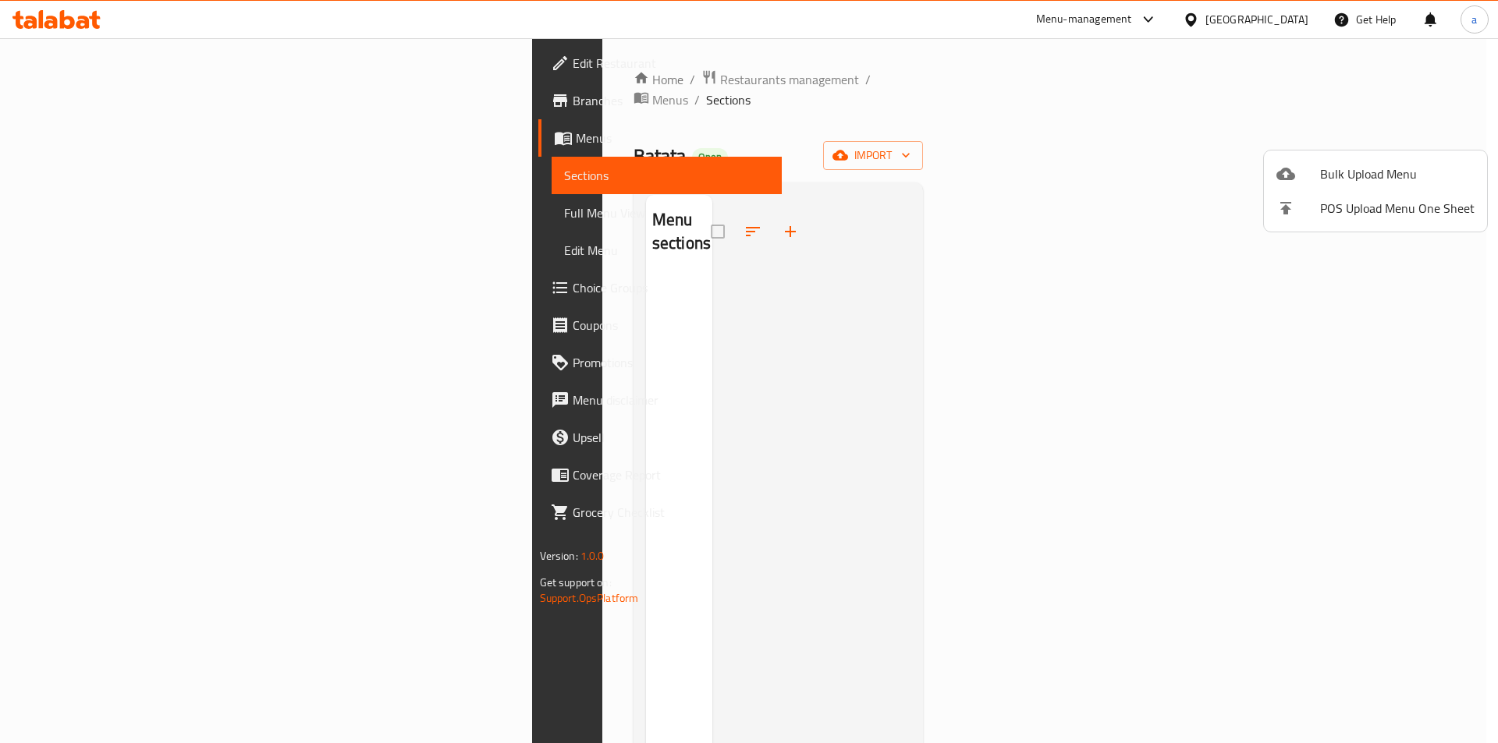
click at [1226, 277] on div at bounding box center [749, 371] width 1498 height 743
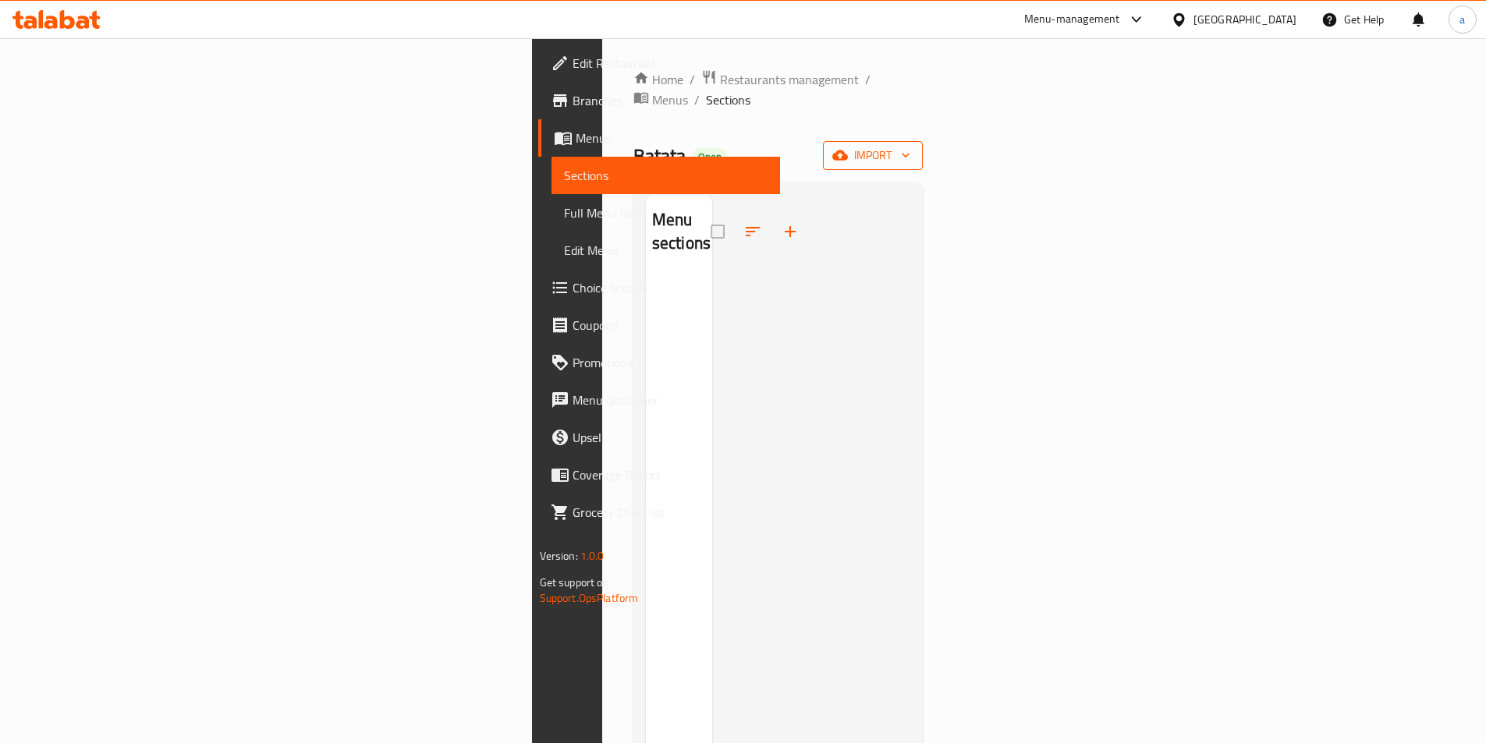
click at [910, 146] on span "import" at bounding box center [872, 156] width 75 height 20
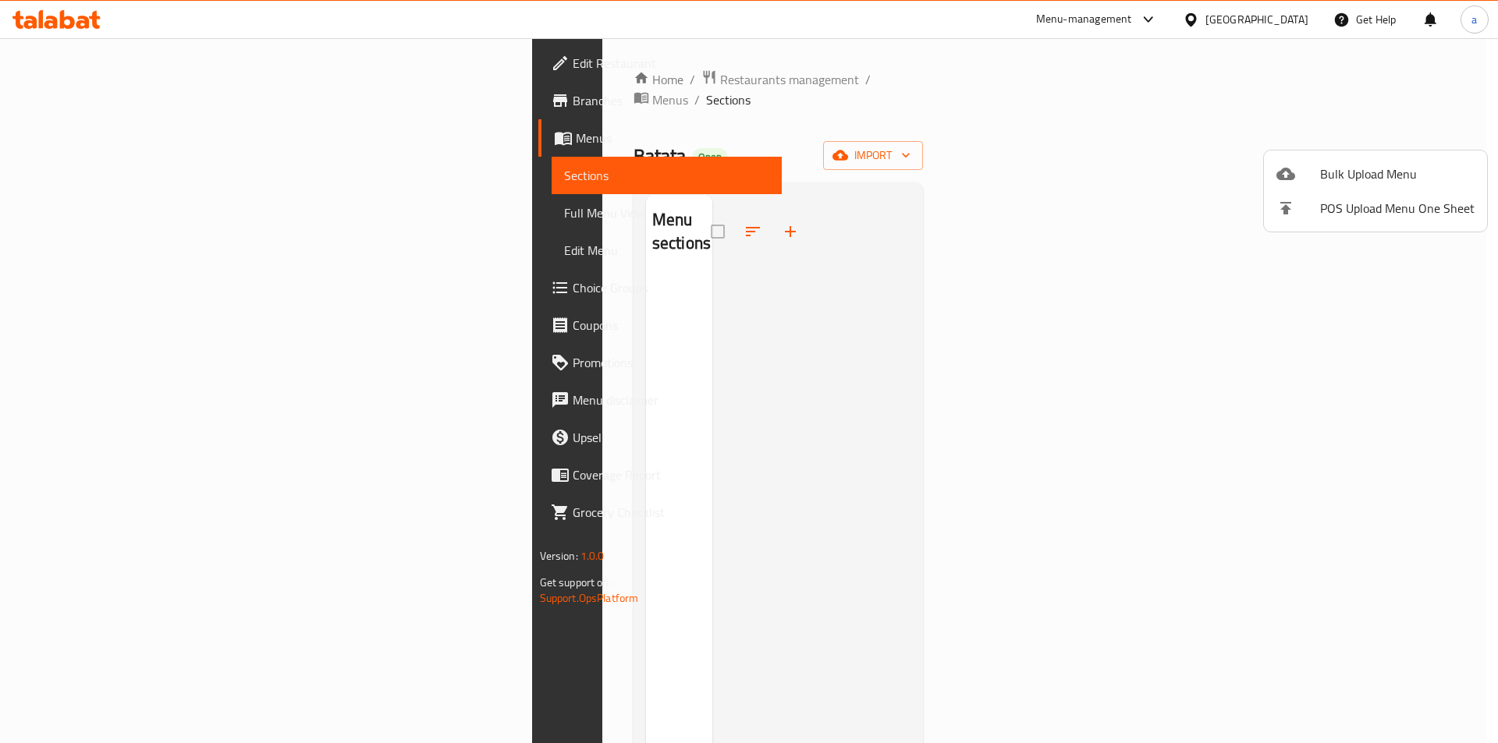
click at [1301, 270] on div at bounding box center [749, 371] width 1498 height 743
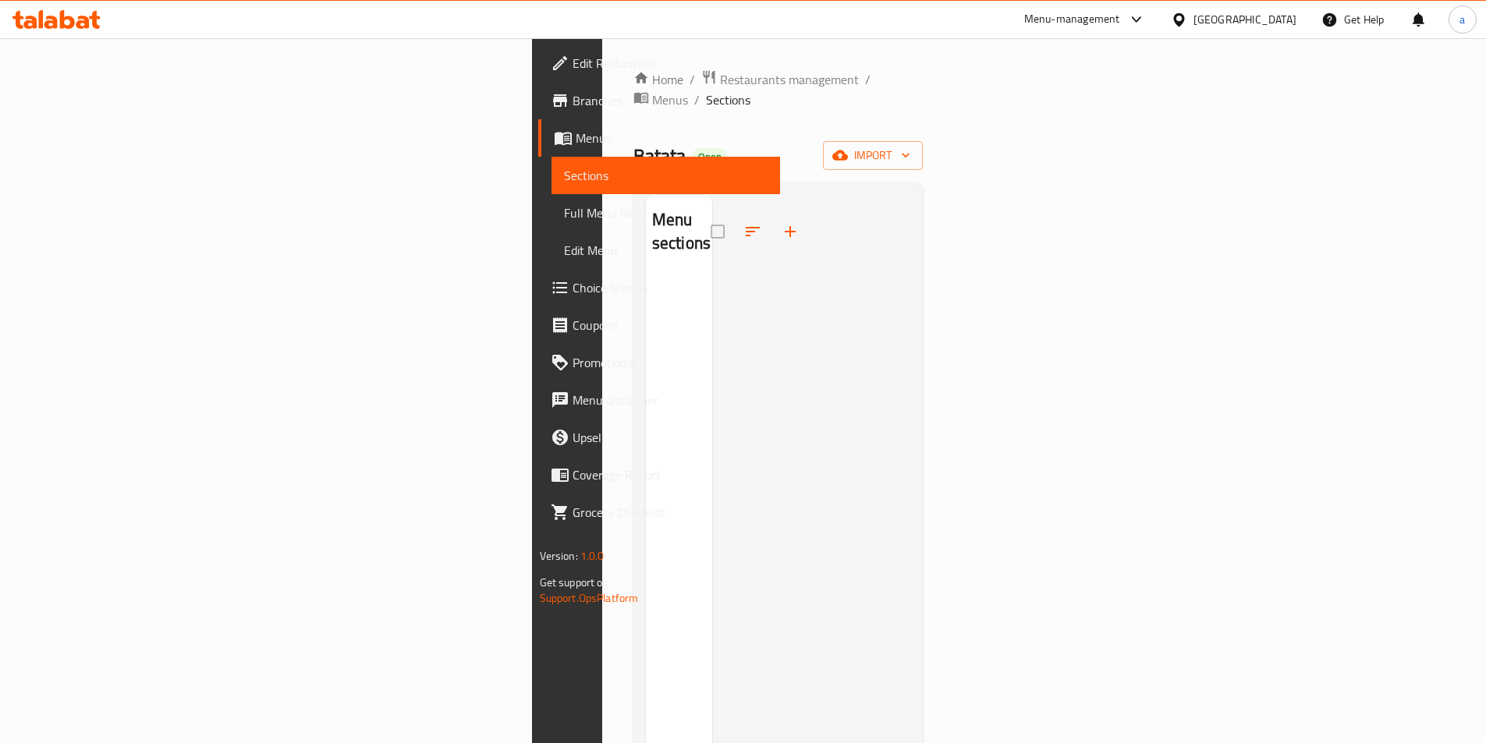
click at [576, 135] on span "Menus" at bounding box center [672, 138] width 192 height 19
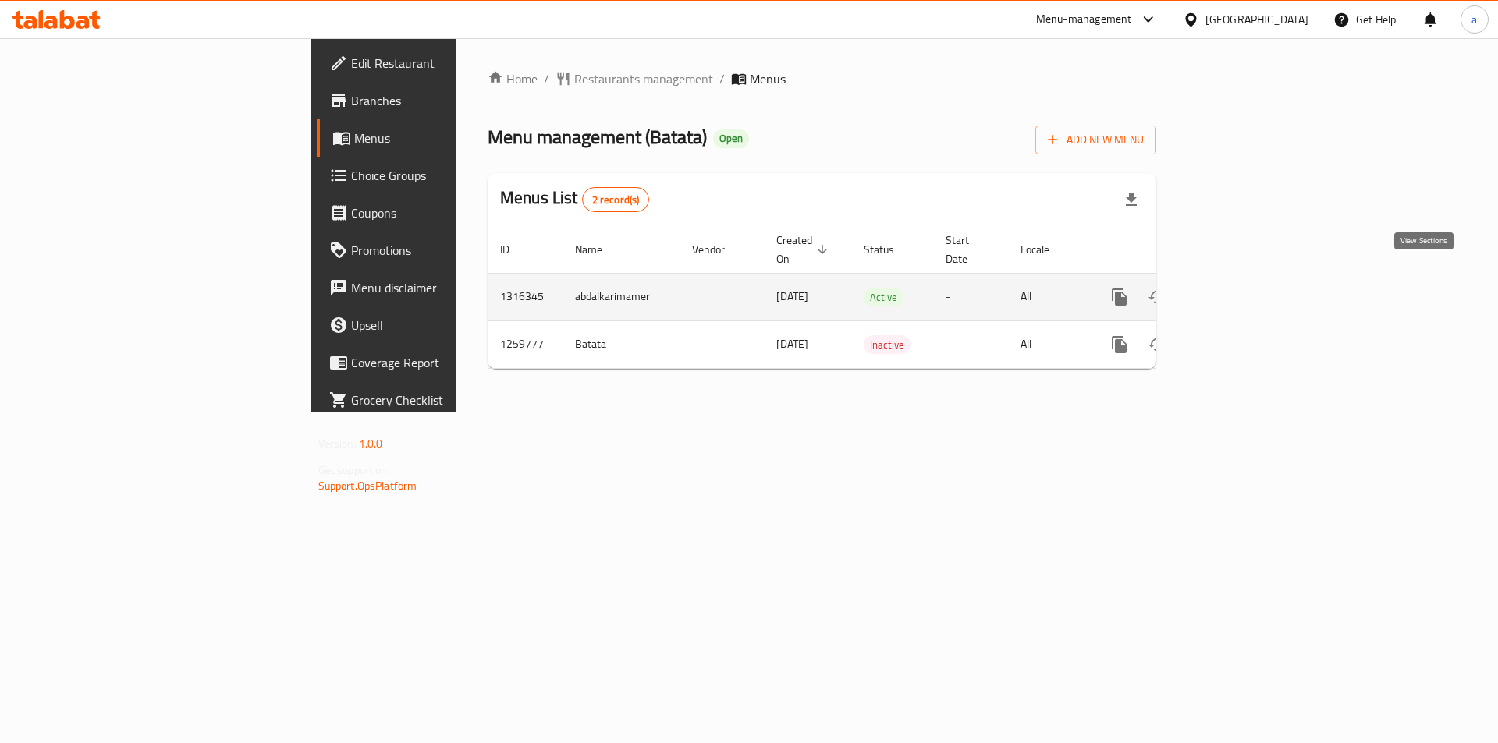
click at [1241, 288] on icon "enhanced table" at bounding box center [1231, 297] width 19 height 19
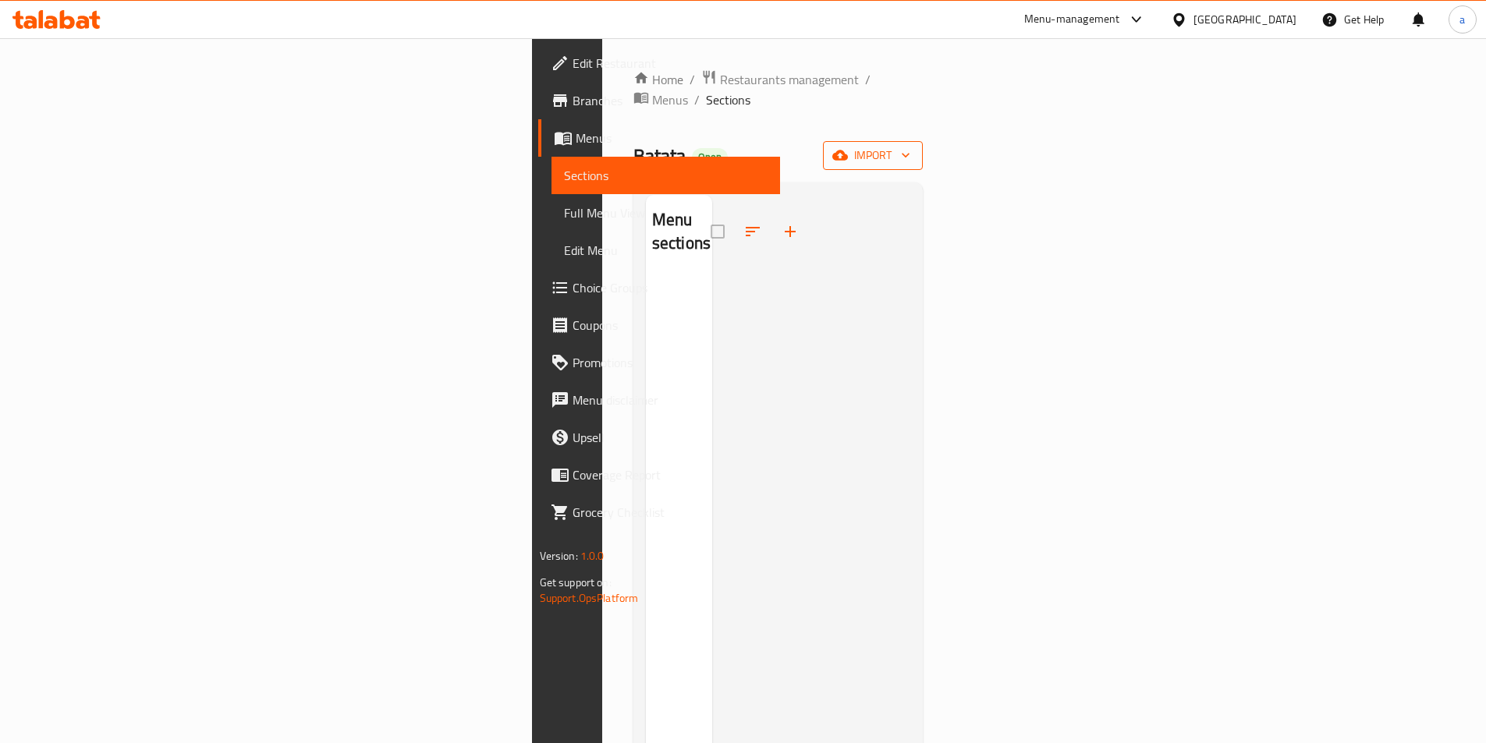
click at [910, 146] on span "import" at bounding box center [872, 156] width 75 height 20
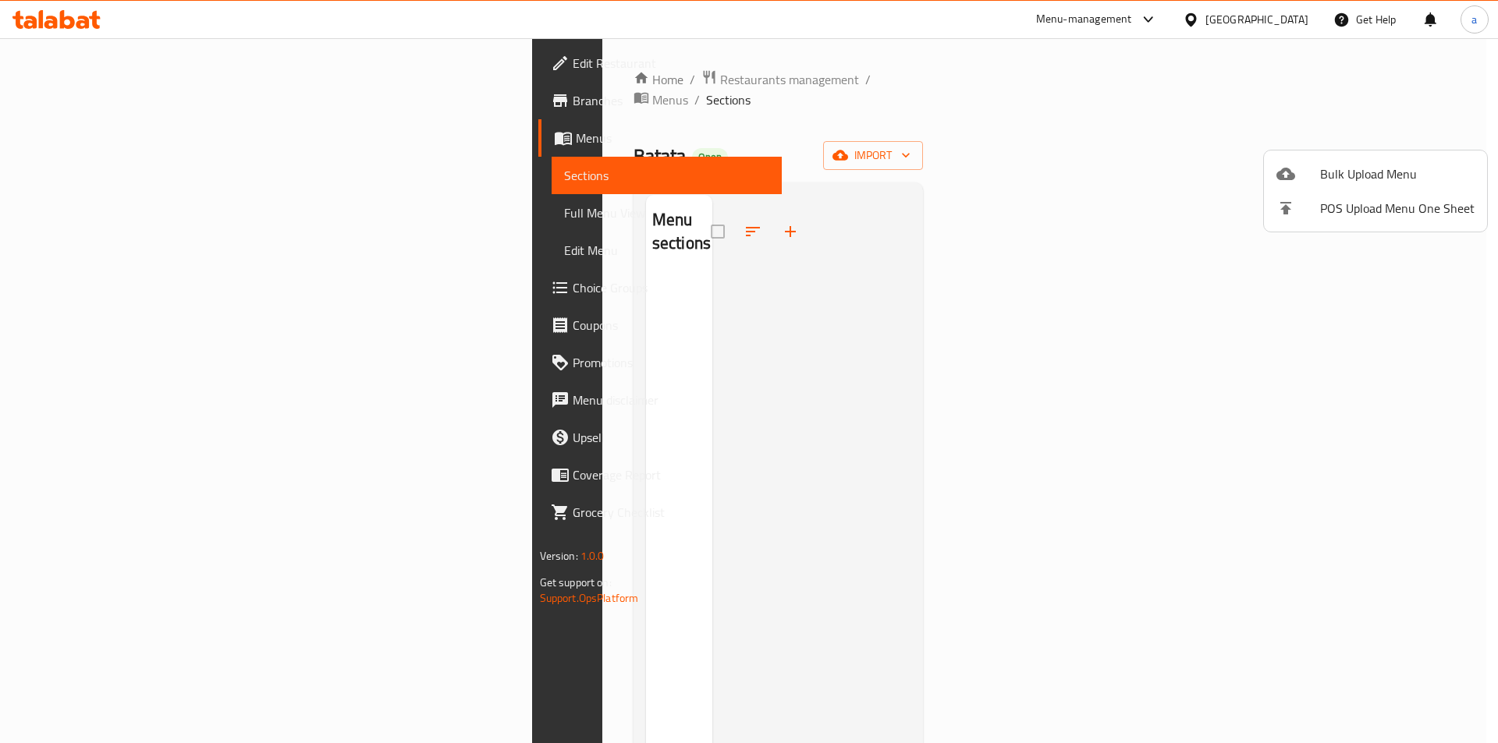
click at [1196, 137] on div at bounding box center [749, 371] width 1498 height 743
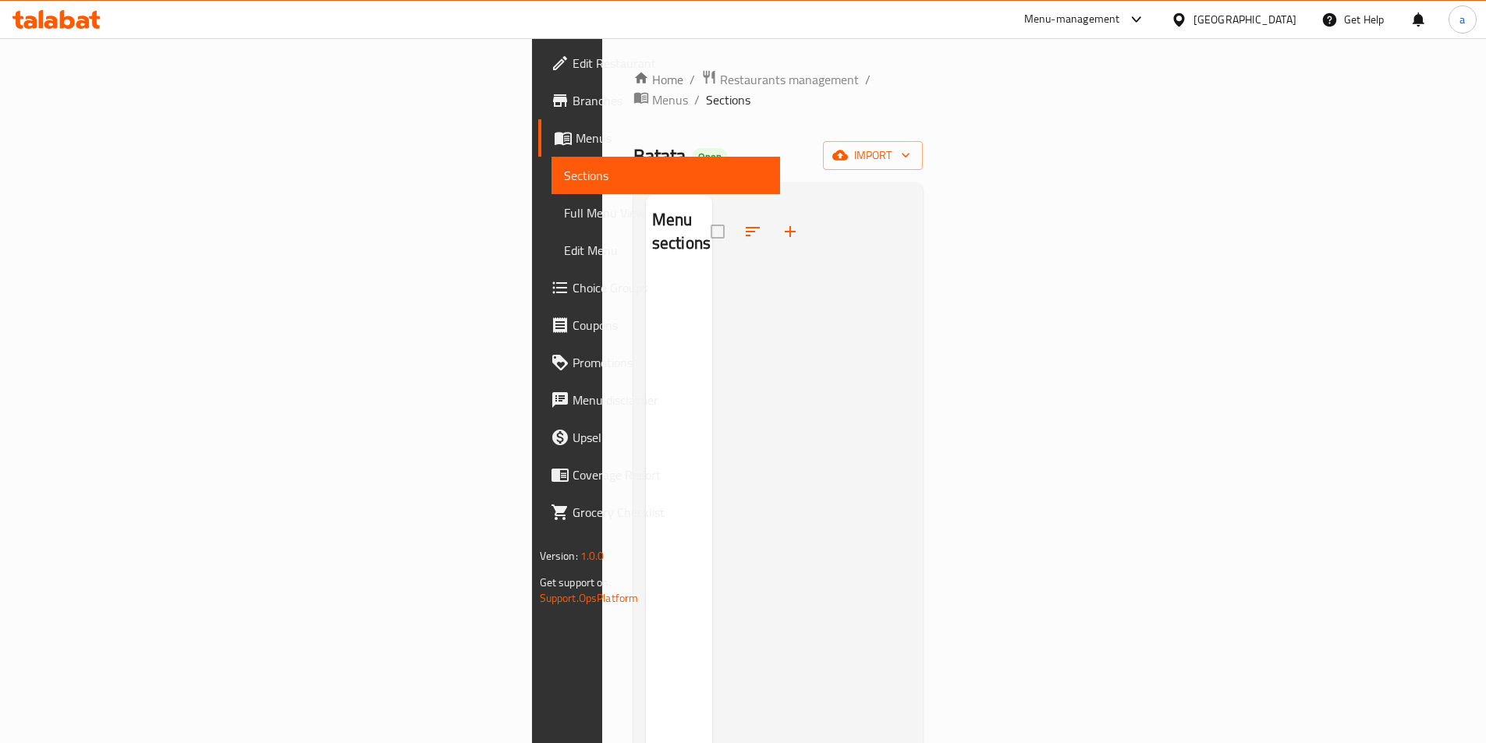
click at [576, 140] on span "Menus" at bounding box center [672, 138] width 192 height 19
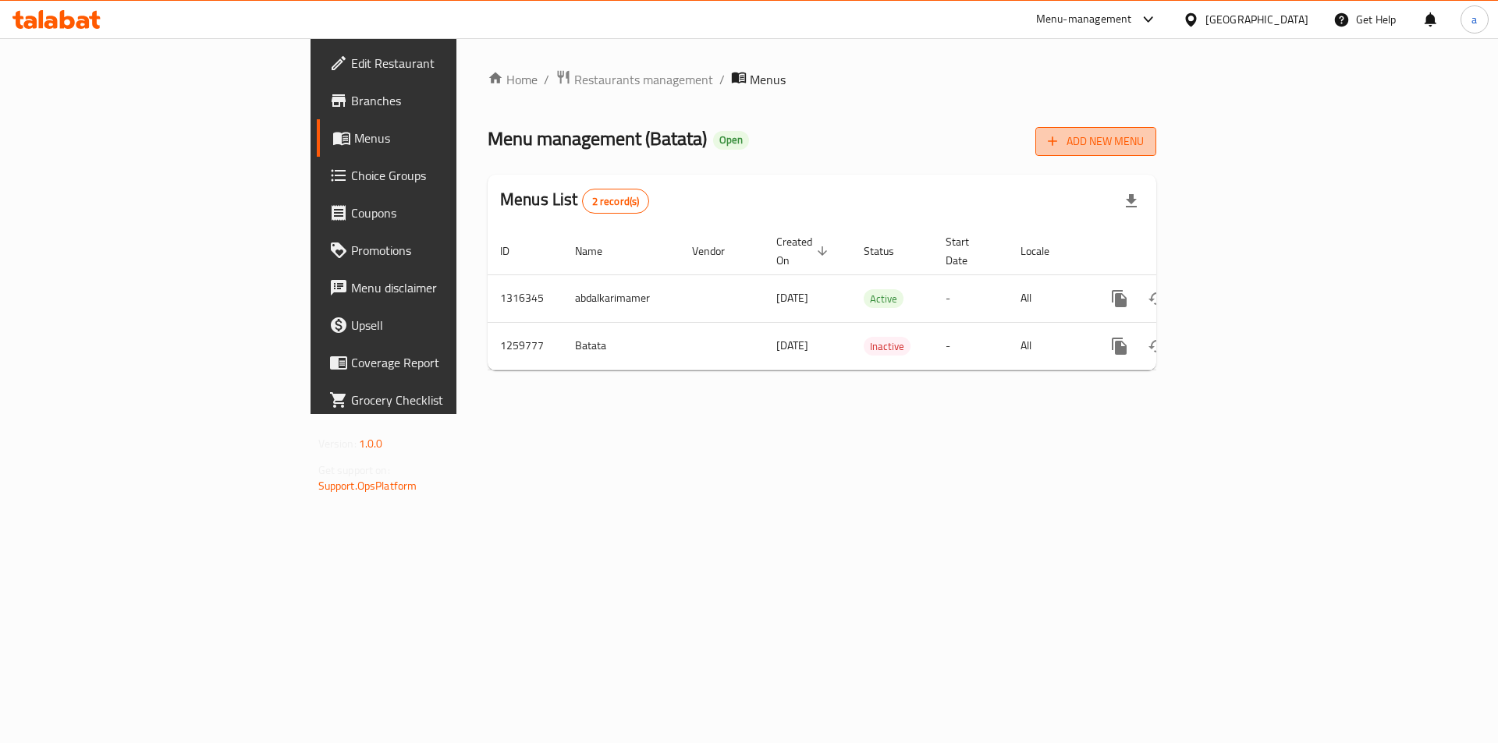
click at [1144, 148] on span "Add New Menu" at bounding box center [1096, 142] width 96 height 20
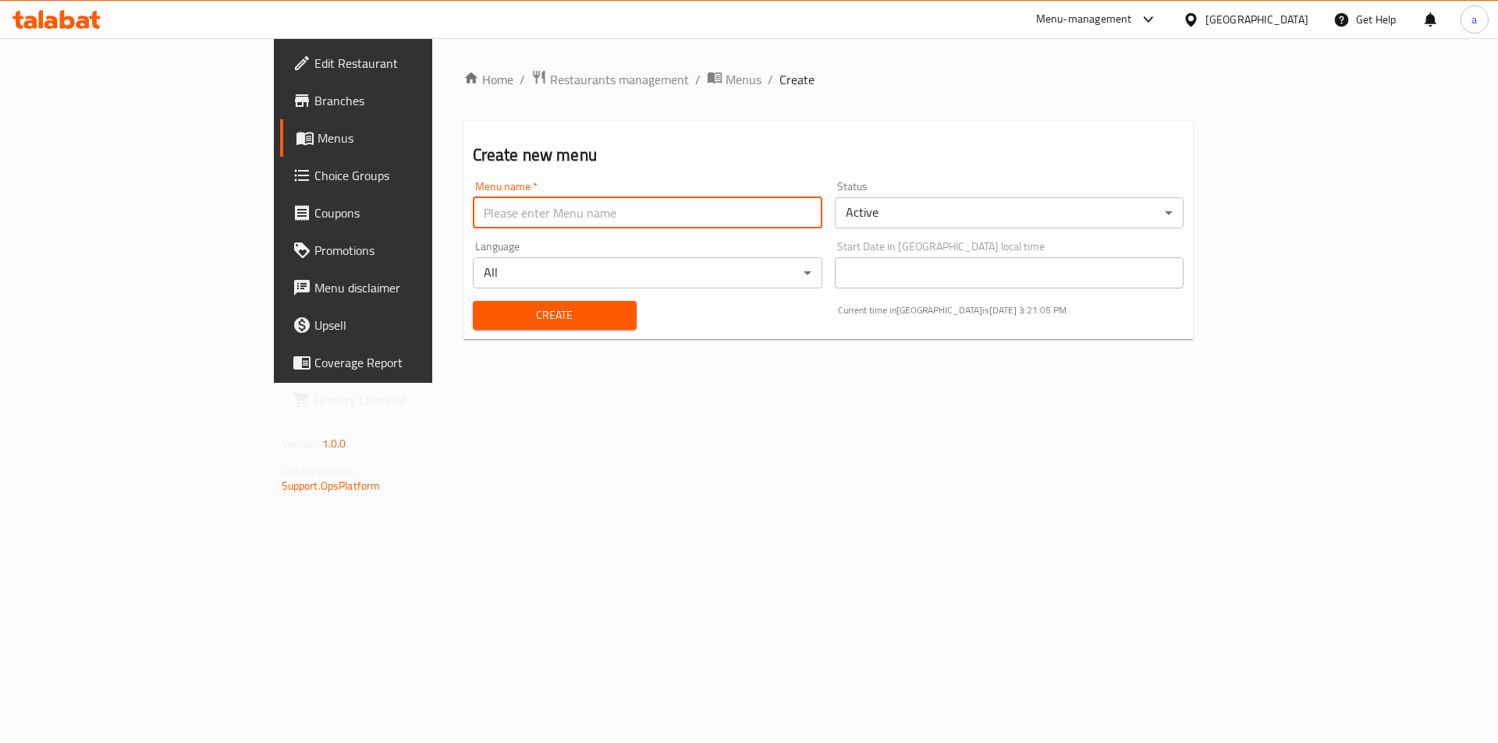
click at [484, 217] on input "text" at bounding box center [647, 212] width 349 height 31
type input "abdalkarimamer"
click at [485, 311] on span "Create" at bounding box center [554, 316] width 139 height 20
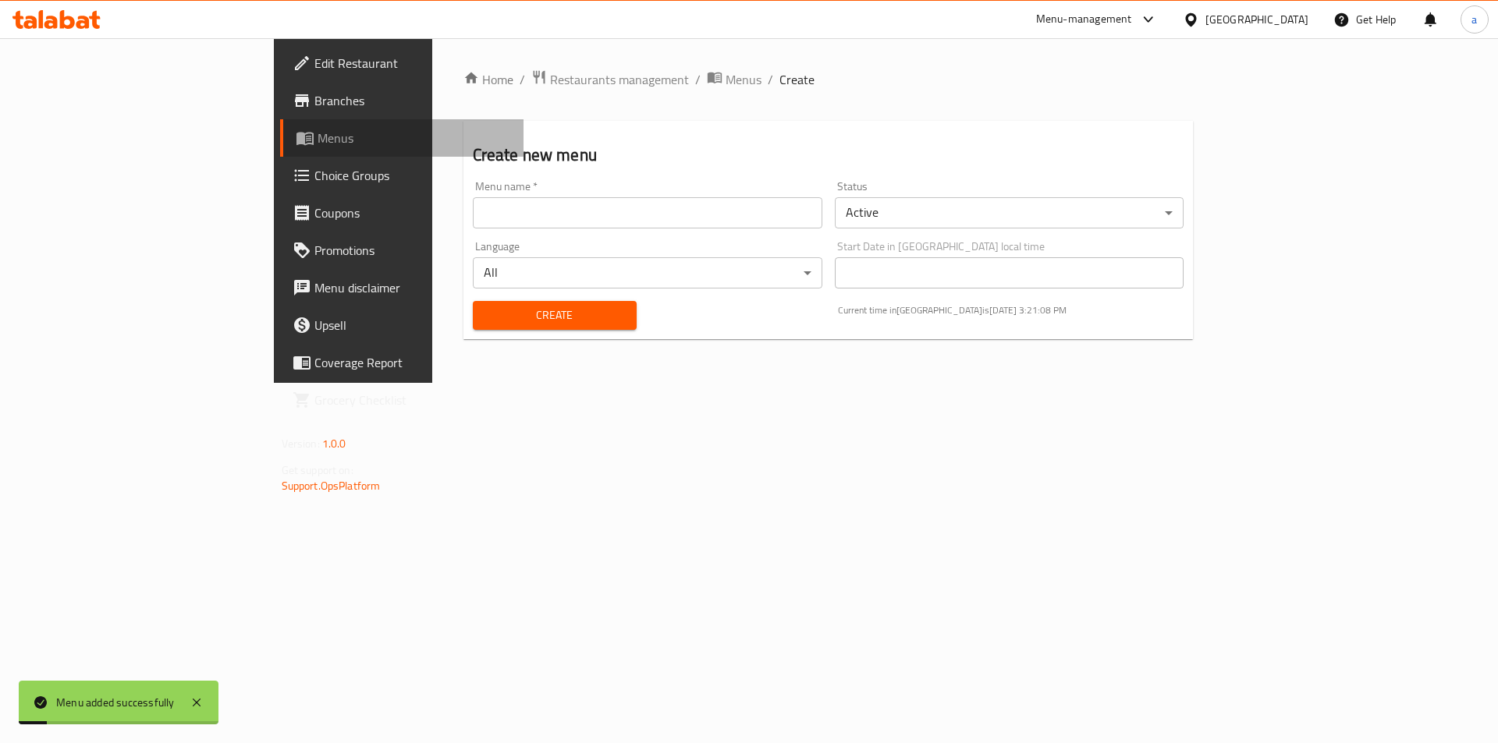
click at [317, 137] on span "Menus" at bounding box center [414, 138] width 194 height 19
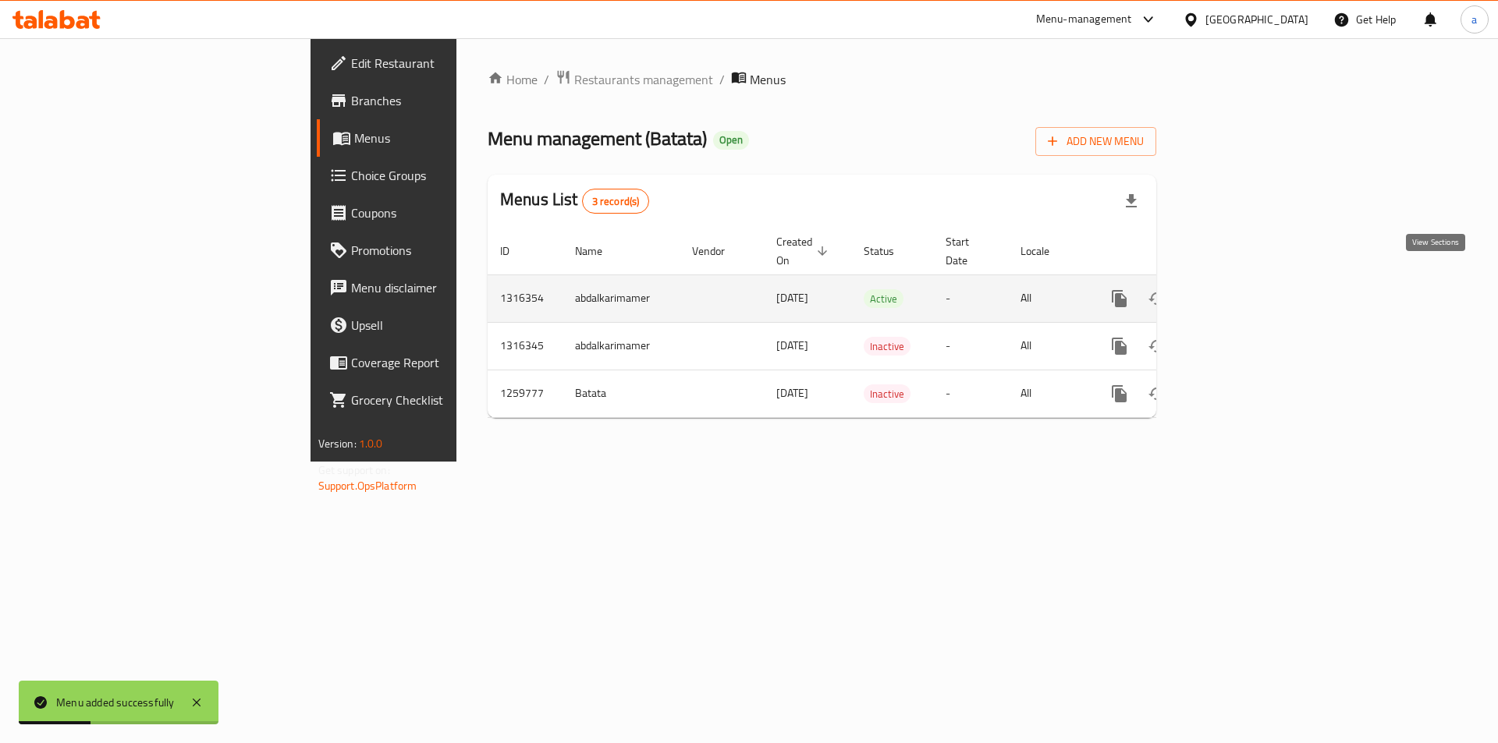
click at [1241, 289] on icon "enhanced table" at bounding box center [1231, 298] width 19 height 19
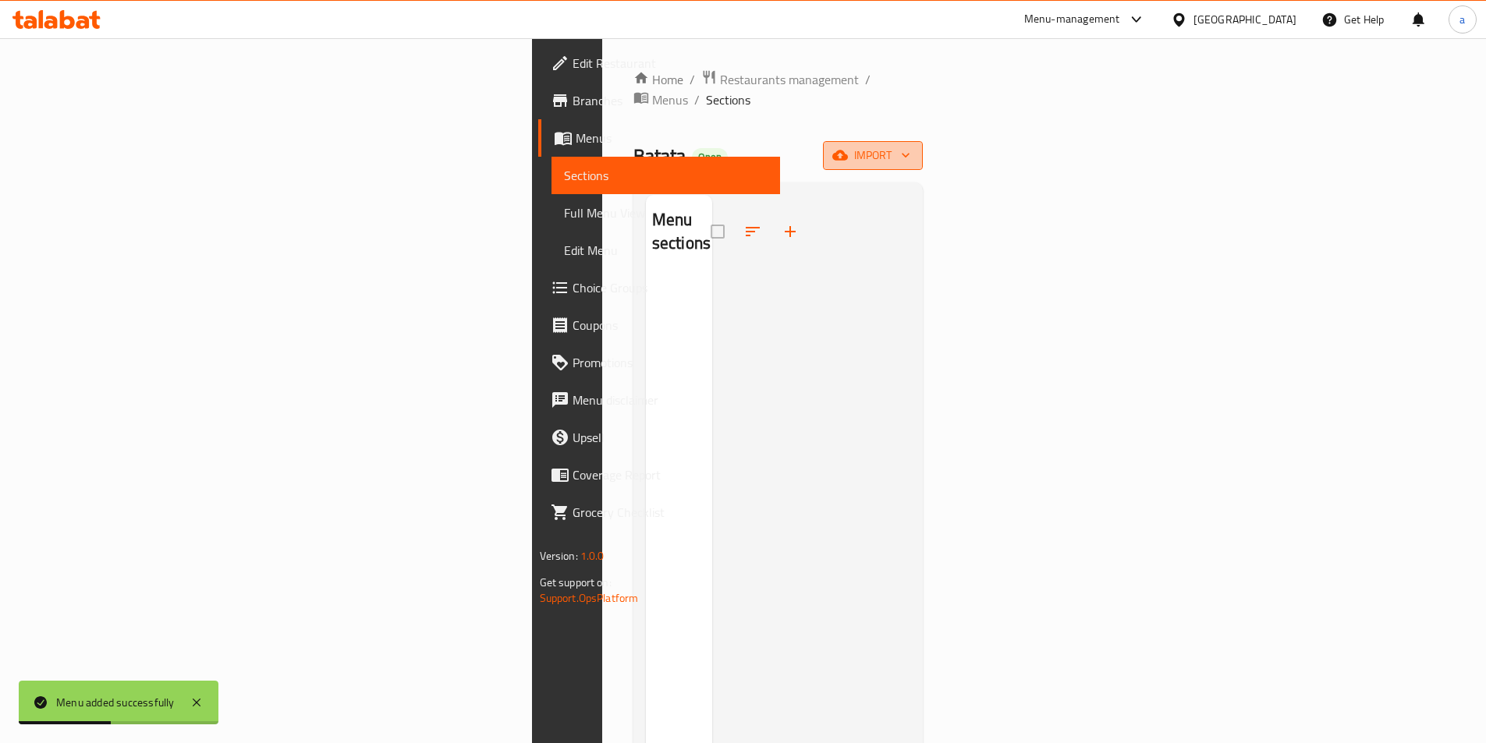
click at [910, 146] on span "import" at bounding box center [872, 156] width 75 height 20
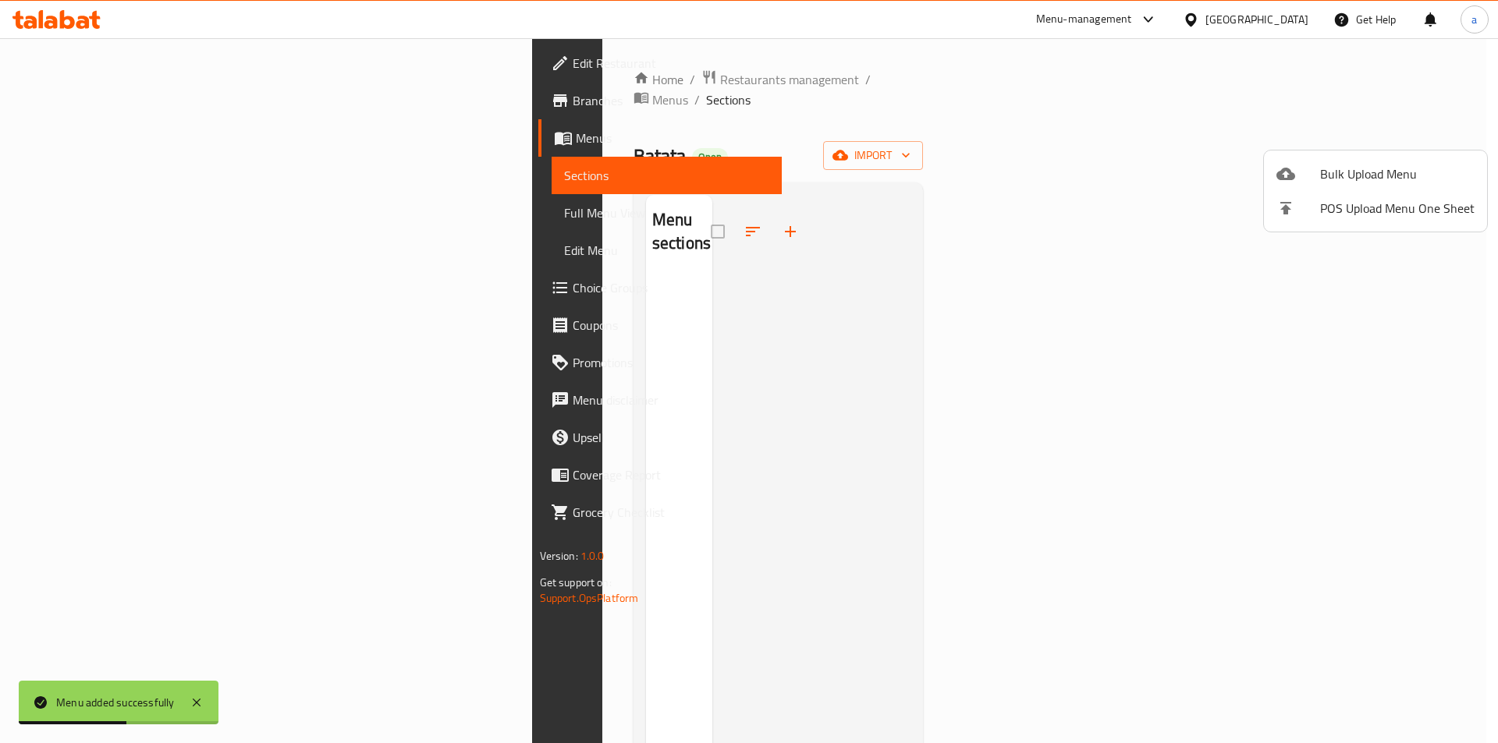
click at [1062, 212] on div at bounding box center [749, 371] width 1498 height 743
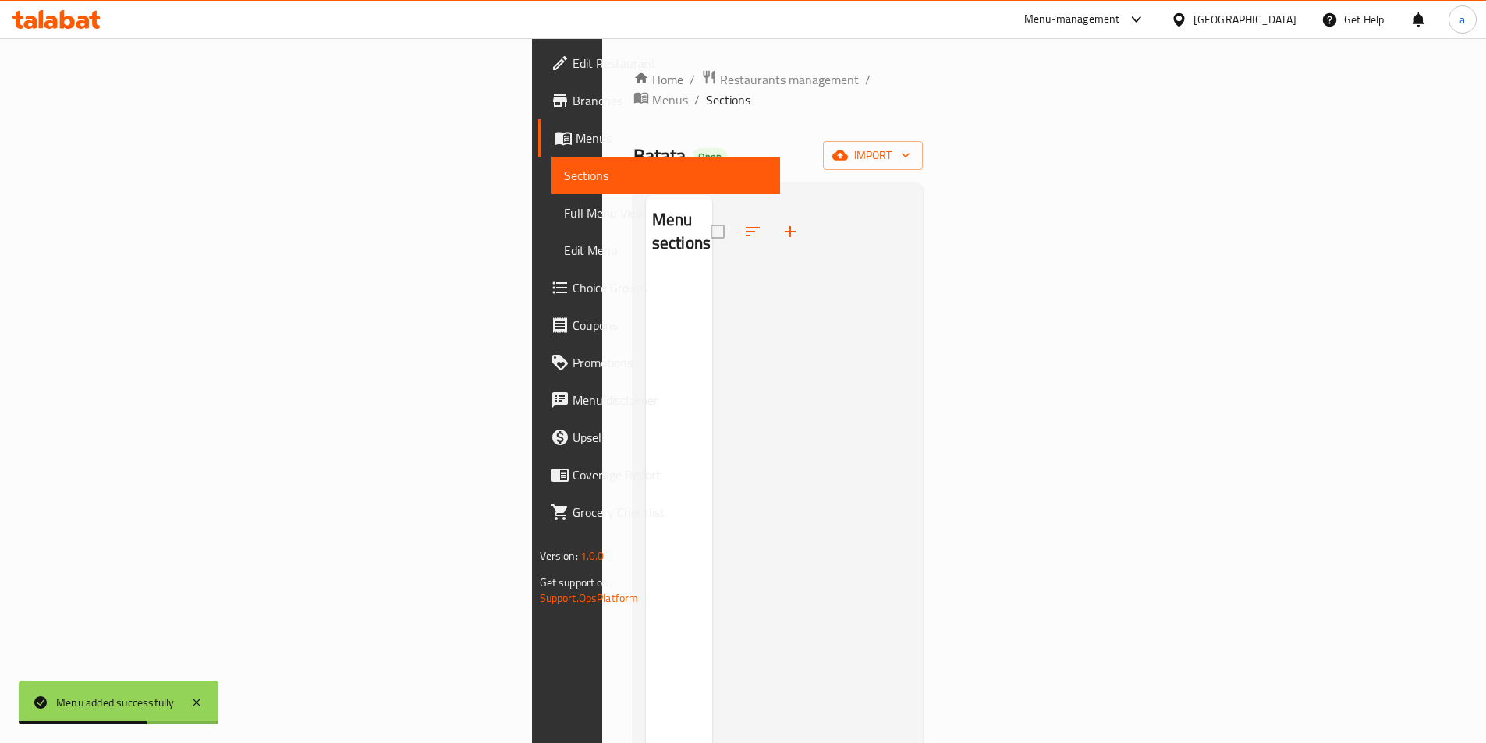
click at [785, 226] on icon "button" at bounding box center [790, 231] width 11 height 11
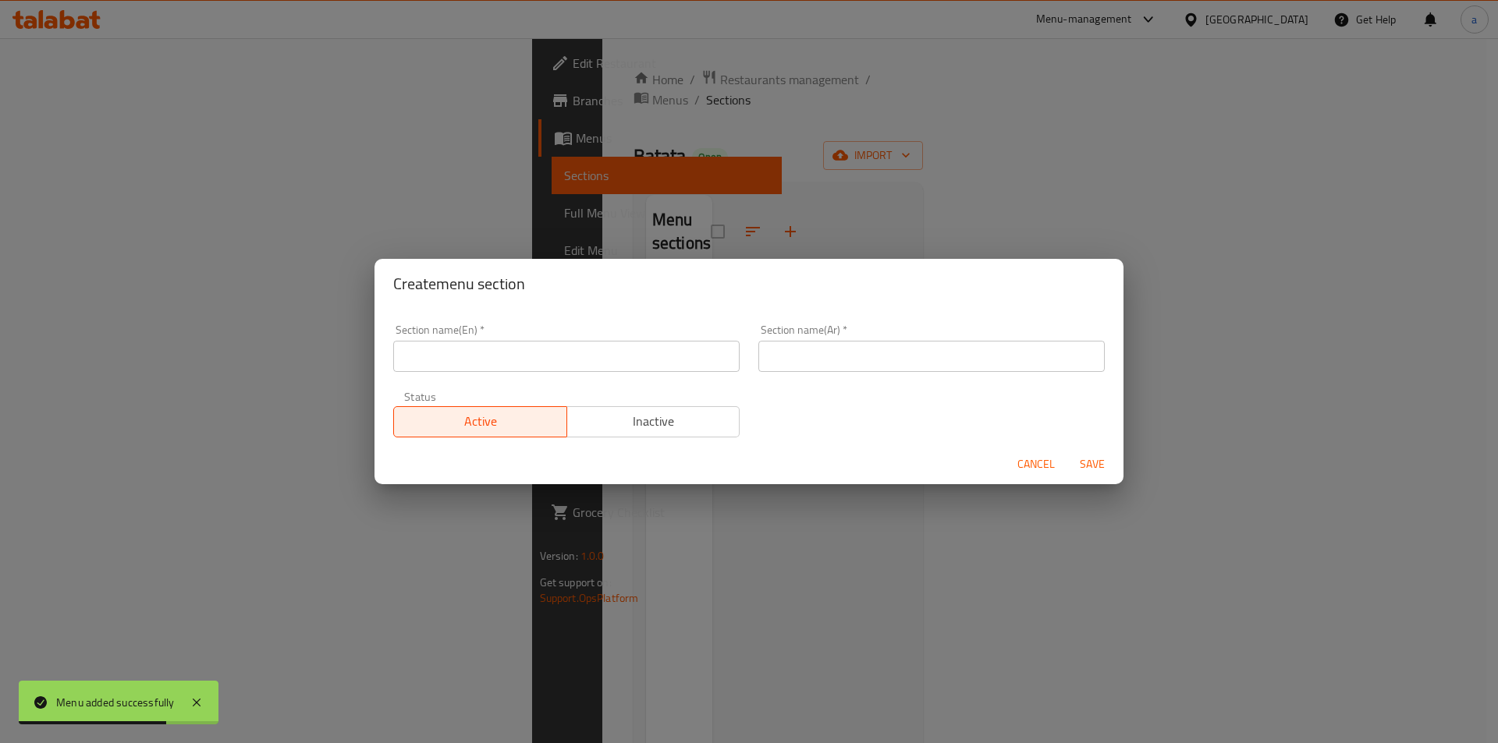
click at [601, 202] on div "Create menu section Section name(En)   * Section name(En) * Section name(Ar)   …" at bounding box center [749, 371] width 1498 height 743
click at [519, 204] on div "Create menu section Section name(En)   * Section name(En) * Section name(Ar)   …" at bounding box center [749, 371] width 1498 height 743
click at [1037, 461] on span "Cancel" at bounding box center [1035, 465] width 37 height 20
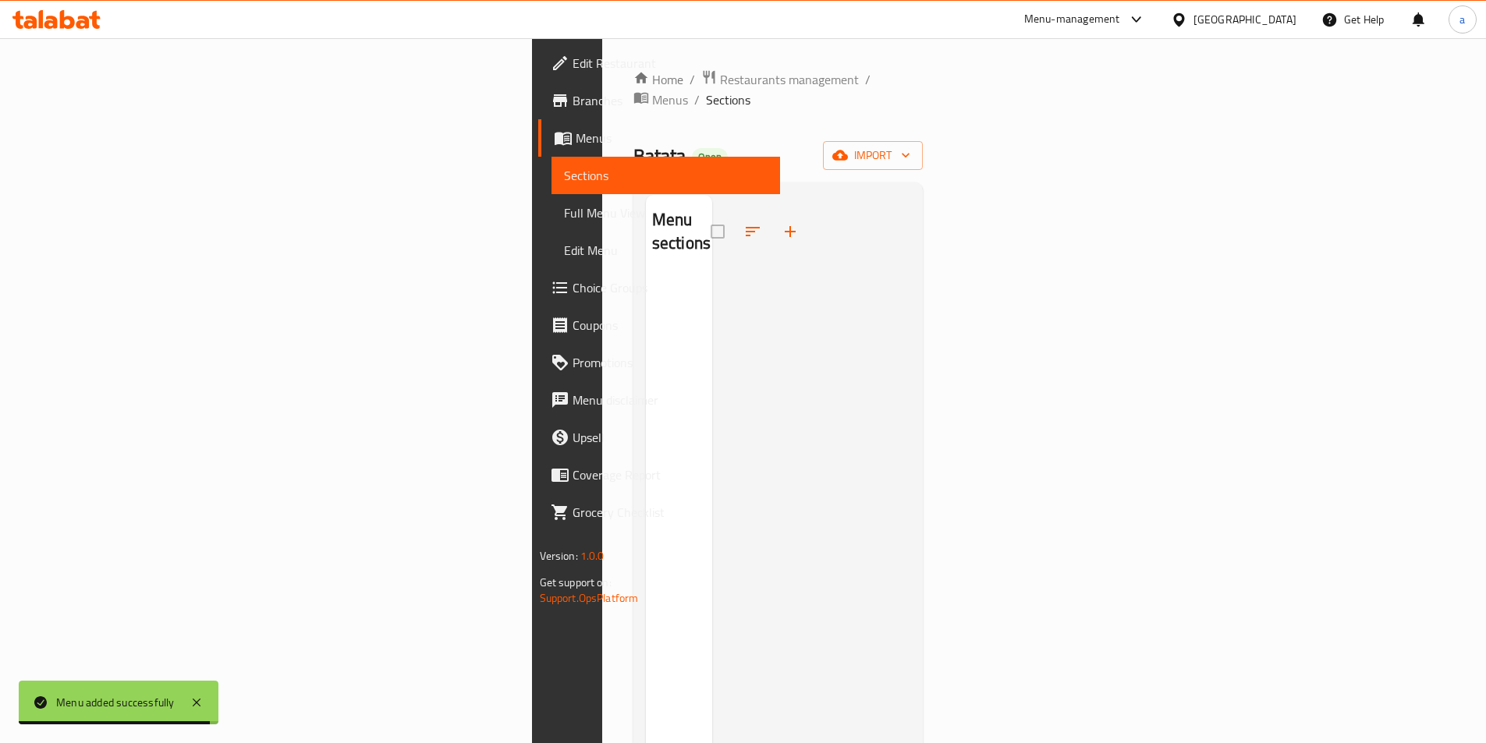
click at [576, 147] on span "Menus" at bounding box center [672, 138] width 192 height 19
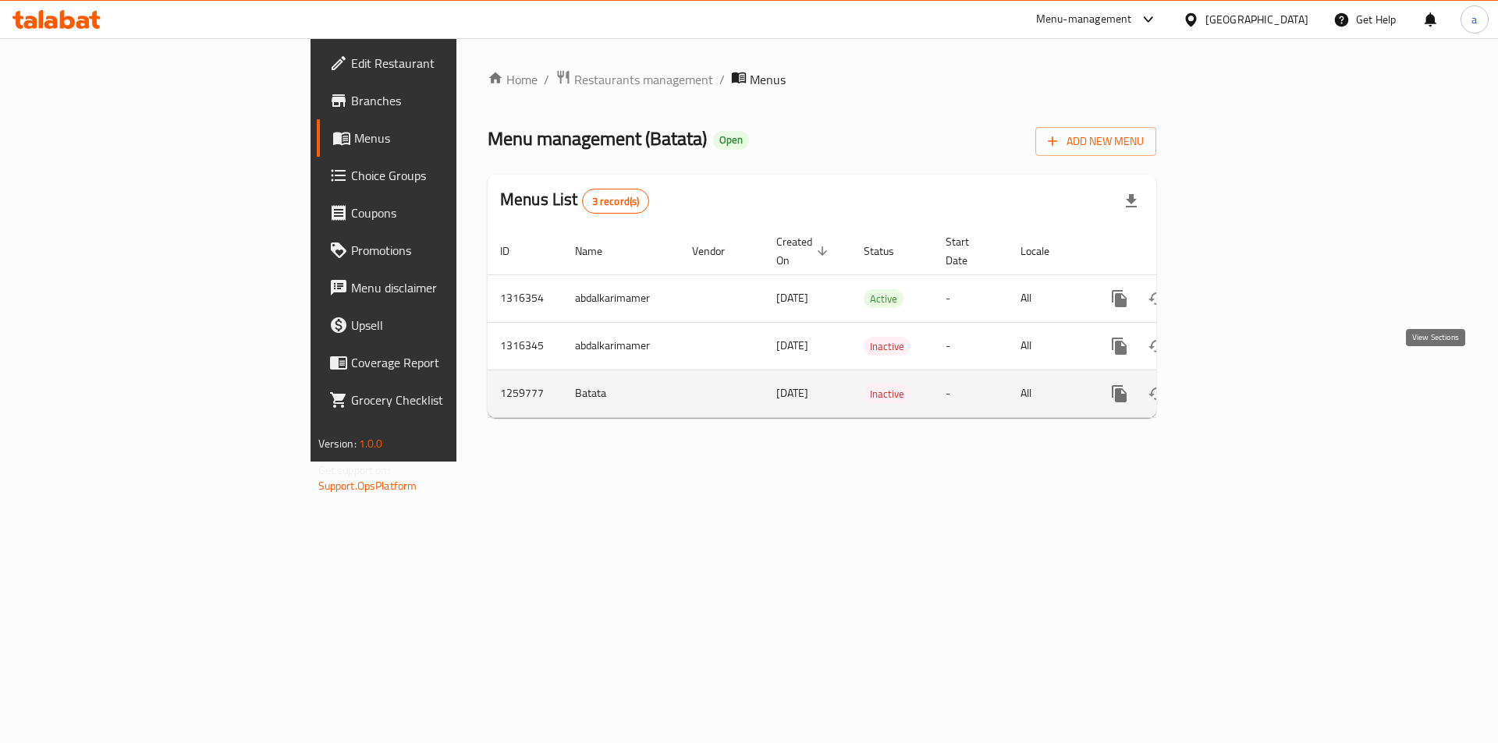
click at [1241, 385] on icon "enhanced table" at bounding box center [1231, 394] width 19 height 19
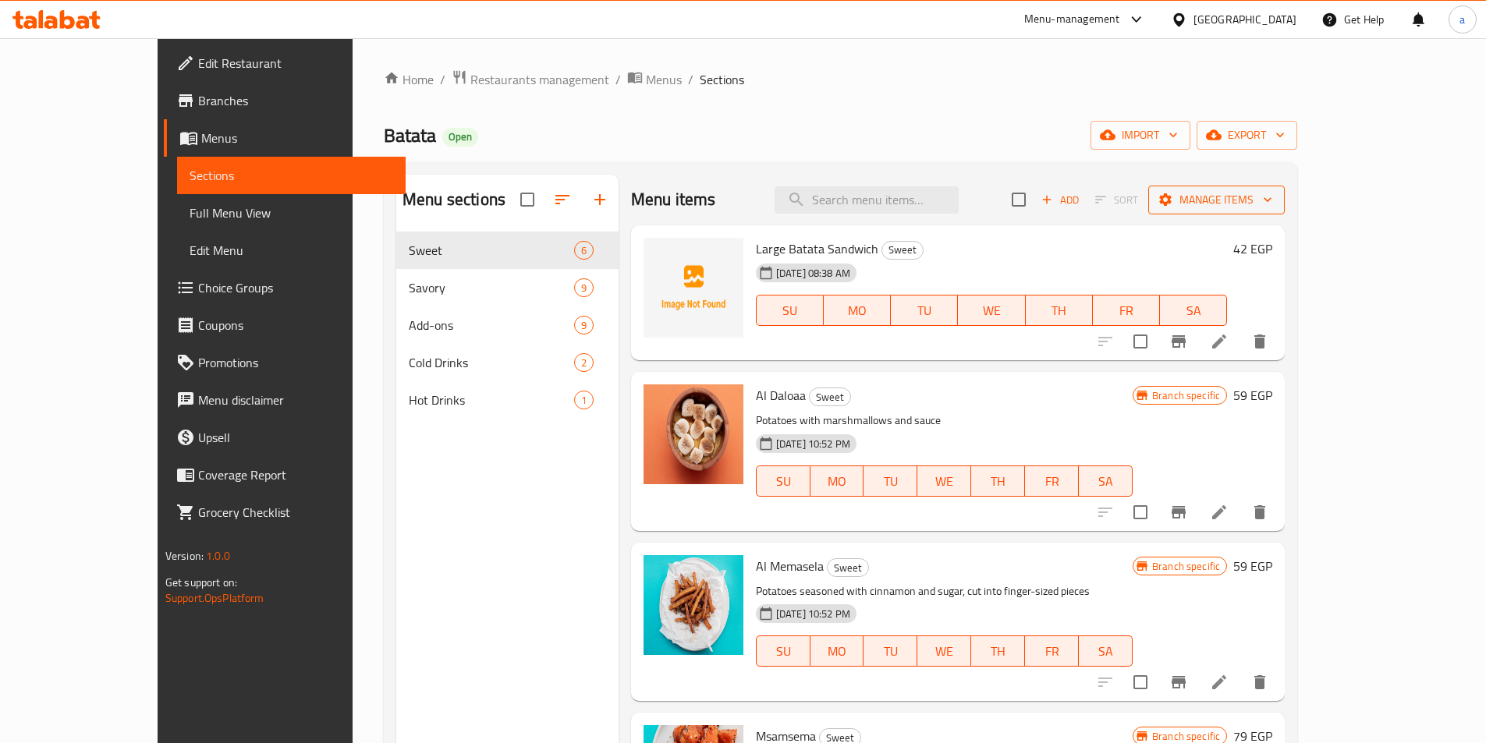
click at [1272, 201] on span "Manage items" at bounding box center [1217, 200] width 112 height 20
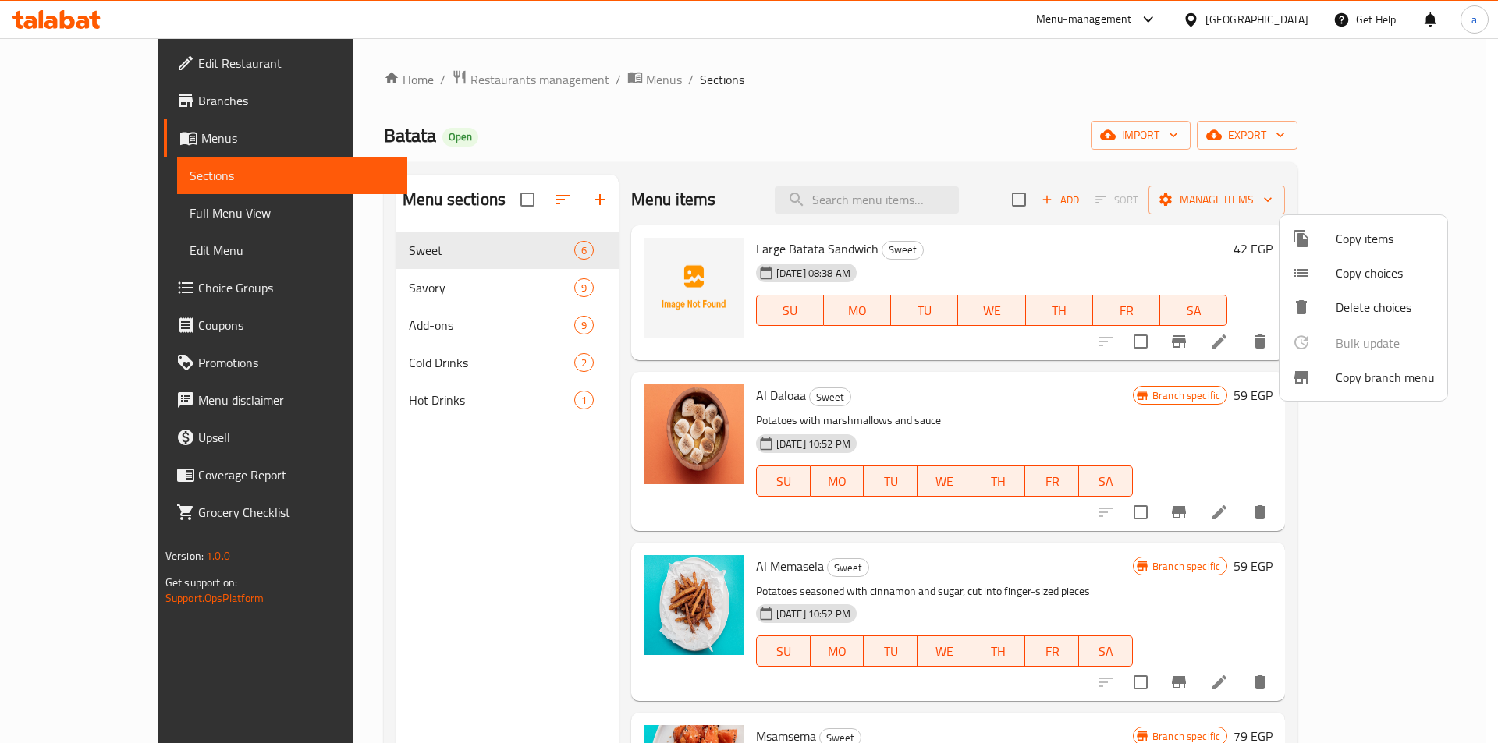
click at [1383, 133] on div at bounding box center [749, 371] width 1498 height 743
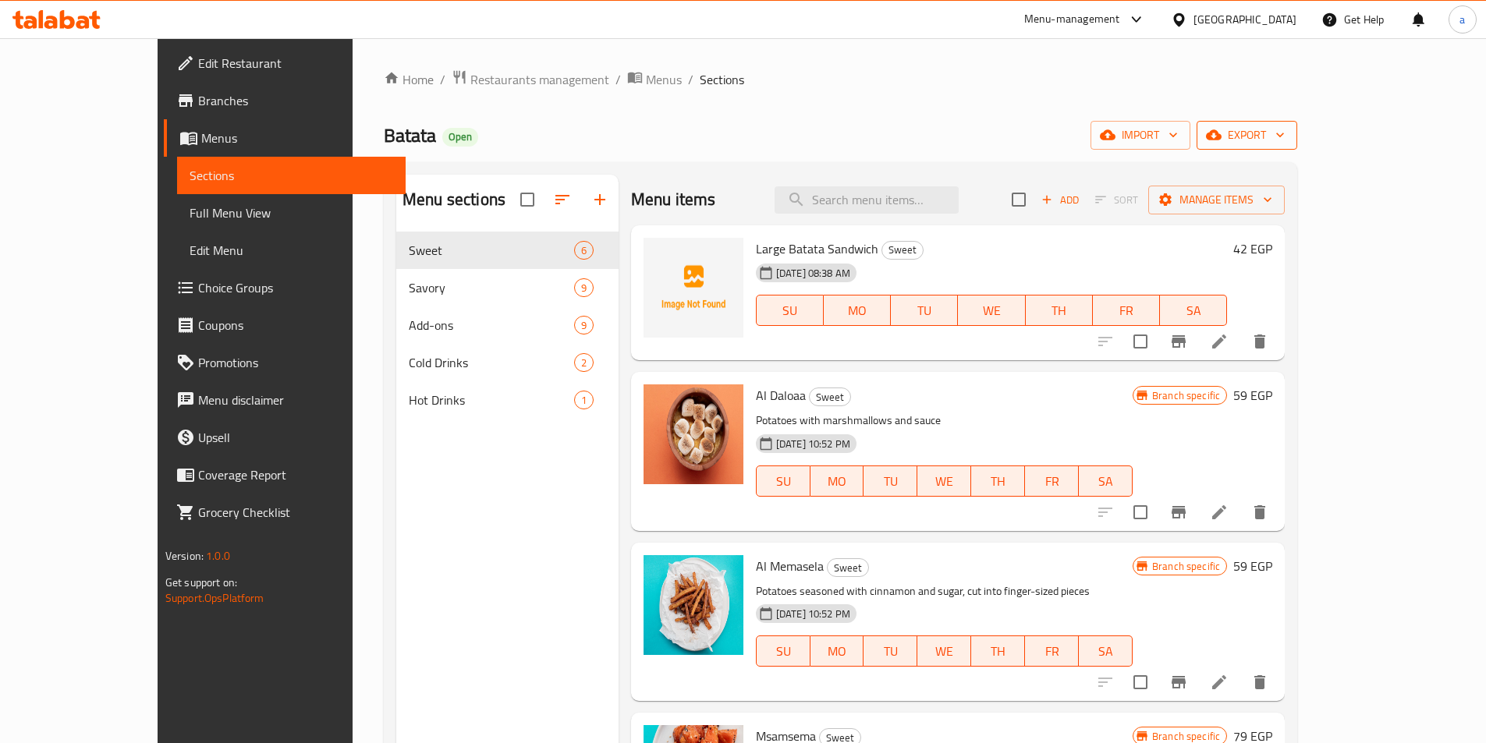
click at [1285, 133] on span "export" at bounding box center [1247, 136] width 76 height 20
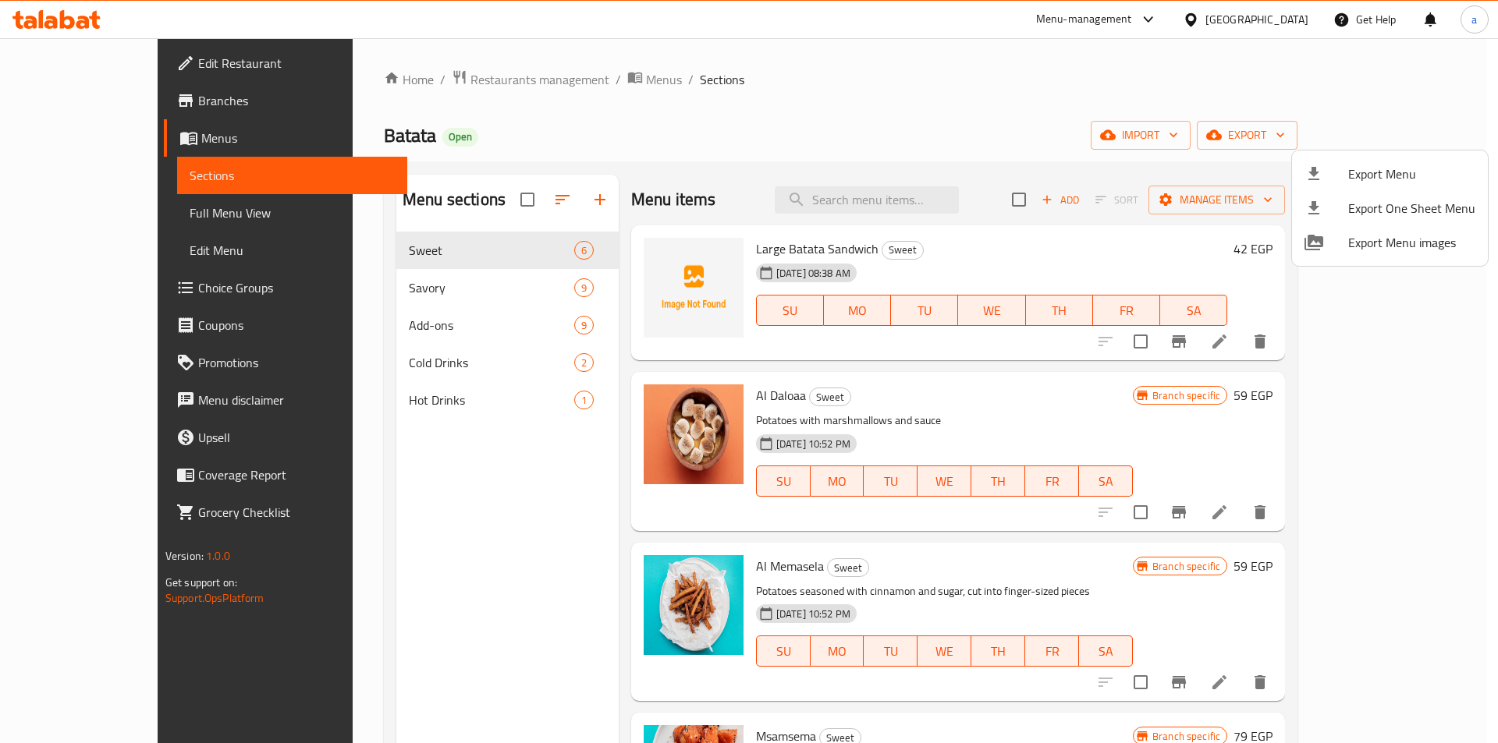
click at [80, 143] on div at bounding box center [749, 371] width 1498 height 743
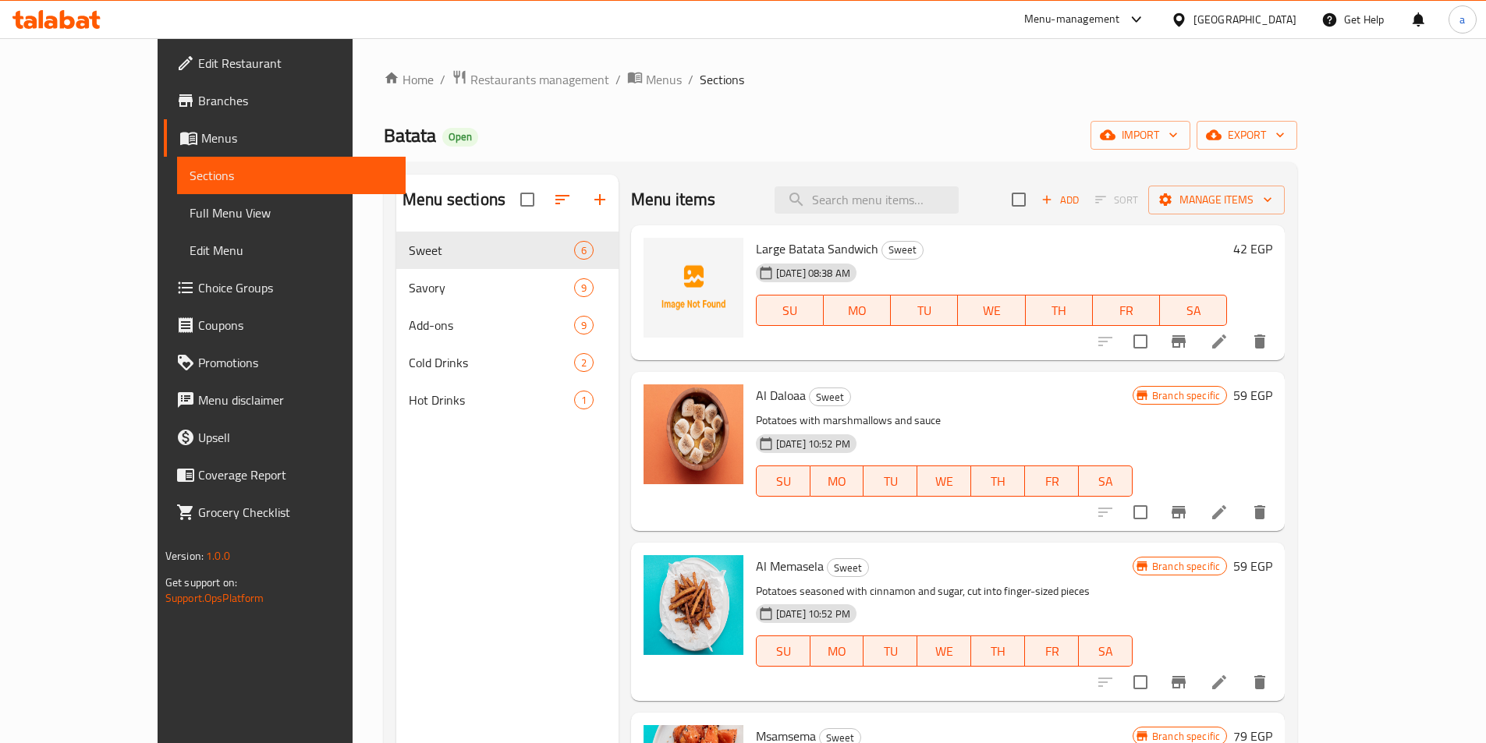
click at [201, 133] on span "Menus" at bounding box center [297, 138] width 192 height 19
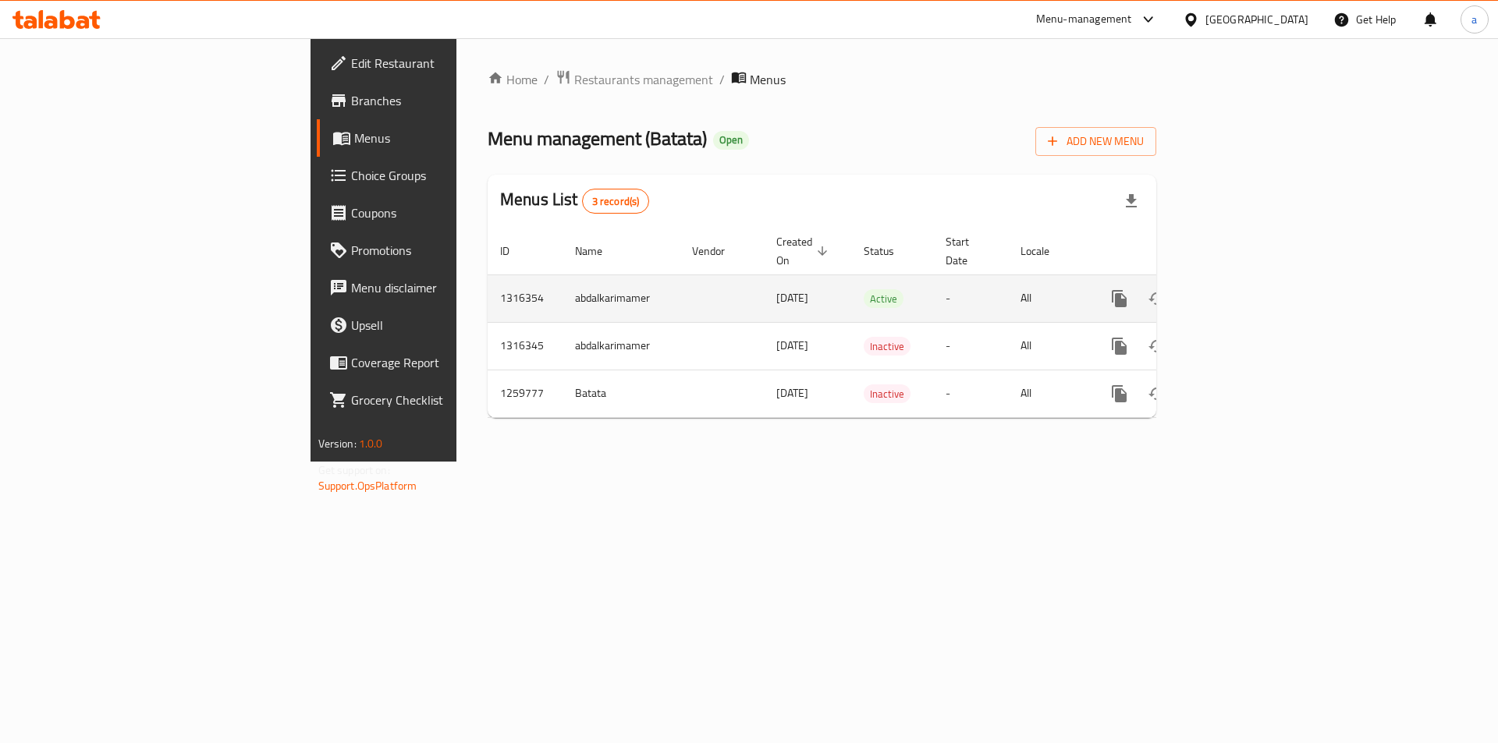
click at [1200, 292] on icon "enhanced table" at bounding box center [1194, 299] width 11 height 14
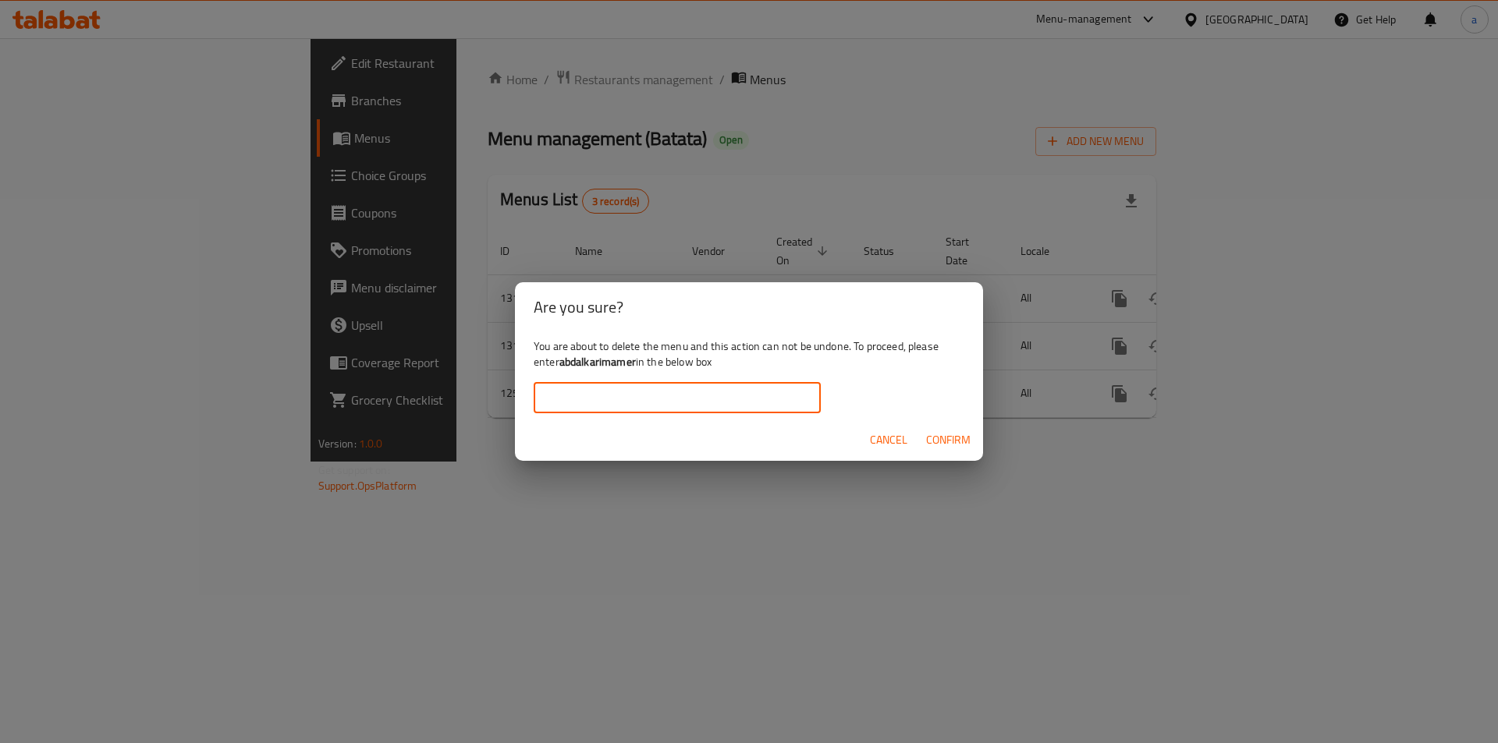
click at [727, 391] on input "text" at bounding box center [677, 397] width 287 height 31
click at [971, 431] on button "Confirm" at bounding box center [948, 440] width 57 height 29
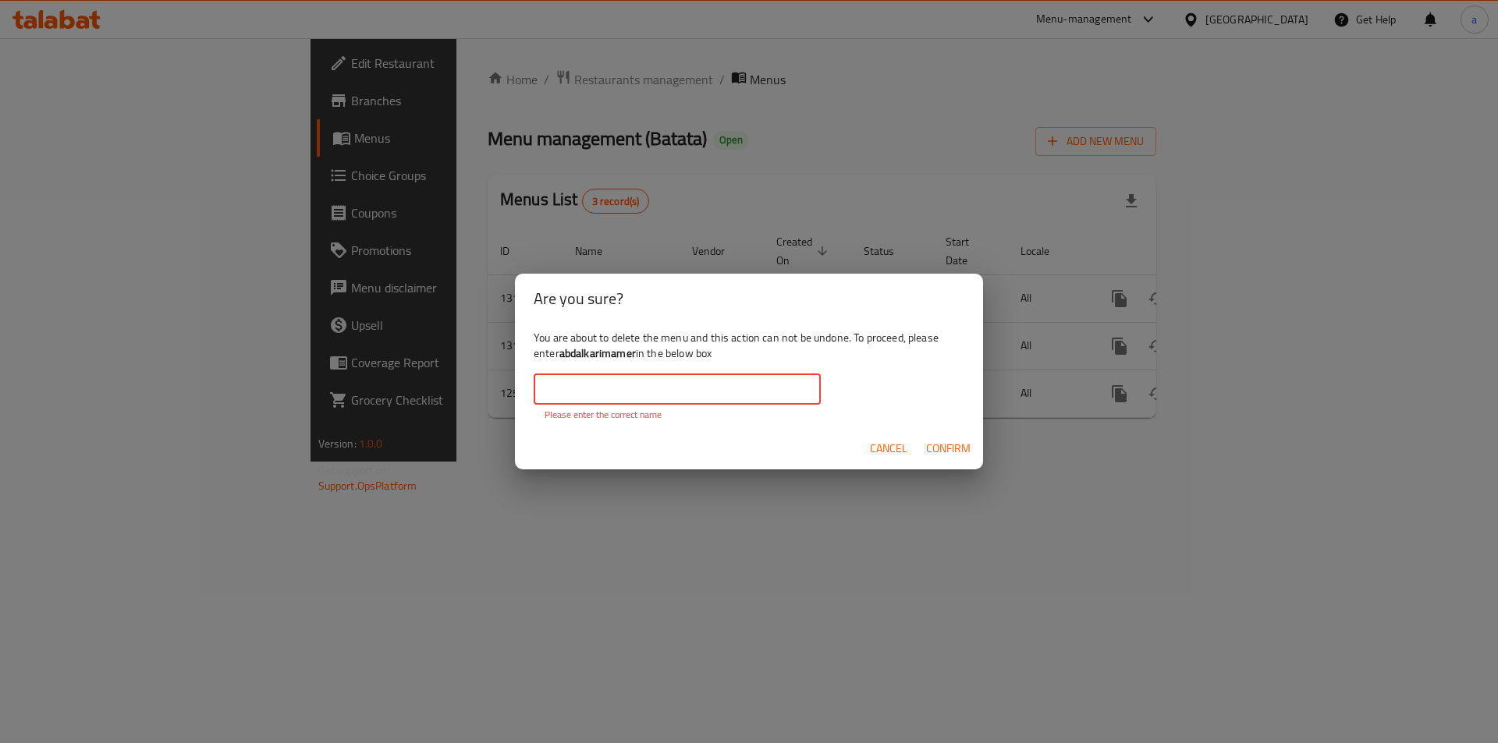
click at [754, 401] on input "text" at bounding box center [677, 389] width 287 height 31
click at [566, 445] on div "Cancel Confirm" at bounding box center [749, 448] width 468 height 41
click at [602, 391] on input "text" at bounding box center [677, 389] width 287 height 31
click at [585, 356] on b "abdalkarimamer" at bounding box center [597, 353] width 76 height 20
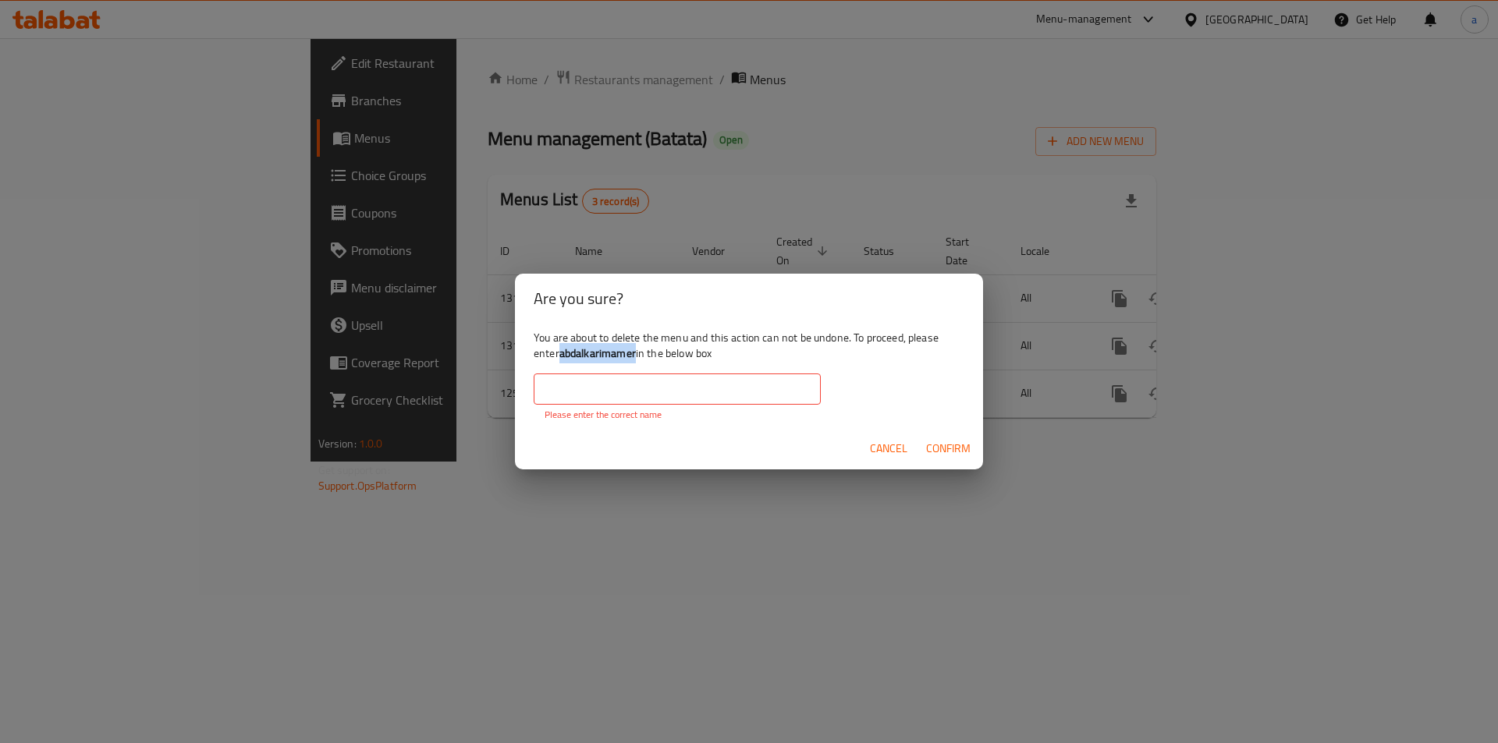
copy b "abdalkarimamer"
click at [605, 382] on input "text" at bounding box center [677, 389] width 287 height 31
paste input "abdalkarimamer"
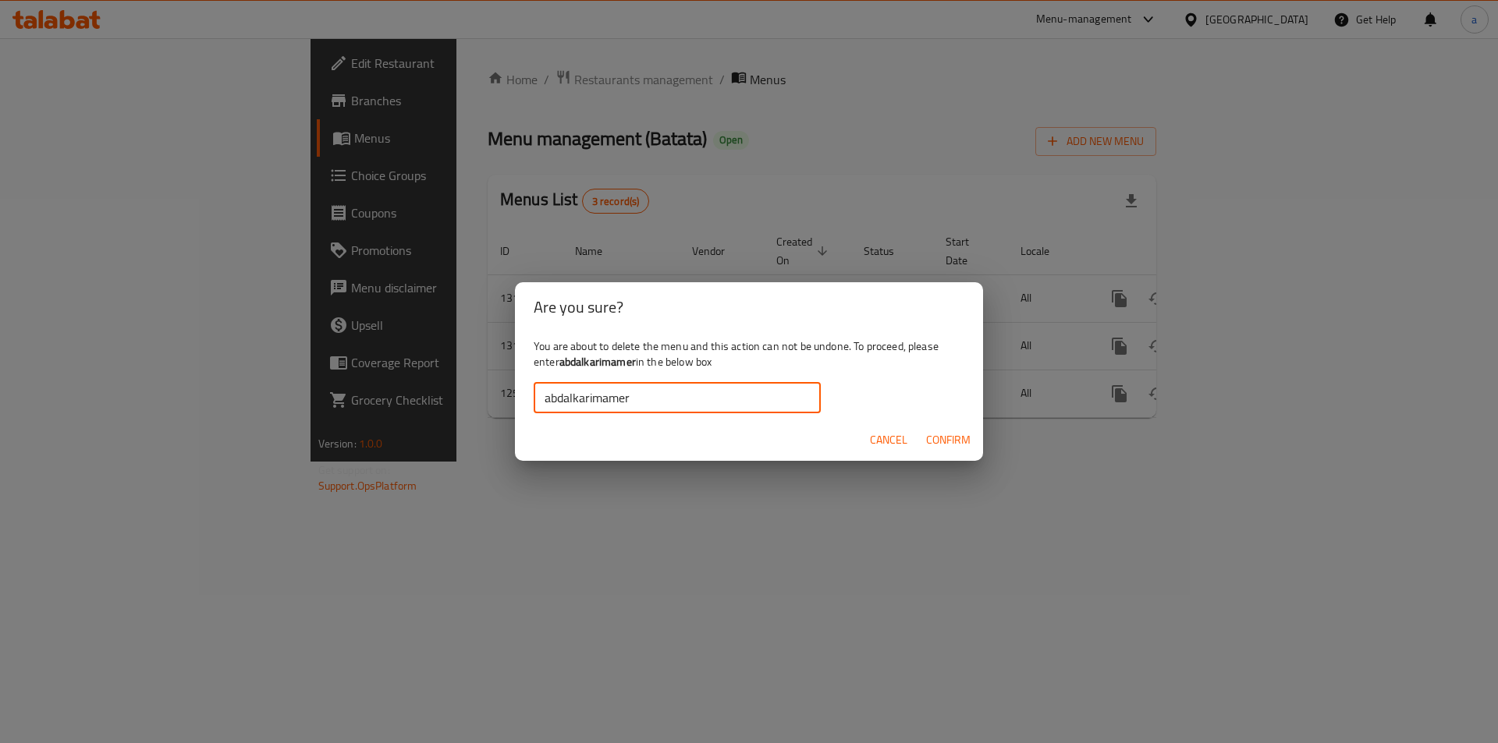
type input "abdalkarimamer"
click at [963, 441] on span "Confirm" at bounding box center [948, 441] width 44 height 20
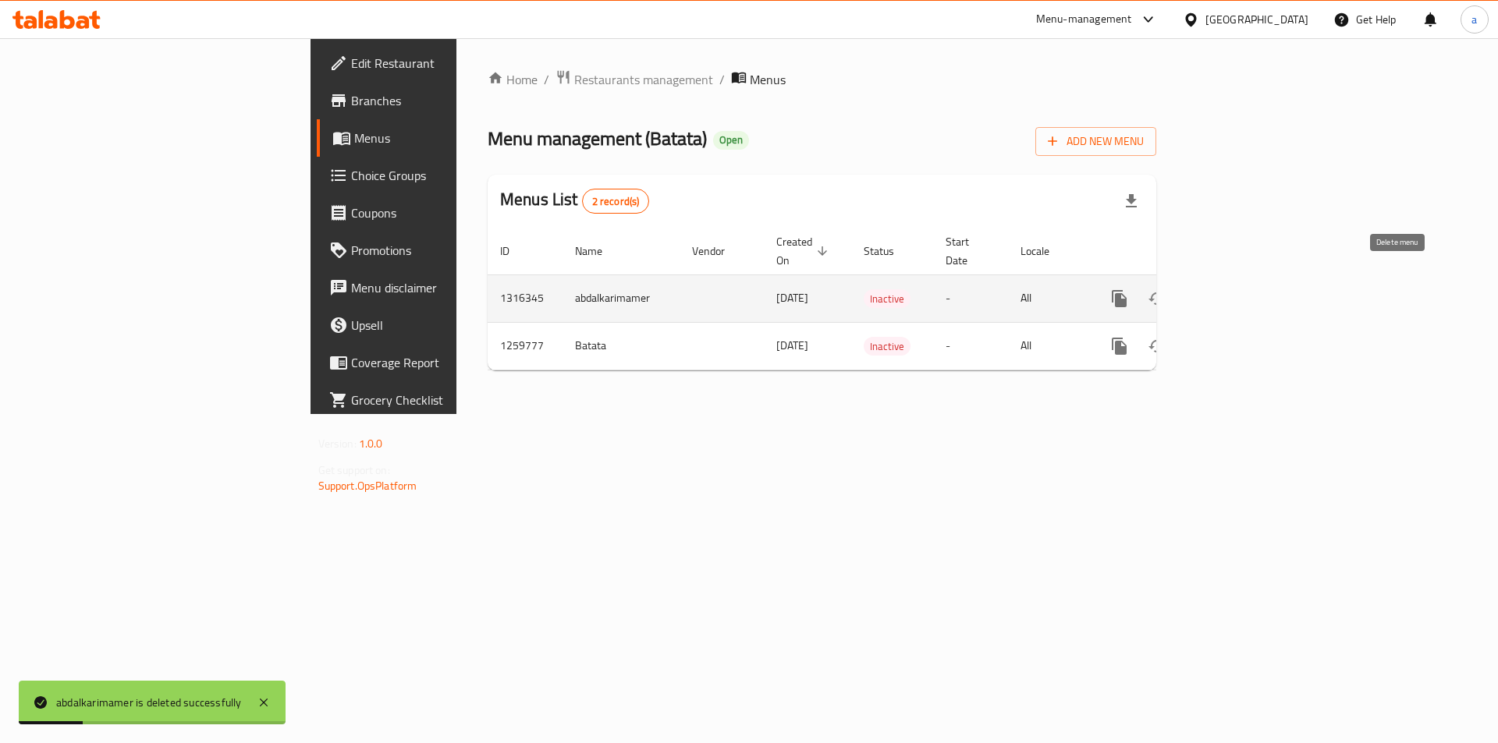
click at [1200, 292] on icon "enhanced table" at bounding box center [1194, 299] width 11 height 14
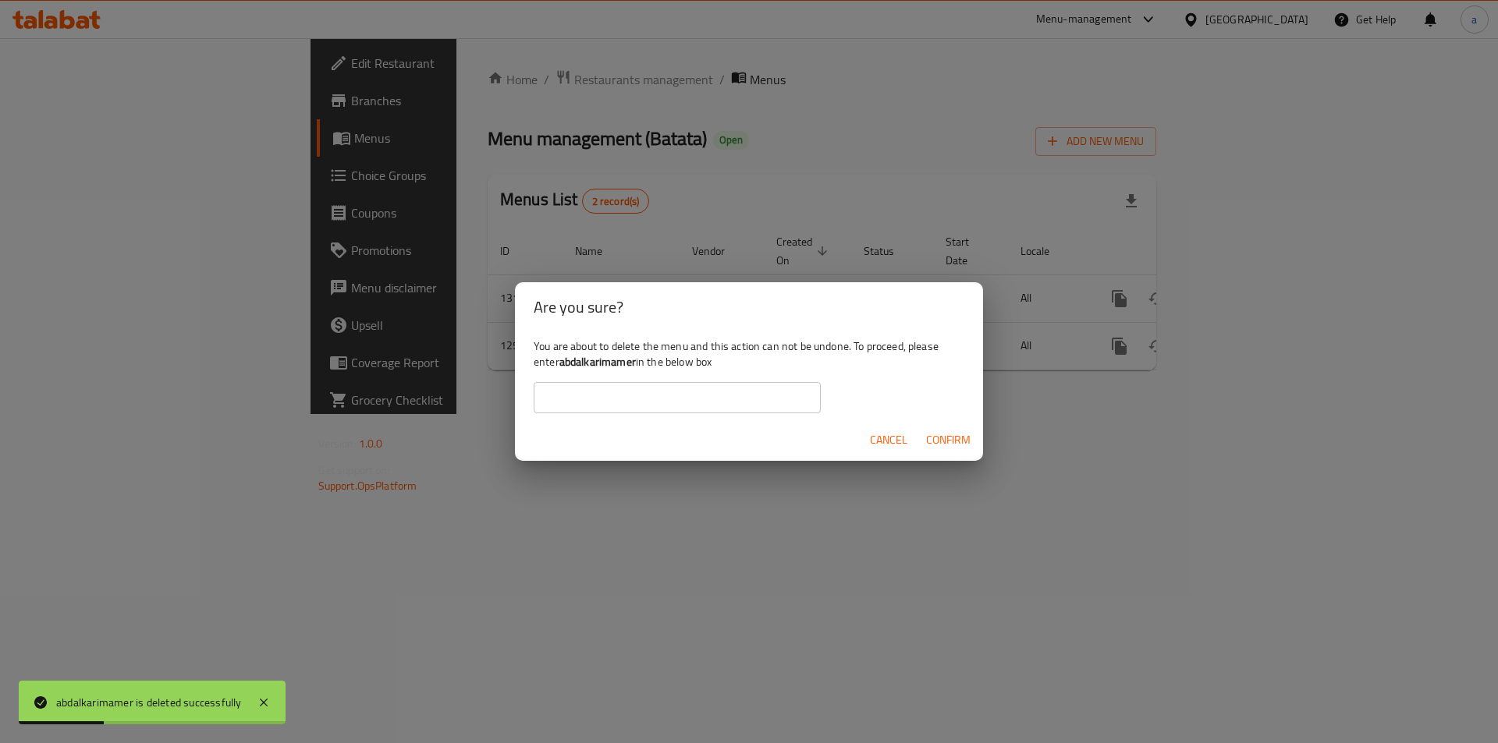
click at [655, 420] on div "Cancel Confirm" at bounding box center [749, 440] width 468 height 41
click at [654, 405] on input "text" at bounding box center [677, 397] width 287 height 31
paste input "abdalkarimamer"
type input "abdalkarimamer"
click at [950, 437] on span "Confirm" at bounding box center [948, 441] width 44 height 20
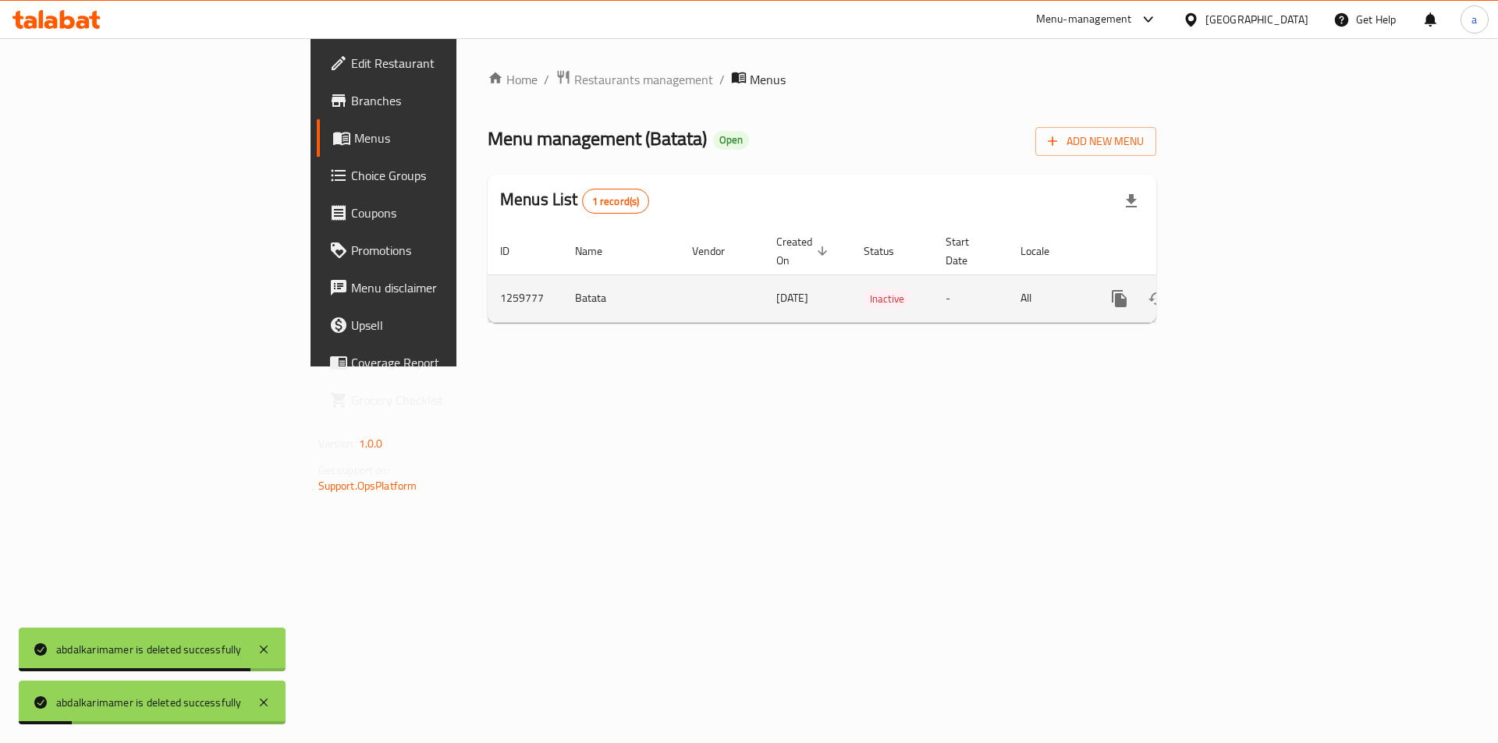
click at [562, 289] on td "Batata" at bounding box center [620, 299] width 117 height 48
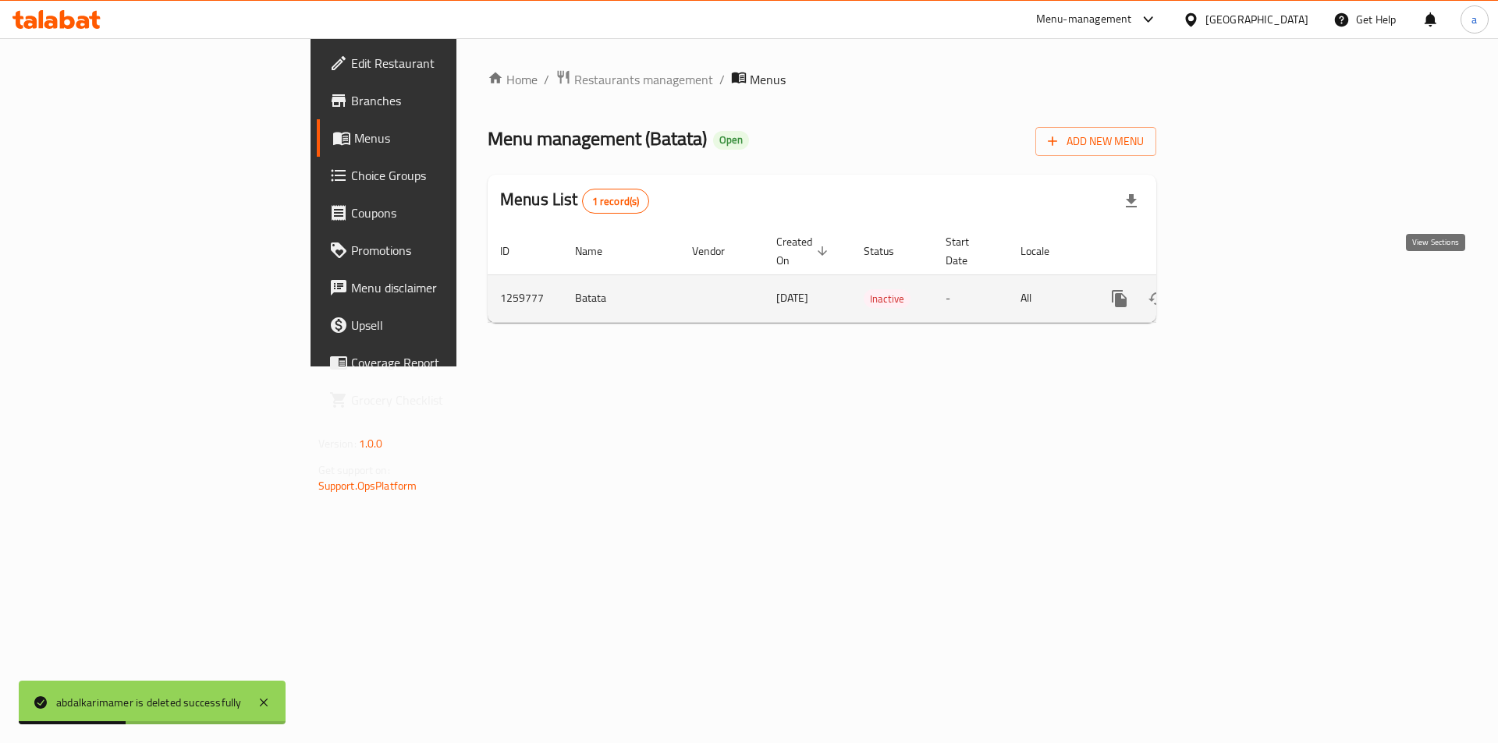
click at [1241, 289] on icon "enhanced table" at bounding box center [1231, 298] width 19 height 19
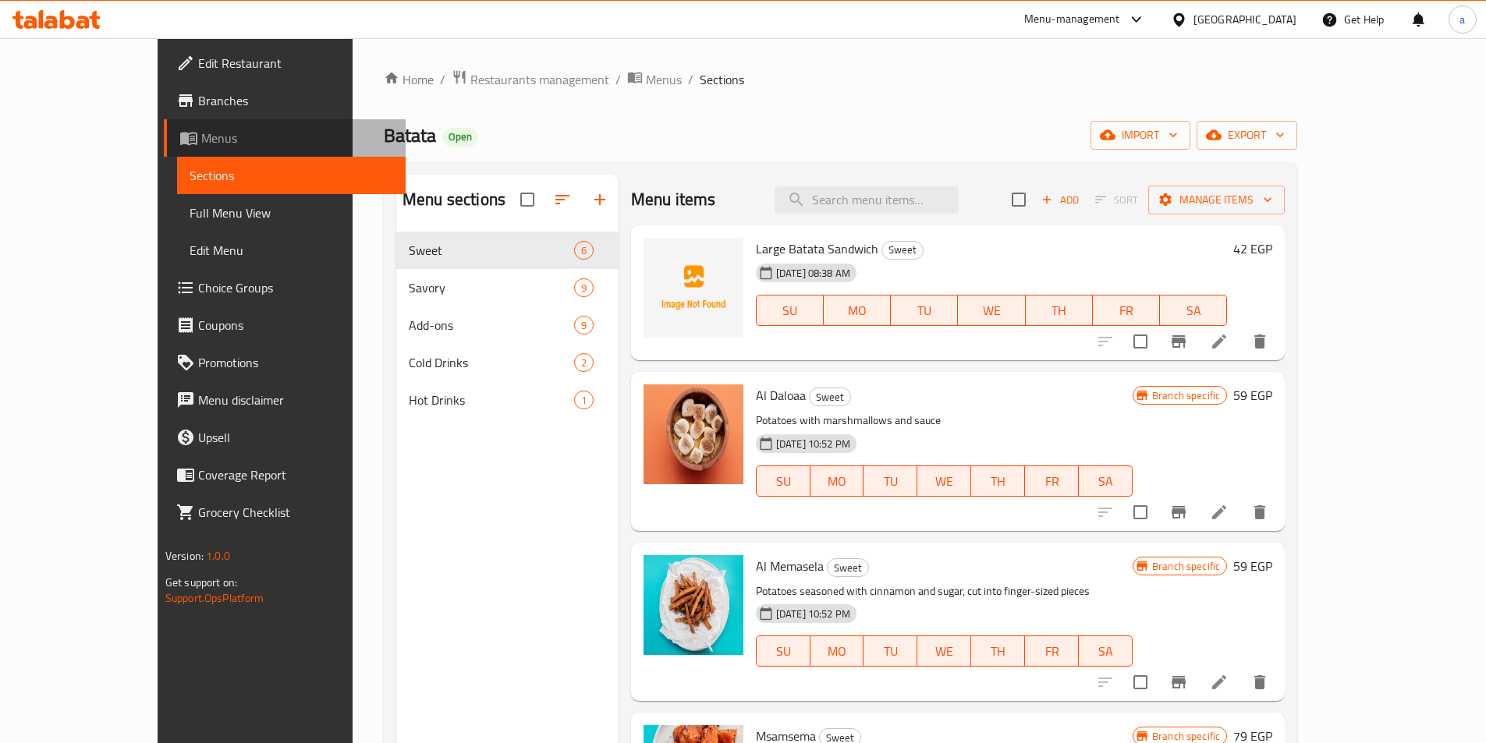
click at [201, 139] on span "Menus" at bounding box center [297, 138] width 192 height 19
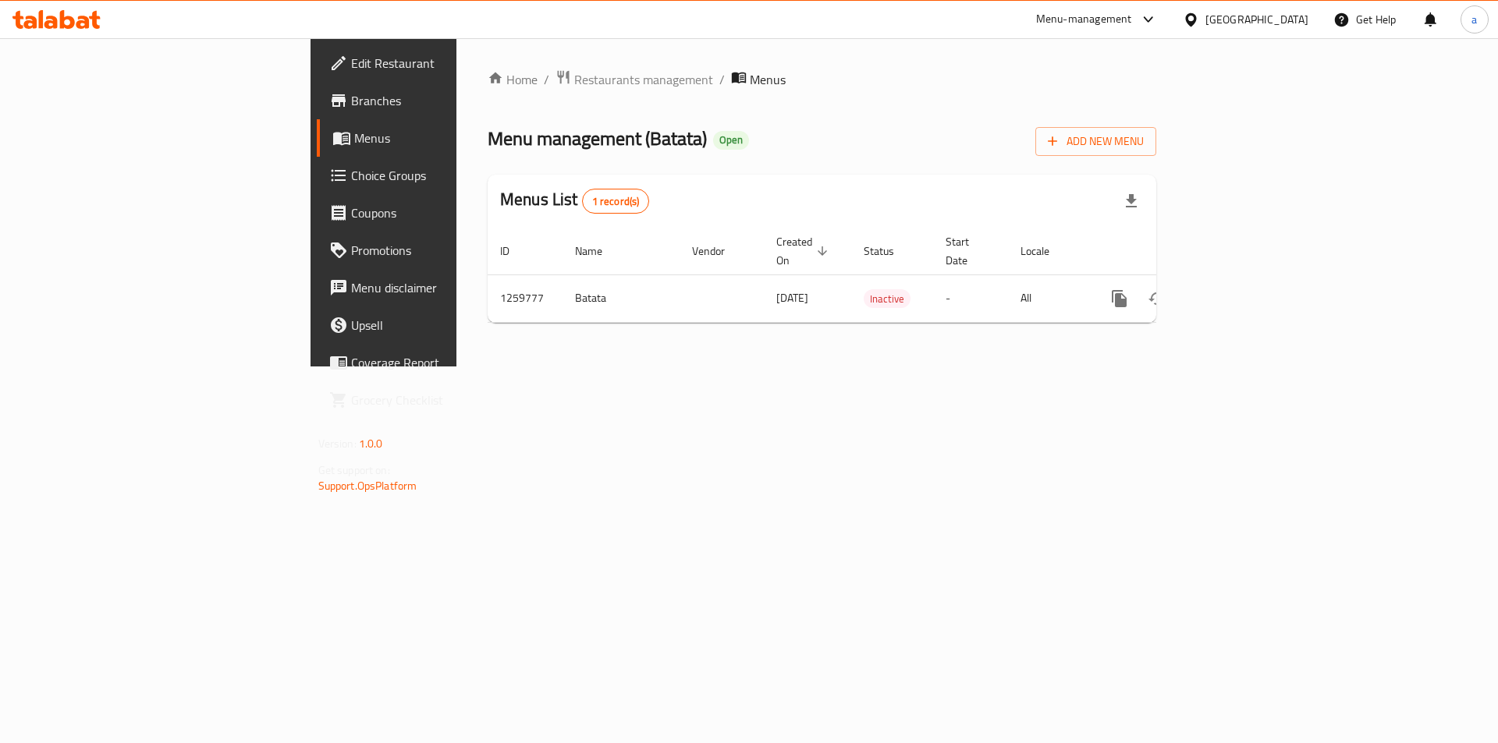
click at [351, 94] on span "Branches" at bounding box center [449, 100] width 197 height 19
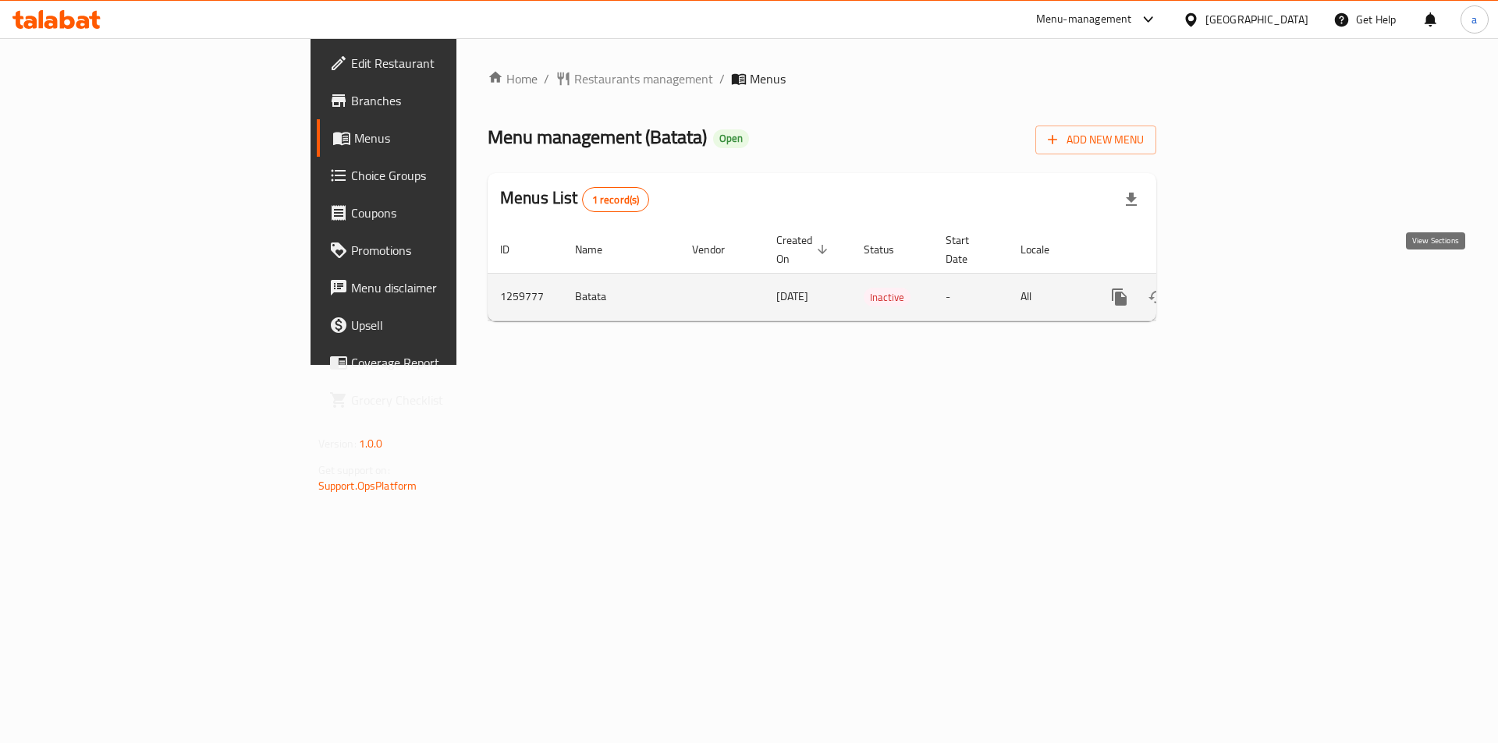
click at [1241, 288] on icon "enhanced table" at bounding box center [1231, 297] width 19 height 19
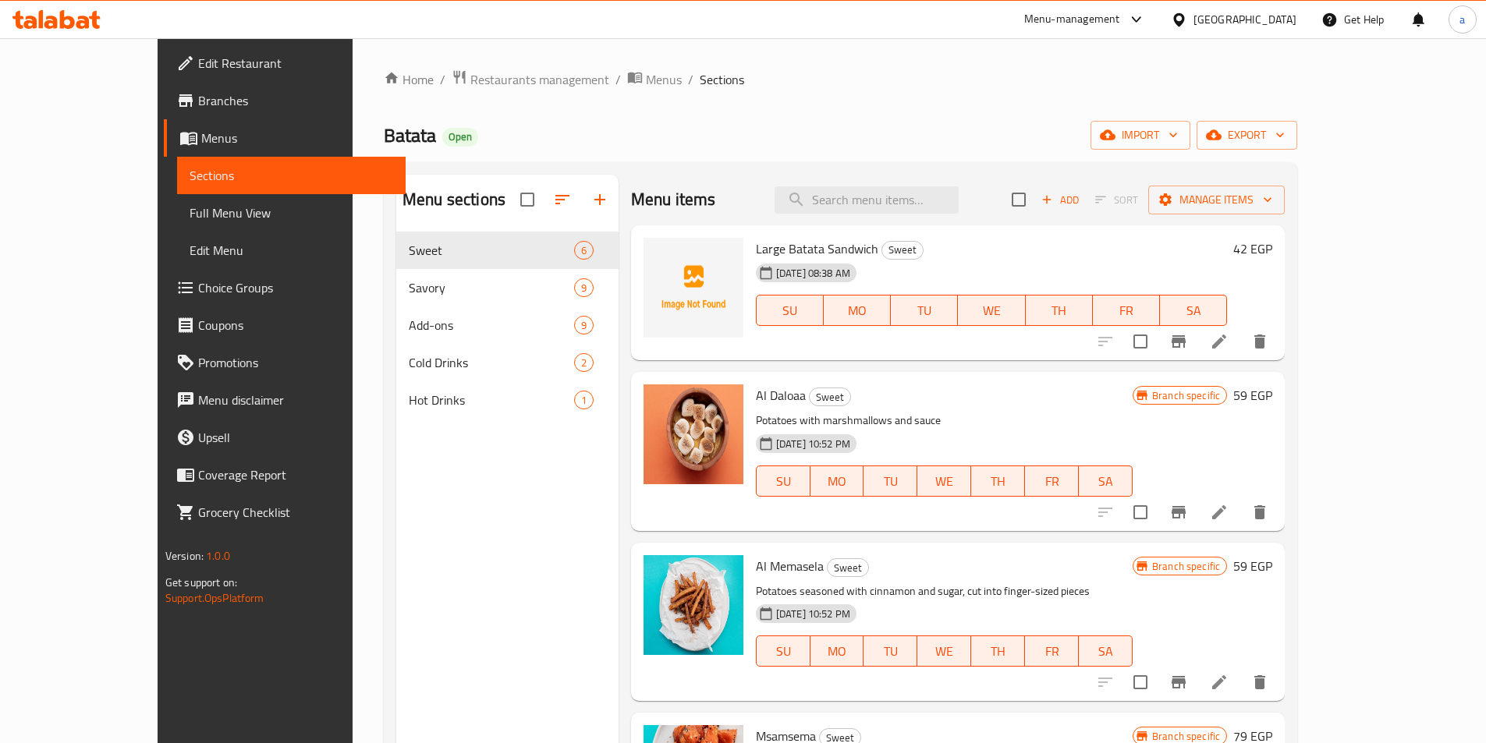
click at [201, 139] on span "Menus" at bounding box center [297, 138] width 192 height 19
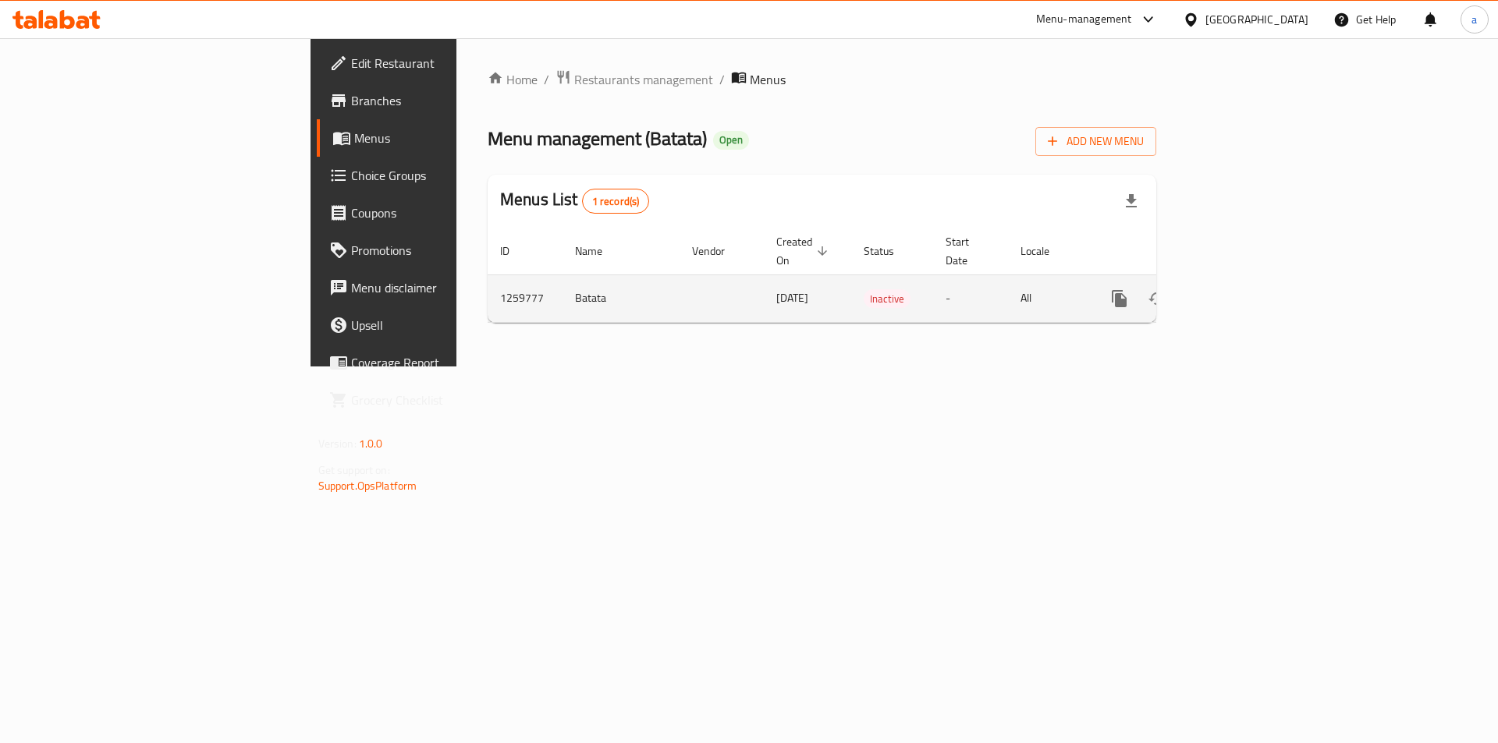
click at [1166, 289] on icon "enhanced table" at bounding box center [1156, 298] width 19 height 19
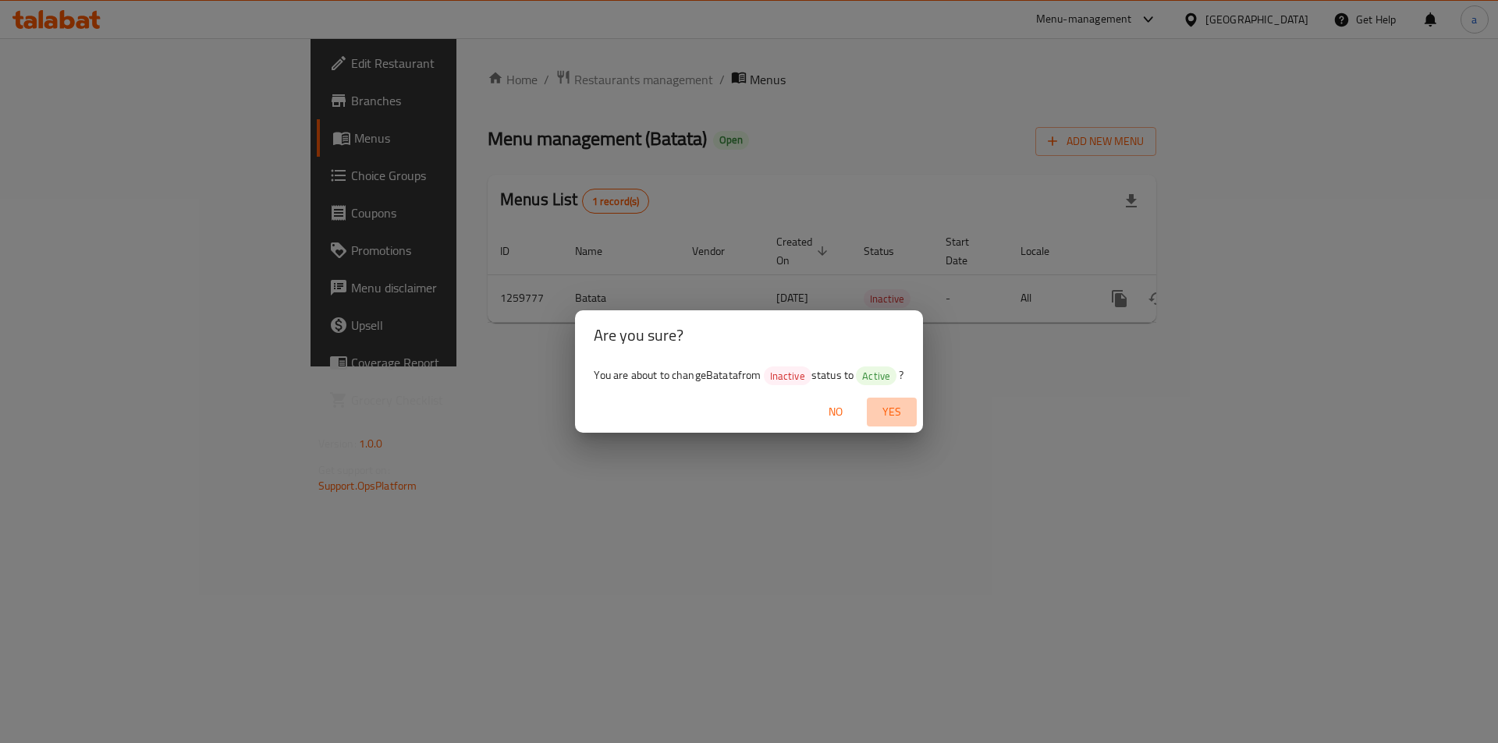
click at [904, 414] on span "Yes" at bounding box center [891, 413] width 37 height 20
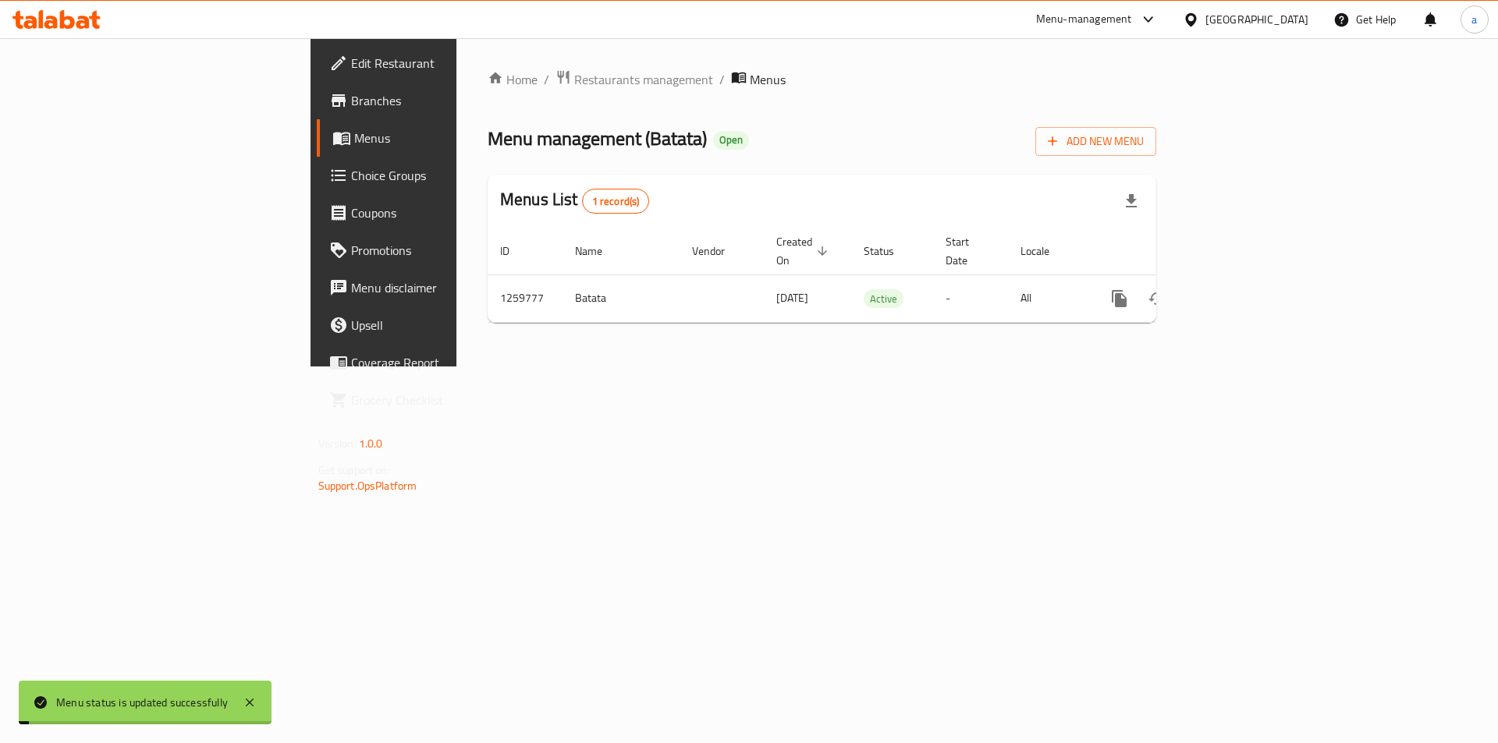
click at [871, 326] on div "Home / Restaurants management / Menus Menu management ( Batata ) Open Add New M…" at bounding box center [821, 202] width 731 height 328
click at [590, 357] on div "Home / Restaurants management / Menus Menu management ( Batata ) Open Add New M…" at bounding box center [821, 202] width 731 height 328
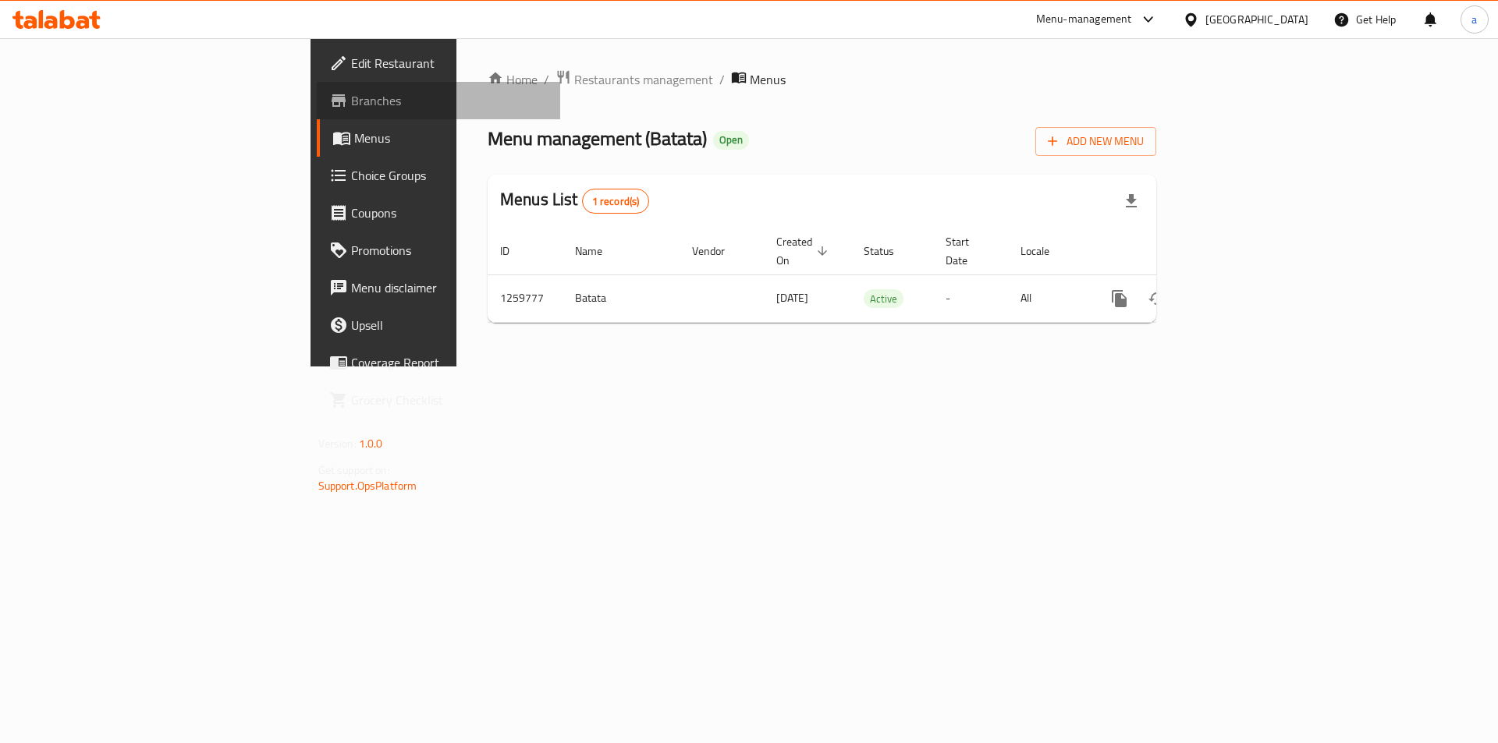
click at [317, 112] on link "Branches" at bounding box center [439, 100] width 244 height 37
